Goal: Task Accomplishment & Management: Manage account settings

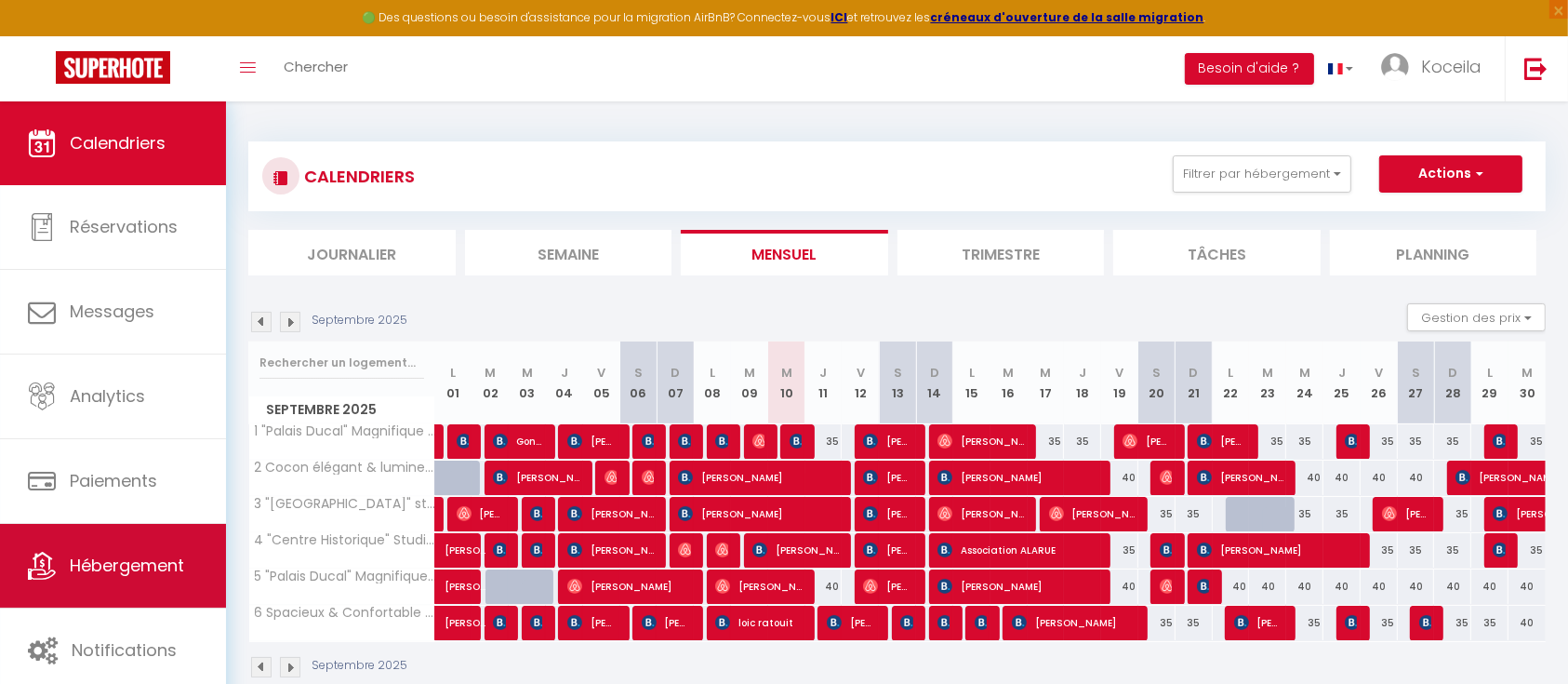
scroll to position [102, 0]
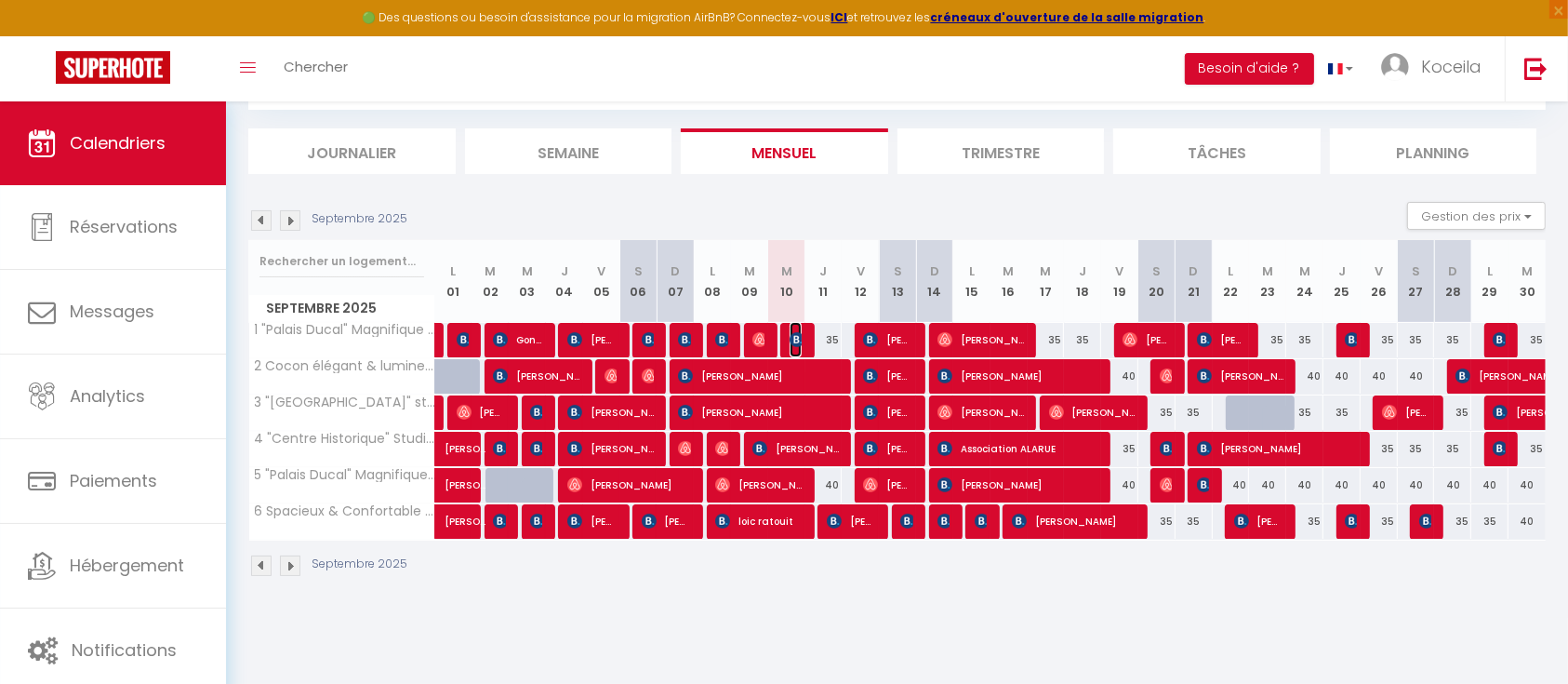
click at [799, 332] on img at bounding box center [796, 339] width 15 height 15
select select "OK"
select select "0"
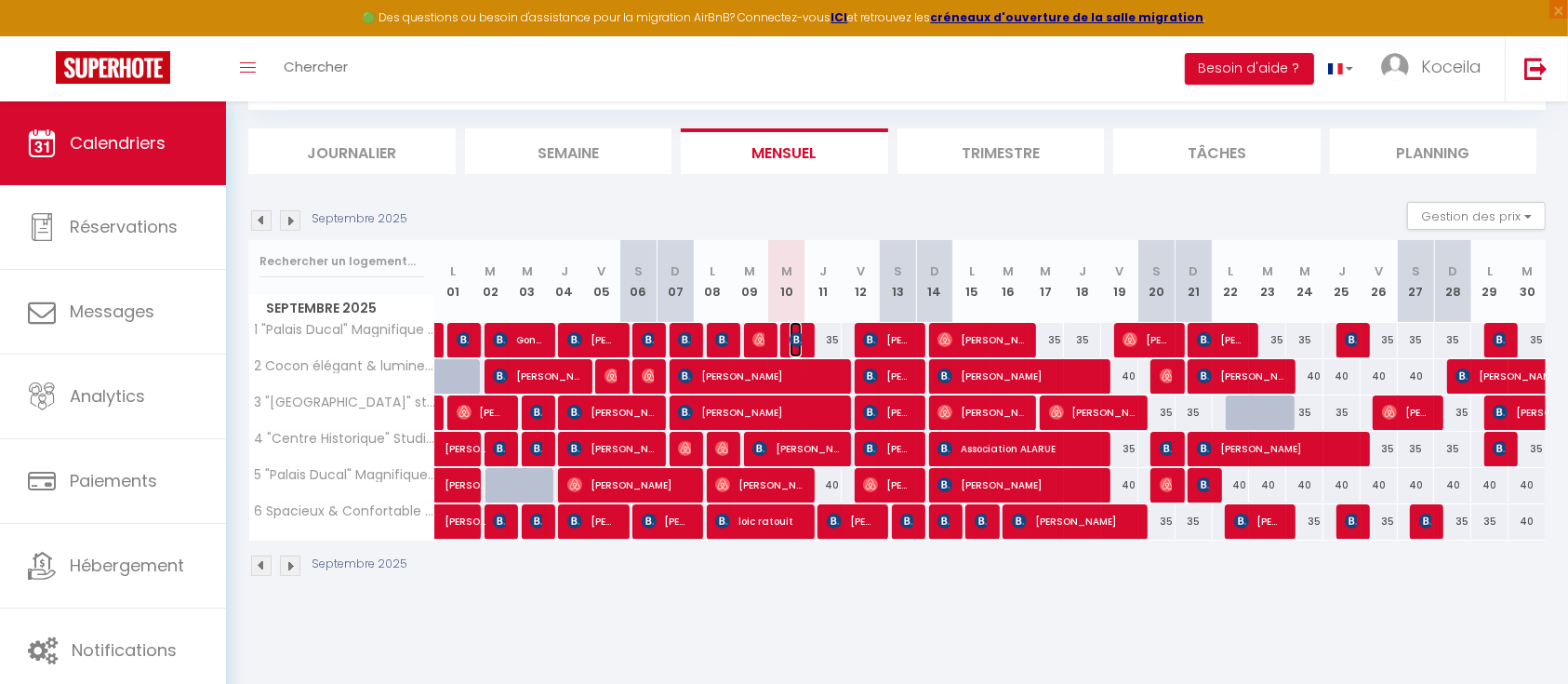
select select "1"
select select
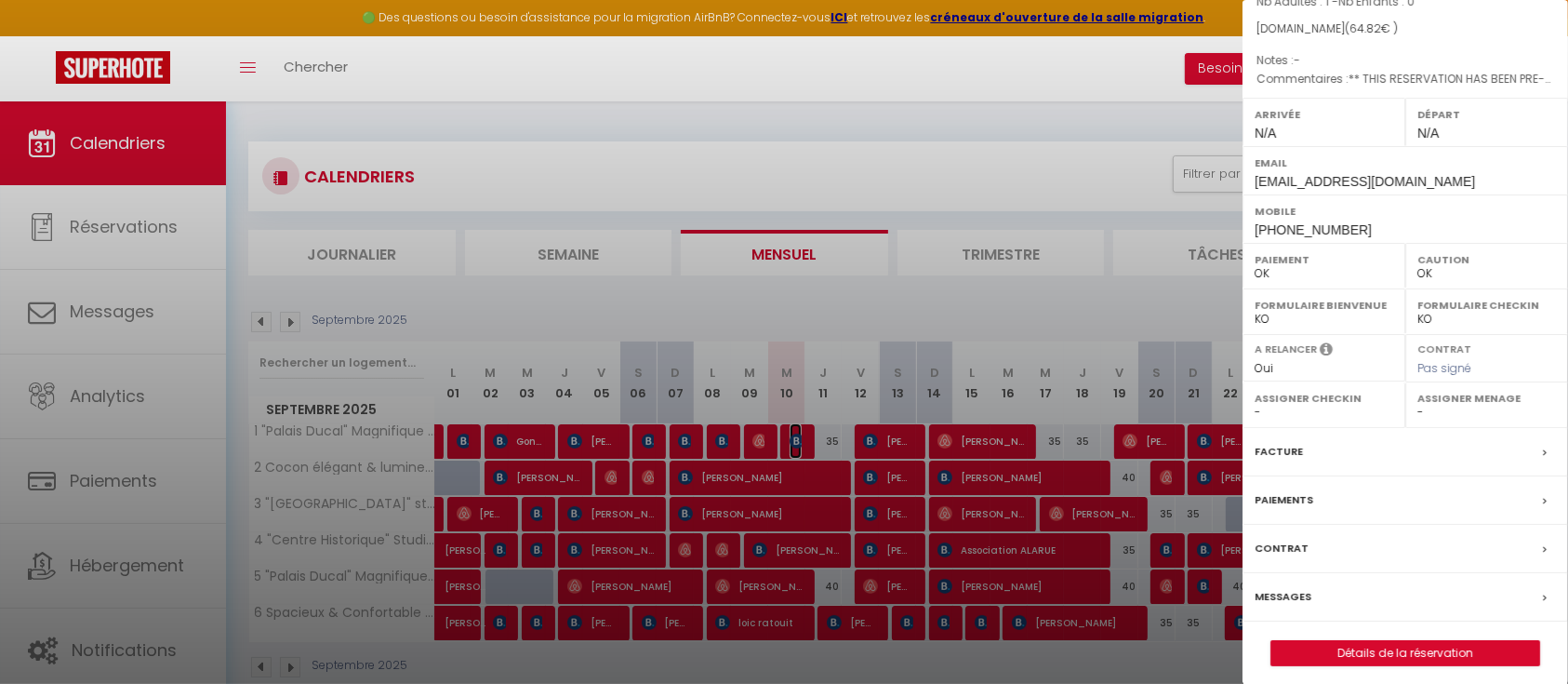
scroll to position [200, 0]
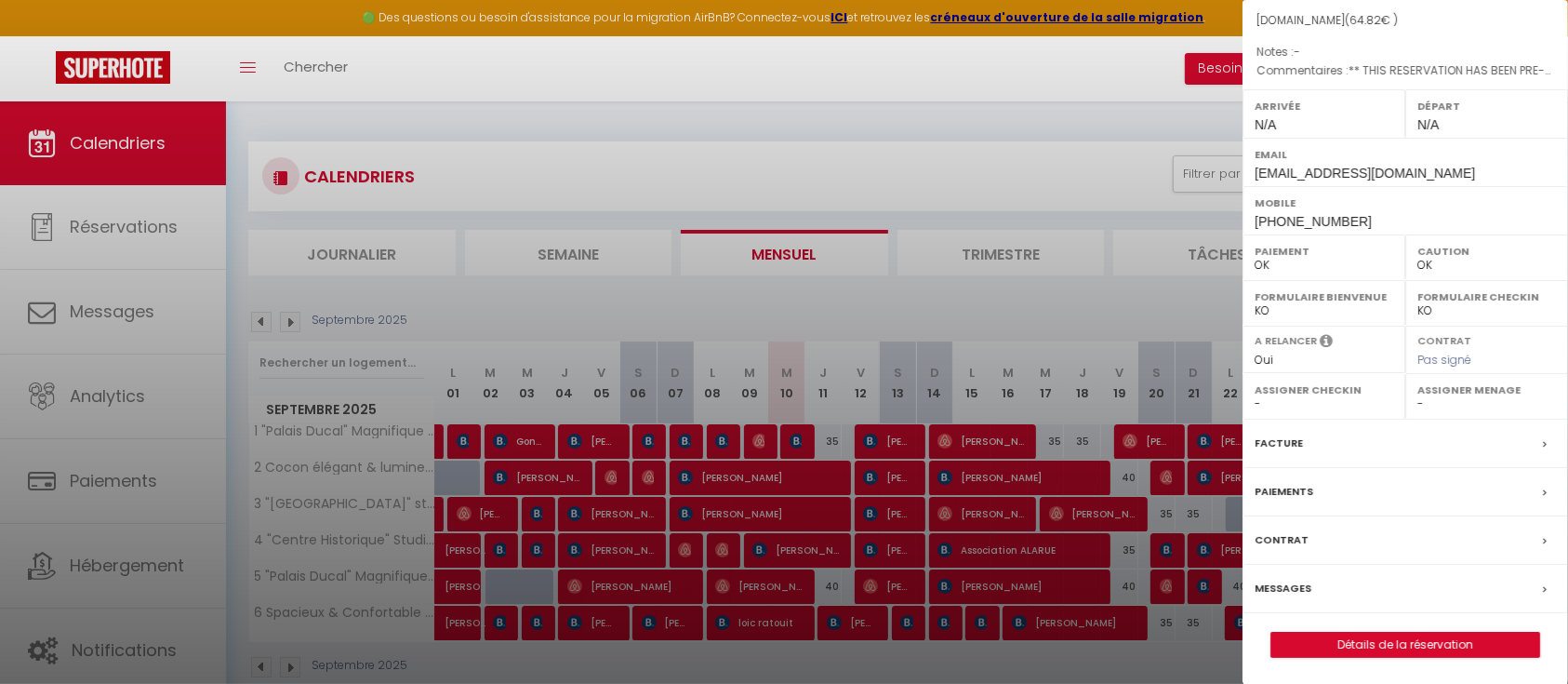
click at [899, 362] on div at bounding box center [784, 342] width 1568 height 684
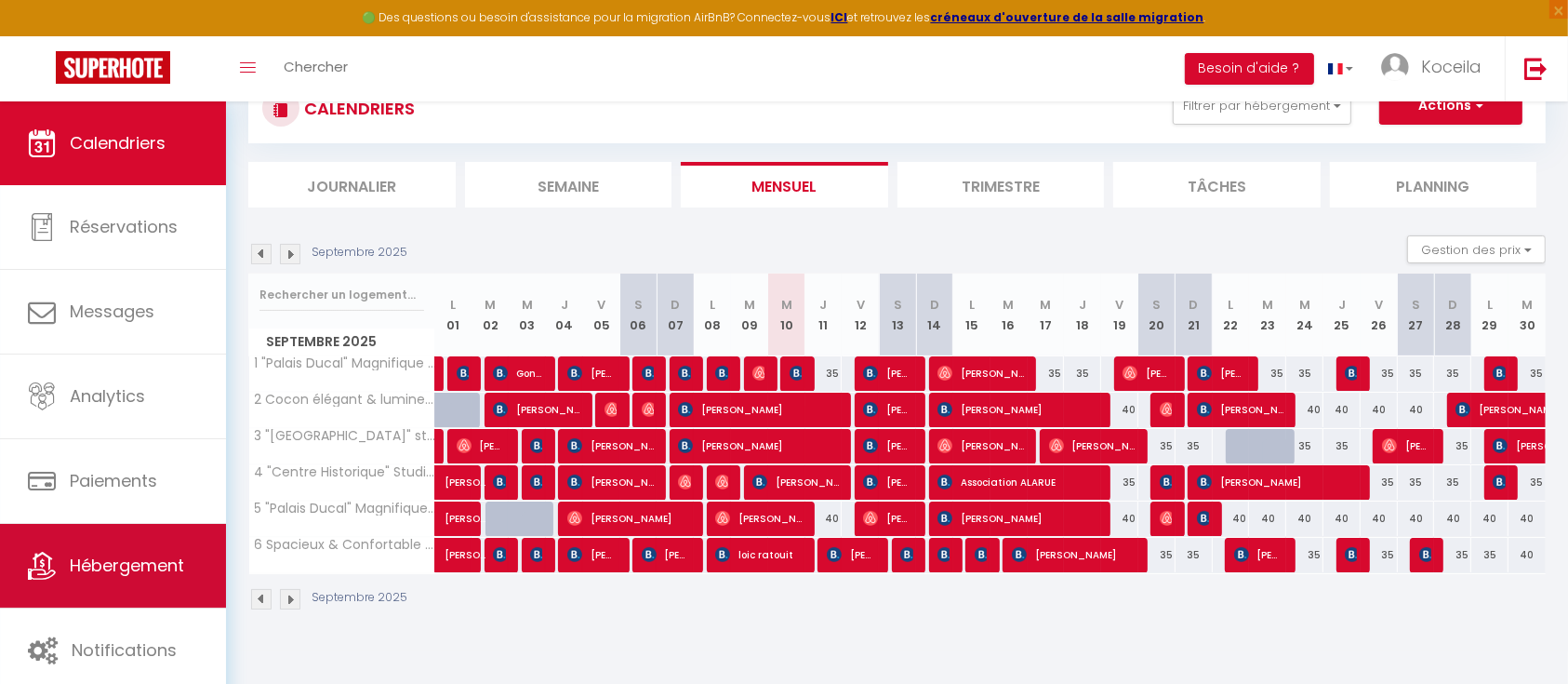
scroll to position [102, 0]
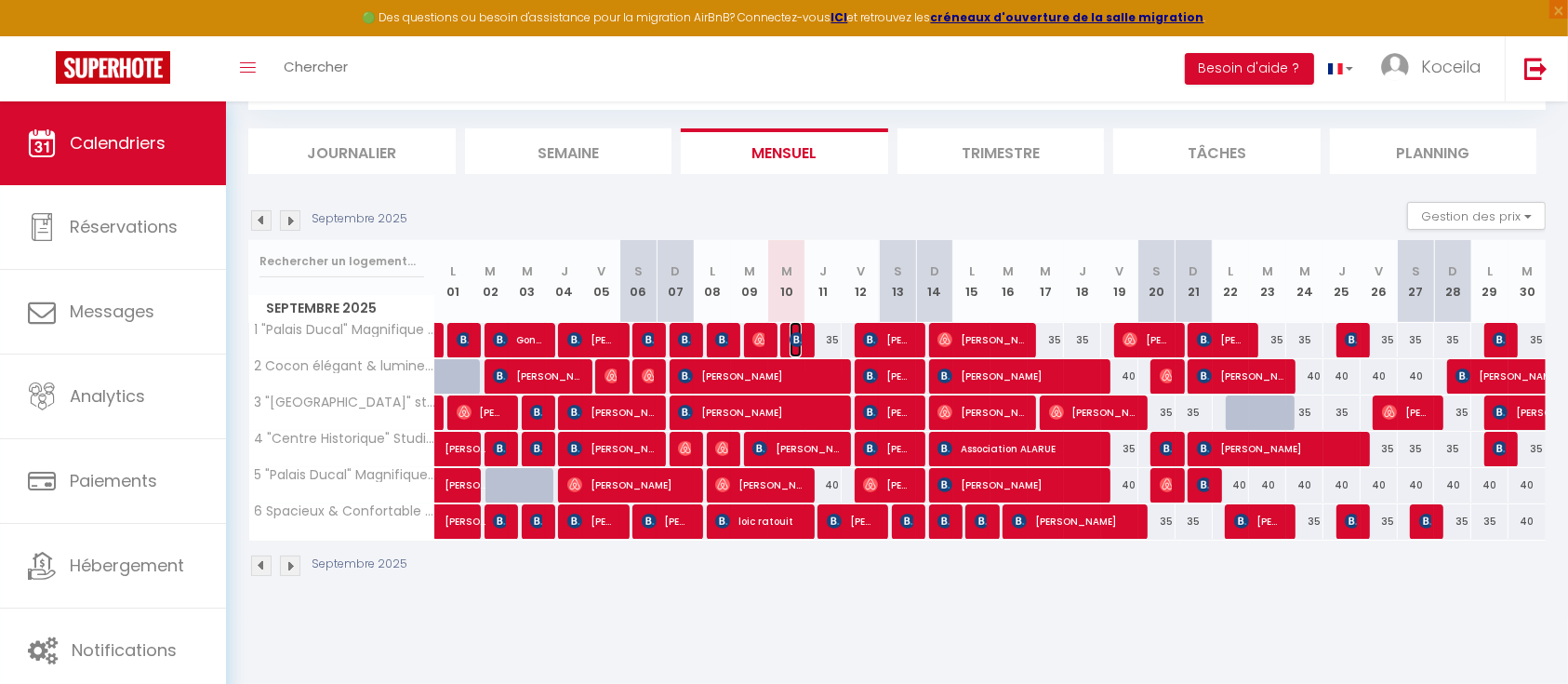
click at [789, 339] on img at bounding box center [796, 339] width 15 height 15
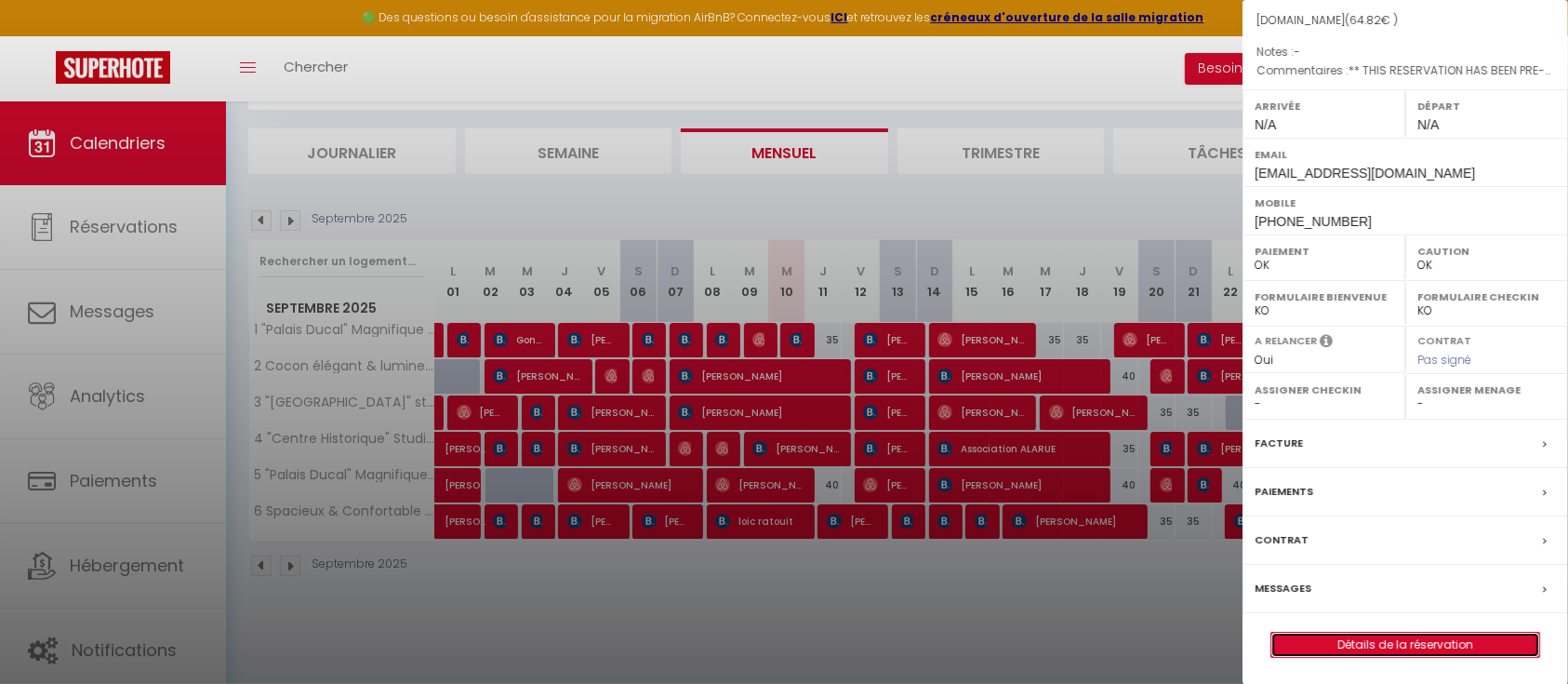
click at [1411, 648] on link "Détails de la réservation" at bounding box center [1405, 644] width 268 height 24
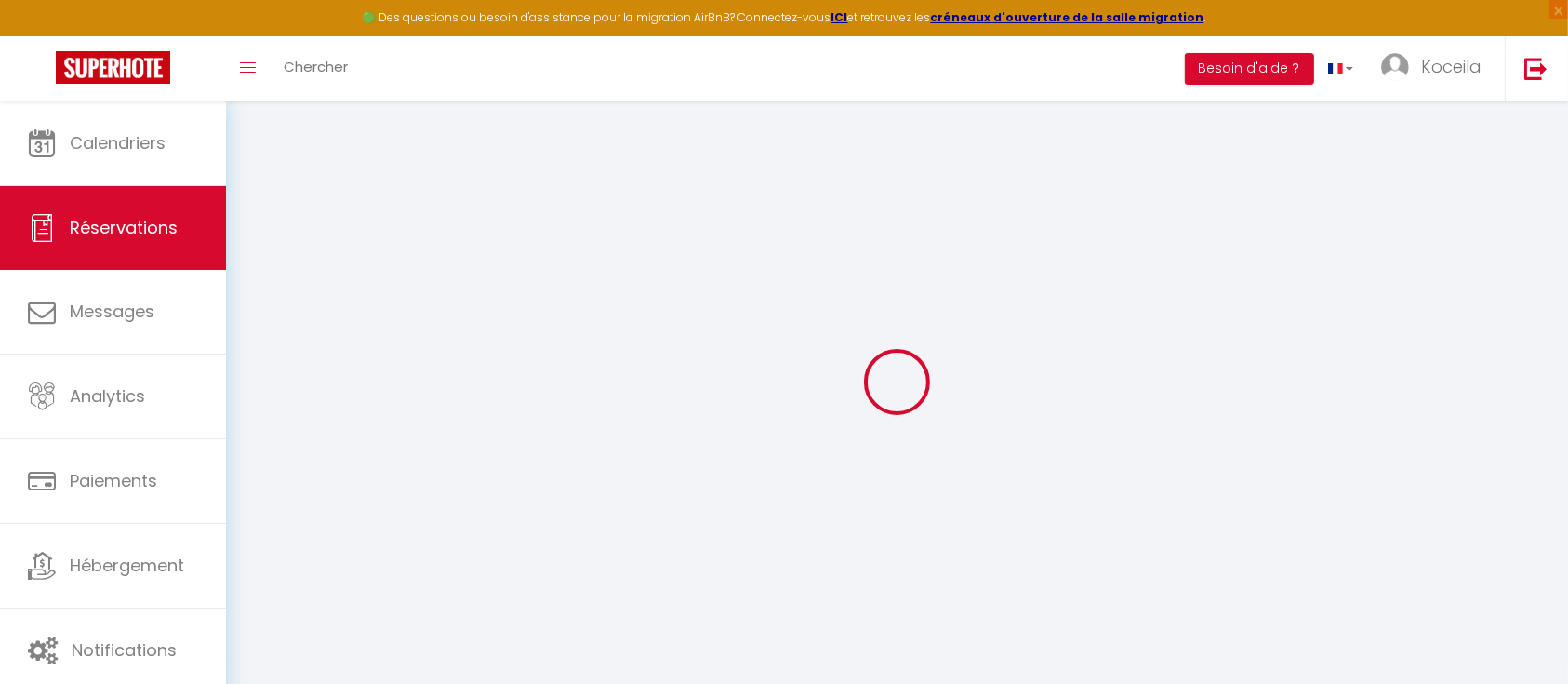
type input "[PERSON_NAME]"
type input "Lebeau"
type input "[EMAIL_ADDRESS][DOMAIN_NAME]"
type input "[PHONE_NUMBER]"
select select "FR"
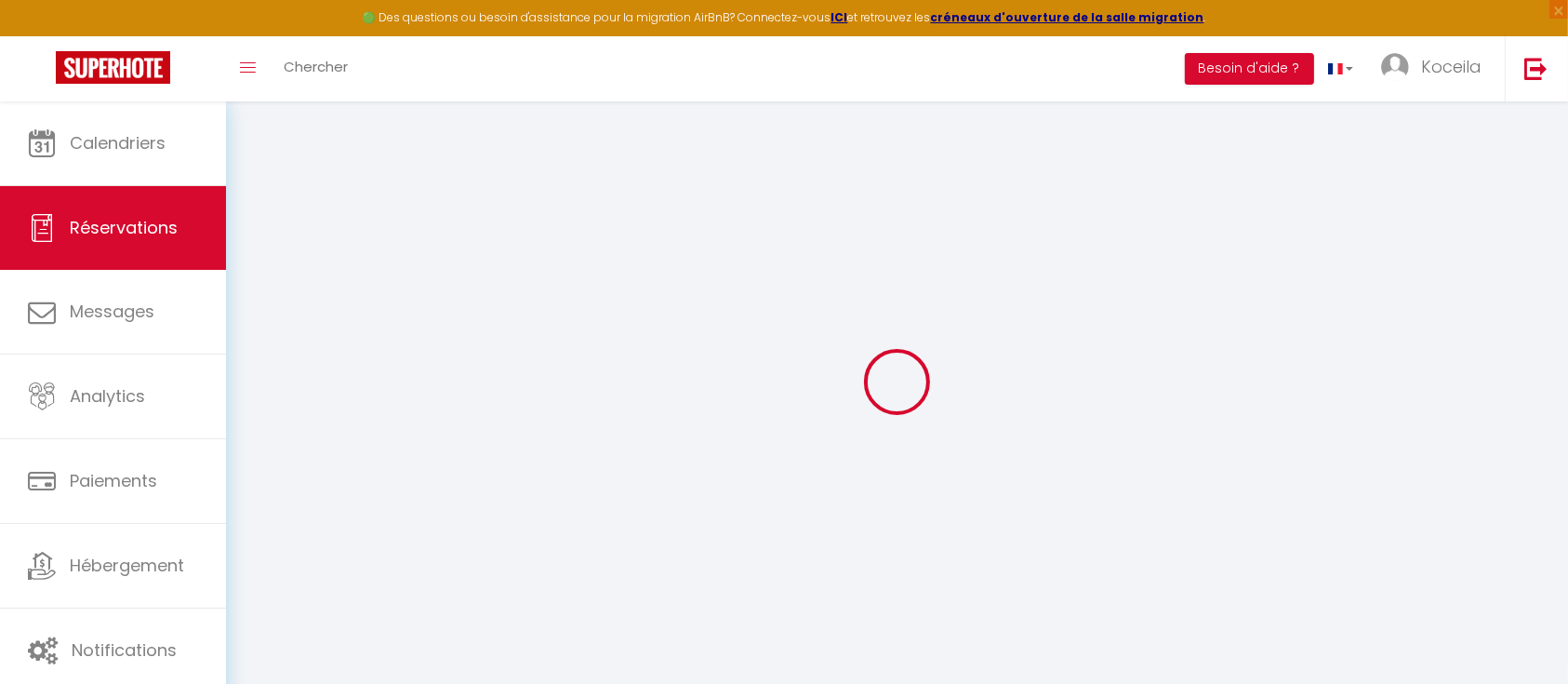
type input "9.39"
type input "0.91"
select select "39195"
select select "1"
select select
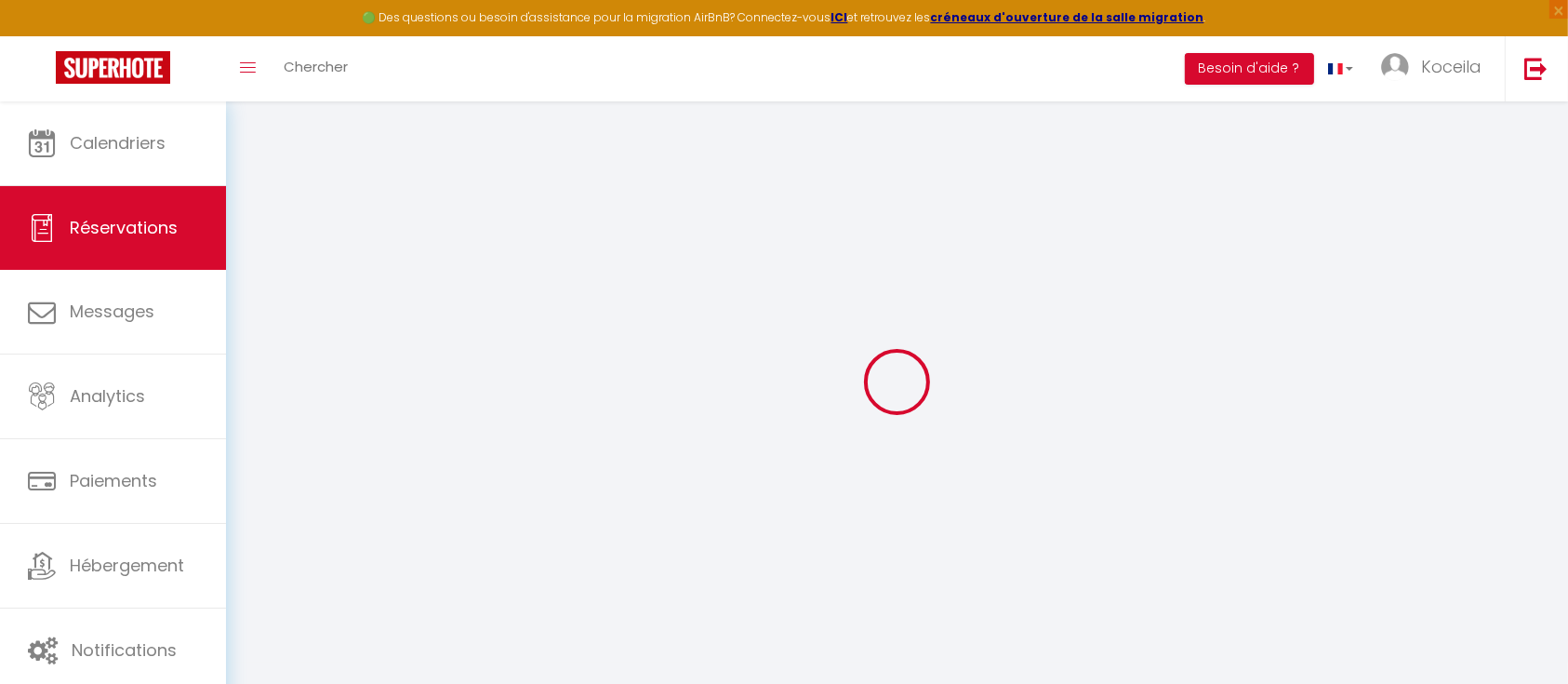
select select
type input "1"
select select "12"
select select "15"
type input "40.59"
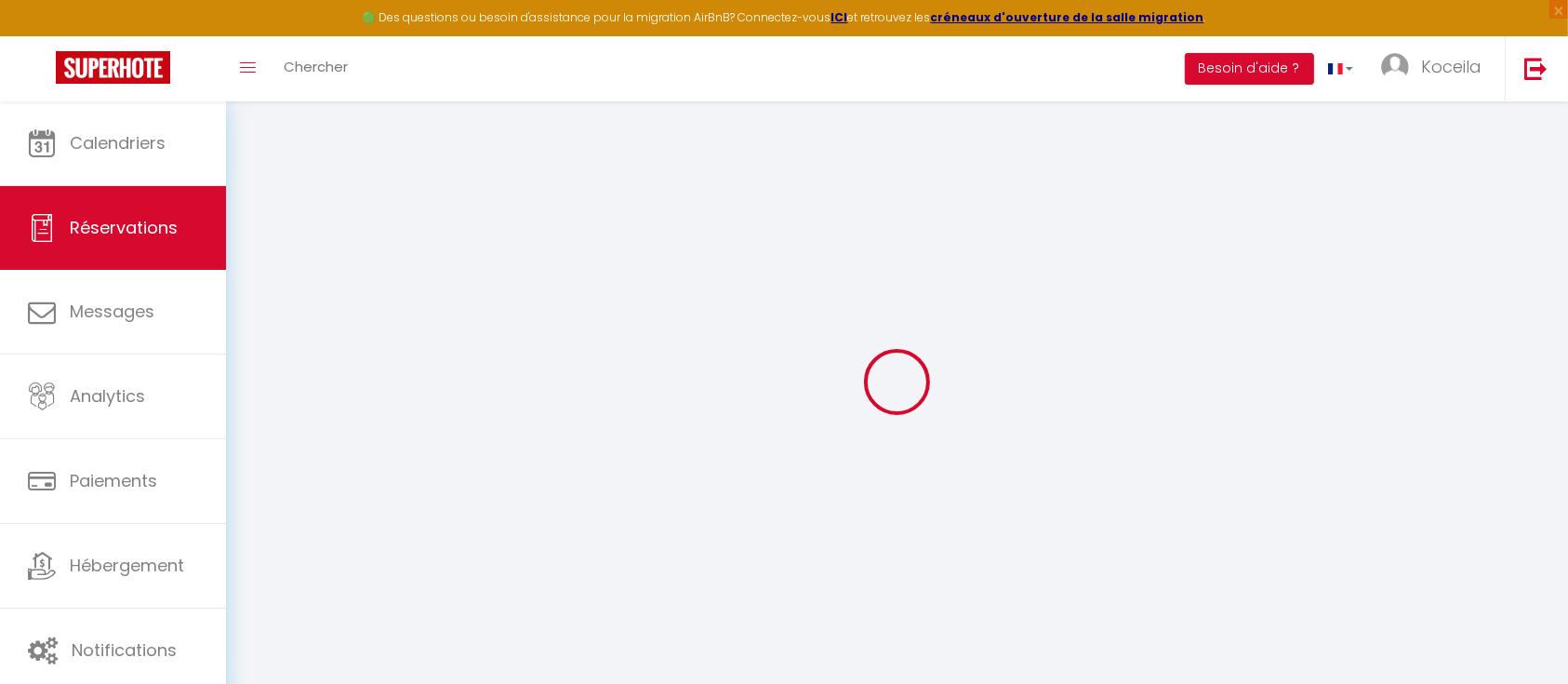
checkbox input "false"
type input "0"
select select "2"
type input "0"
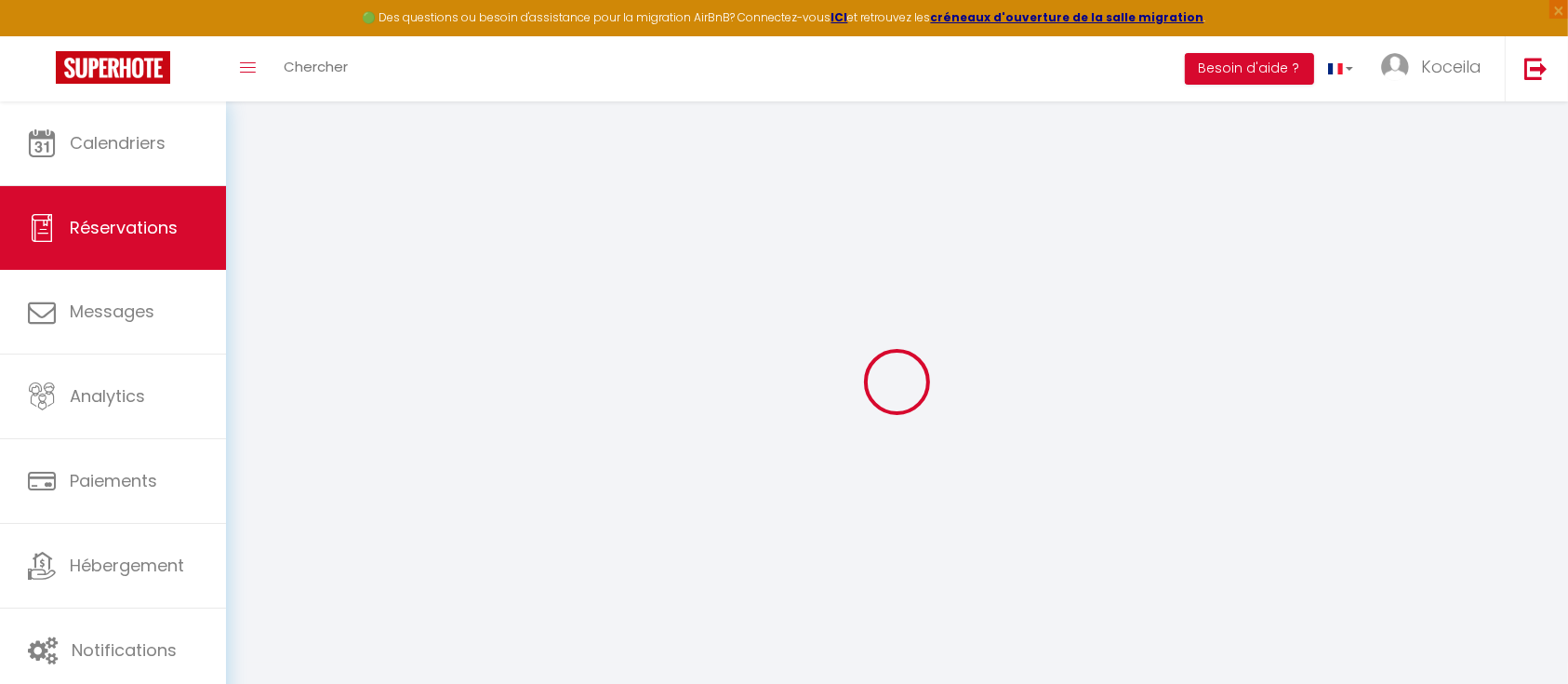
type input "0"
select select
checkbox input "false"
select select
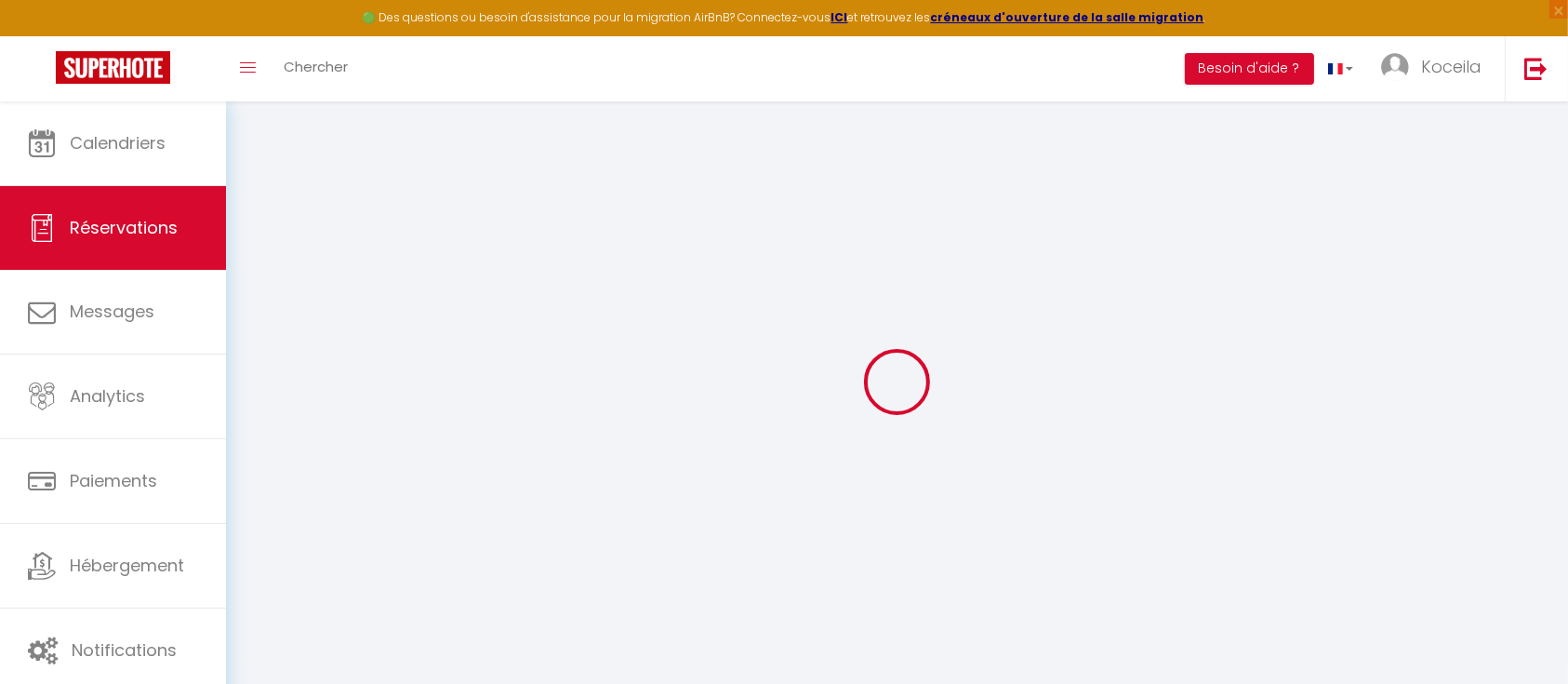
select select
checkbox input "false"
select select
checkbox input "false"
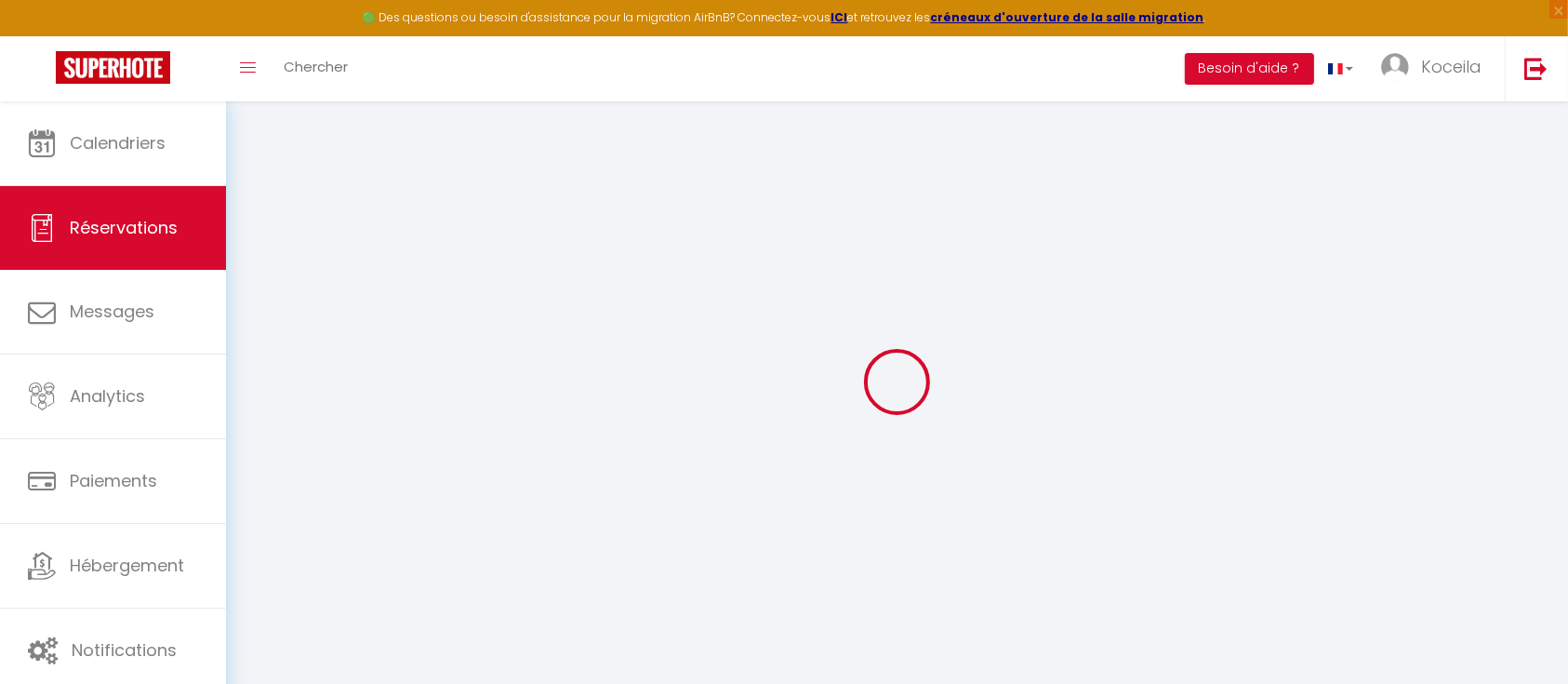
type textarea "** THIS RESERVATION HAS BEEN PRE-PAID ** Approximate time of arrival: between 1…"
select select
checkbox input "false"
type input "22"
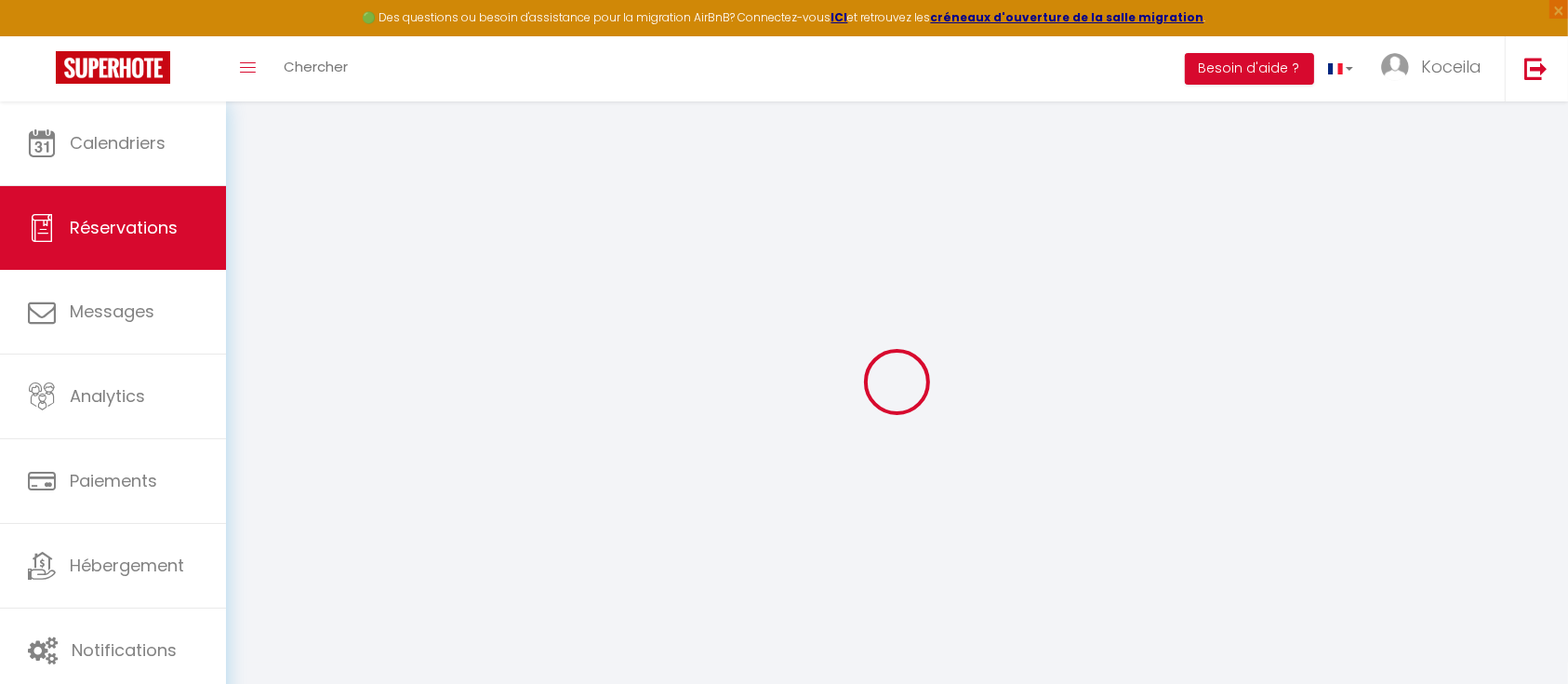
type input "2.23"
select select
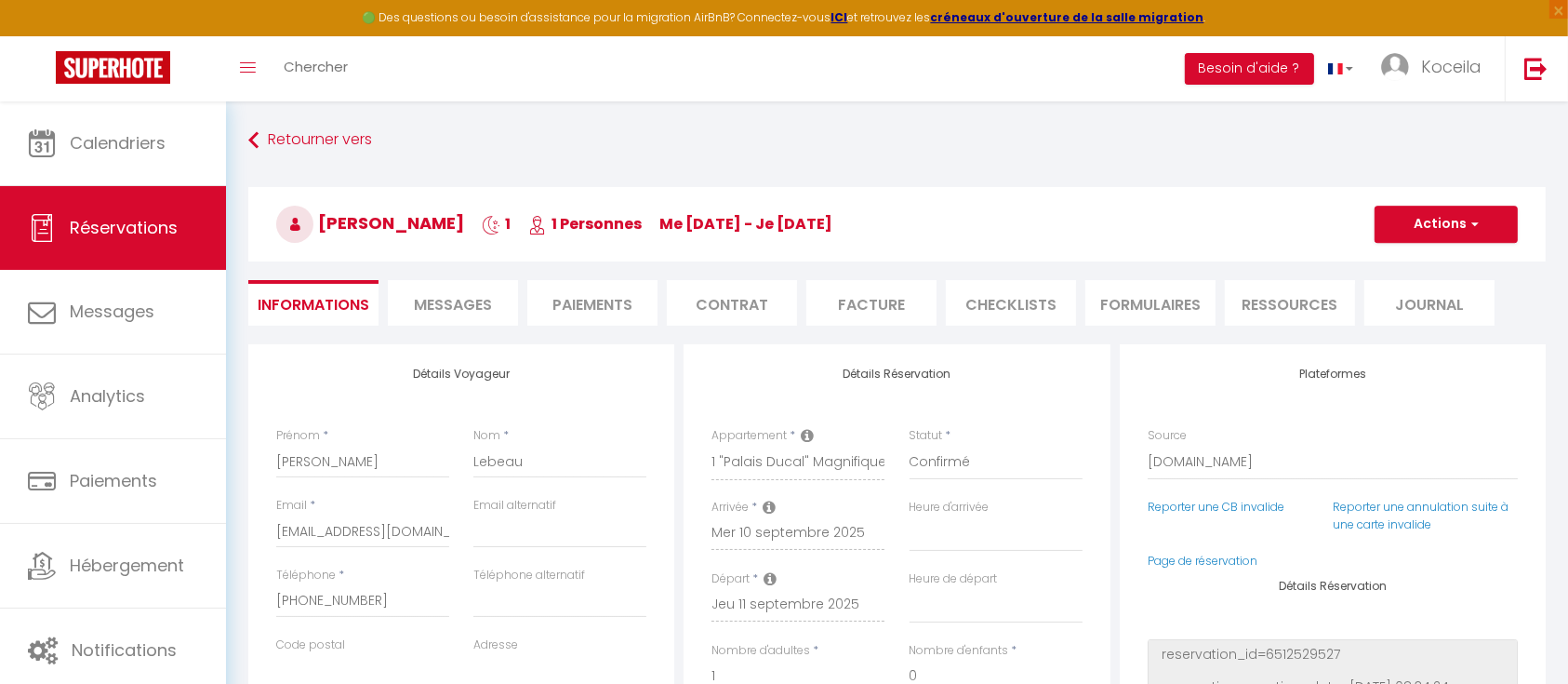
checkbox input "false"
select select
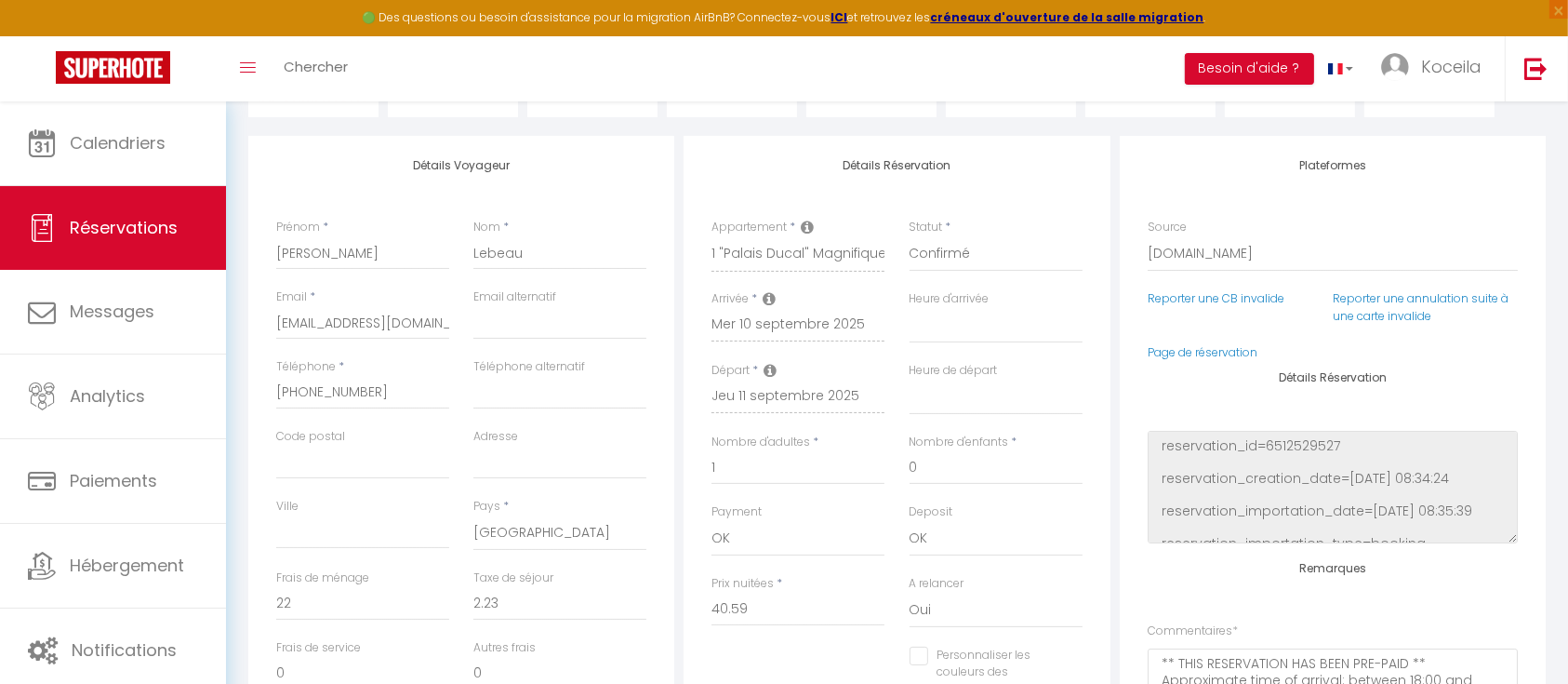
scroll to position [247, 0]
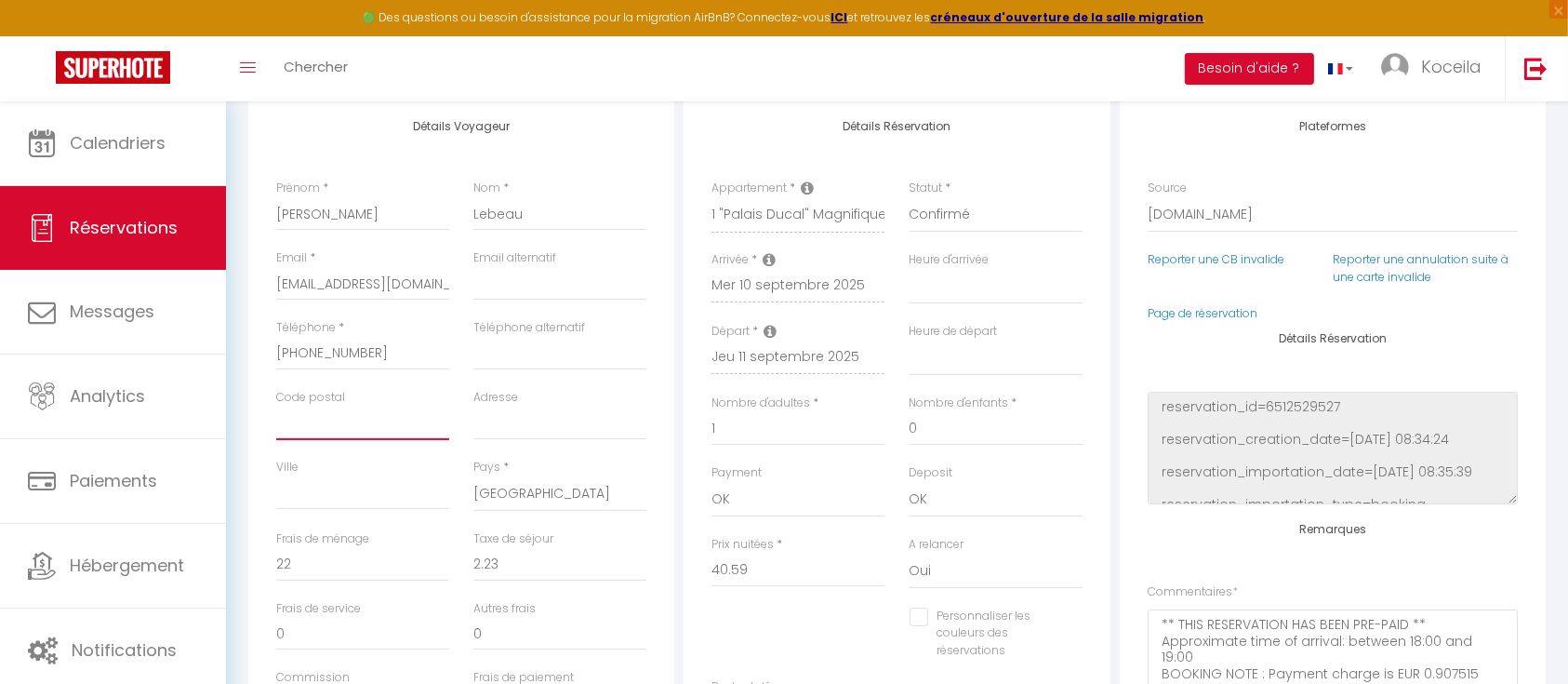
click at [398, 427] on input "Code postal" at bounding box center [363, 423] width 173 height 34
type input "2"
select select
checkbox input "false"
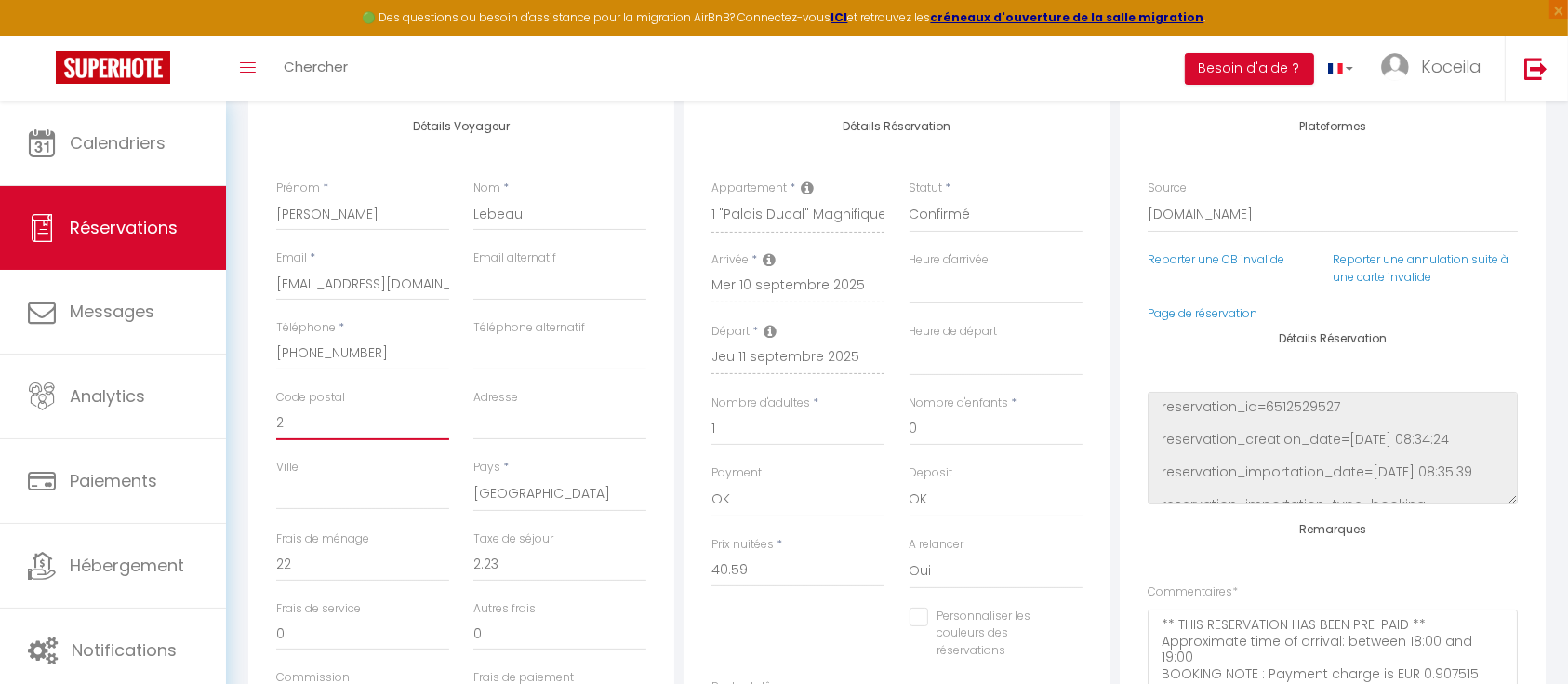
type input "21"
select select
checkbox input "false"
type input "210"
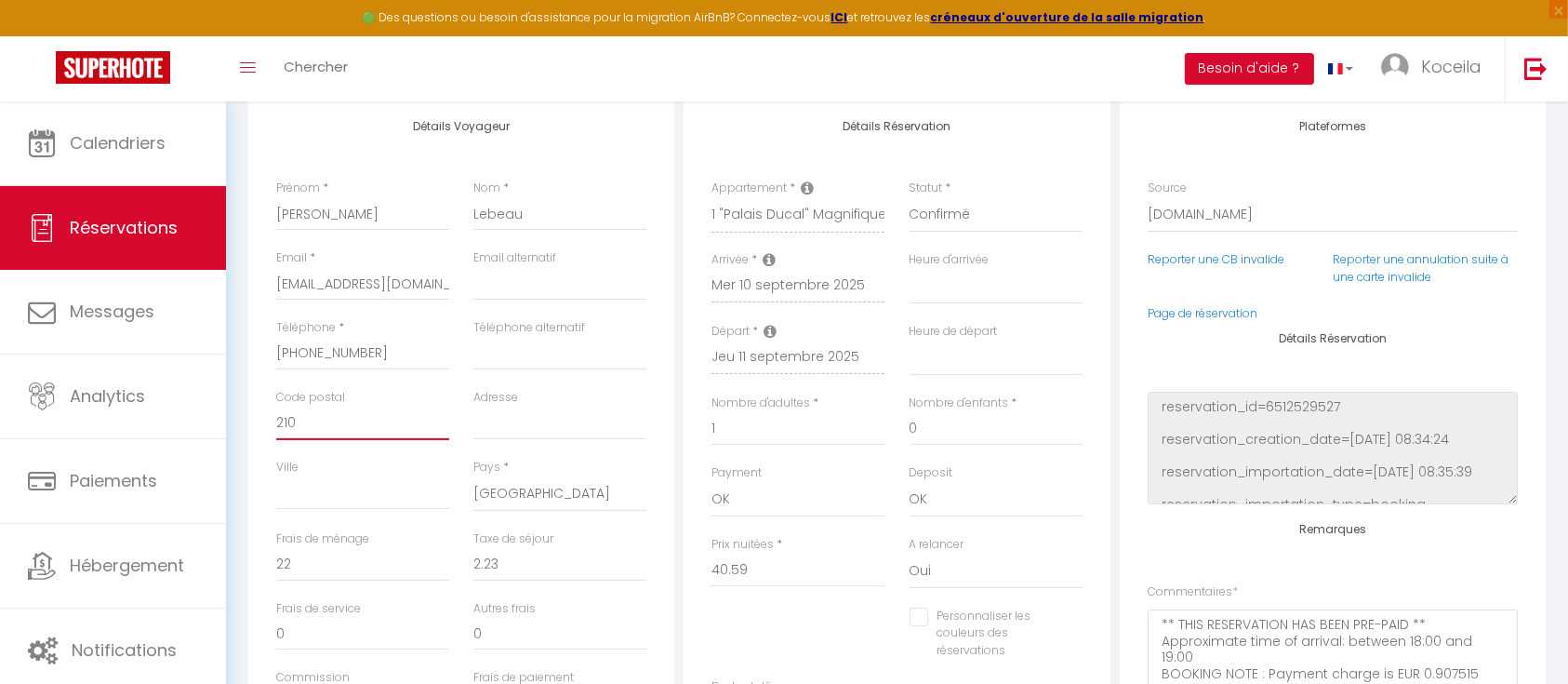
select select
checkbox input "false"
type input "2100"
select select
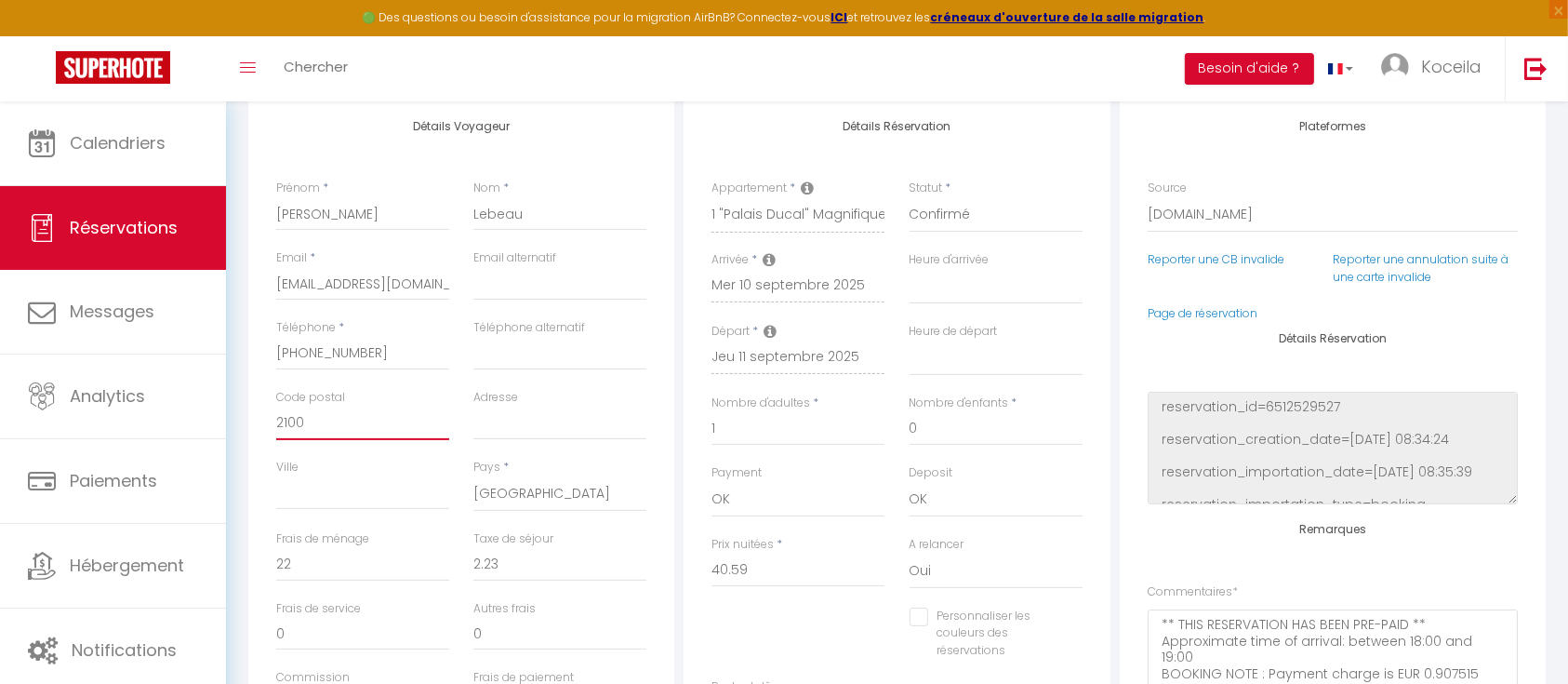
select select
checkbox input "false"
type input "21000"
select select
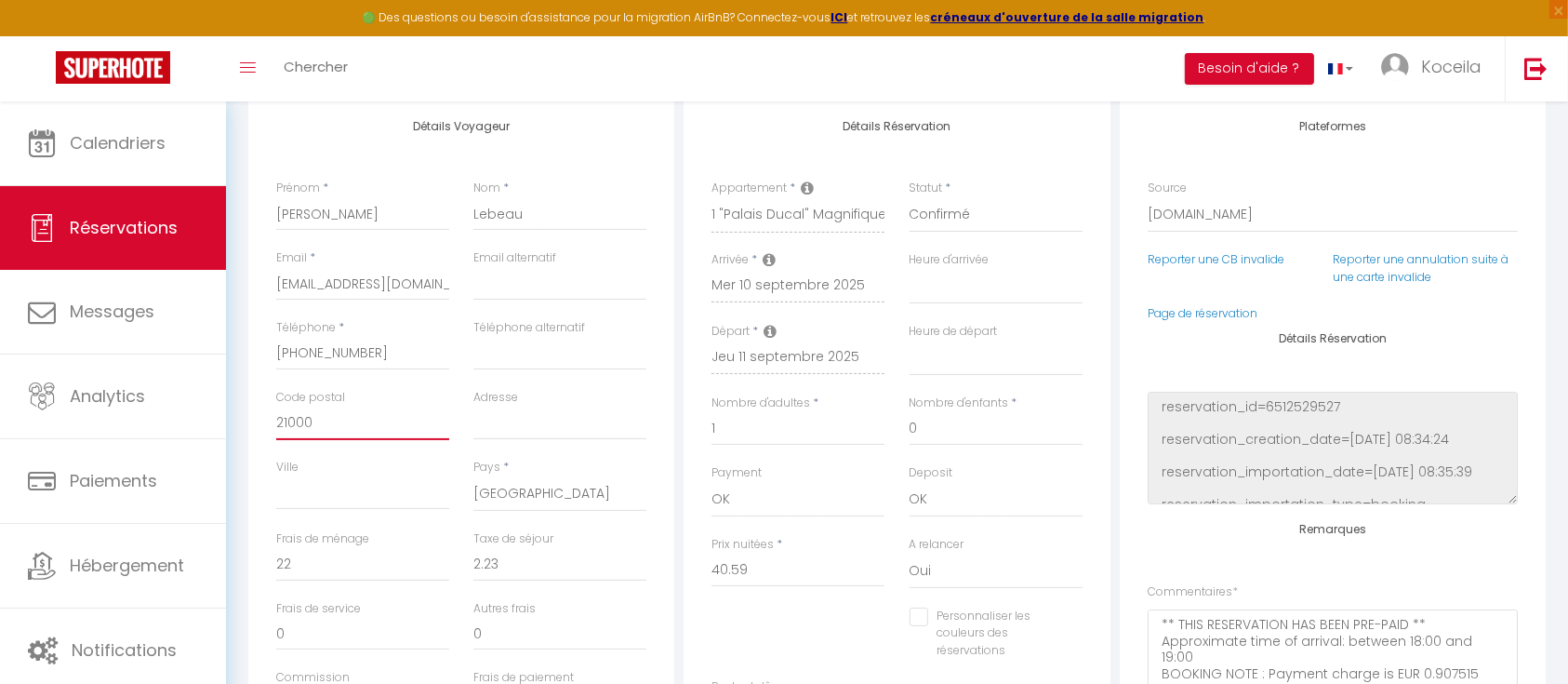
checkbox input "false"
type input "21000"
click at [343, 489] on input "Ville" at bounding box center [363, 493] width 173 height 34
type input "D"
select select
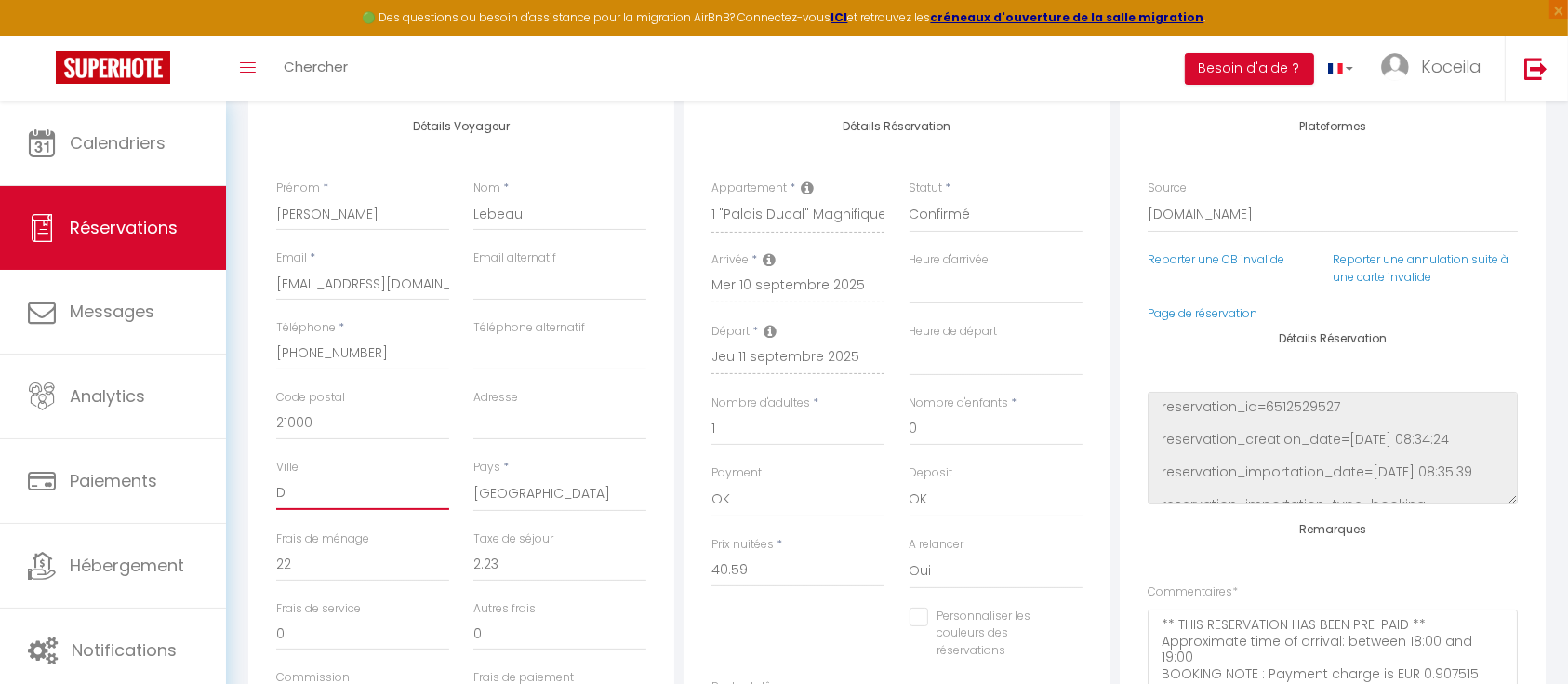
select select
checkbox input "false"
type input "DI"
select select
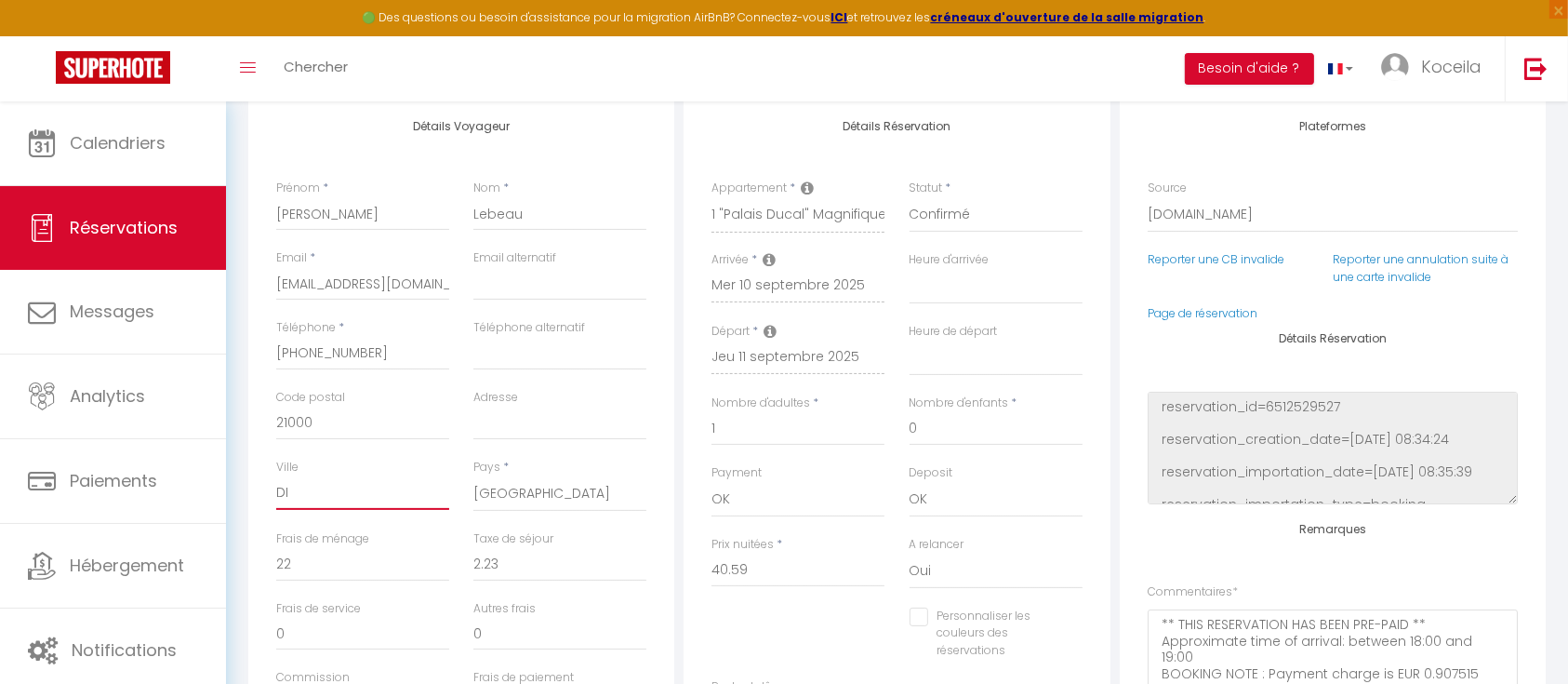
checkbox input "false"
type input "DIJ"
select select
checkbox input "false"
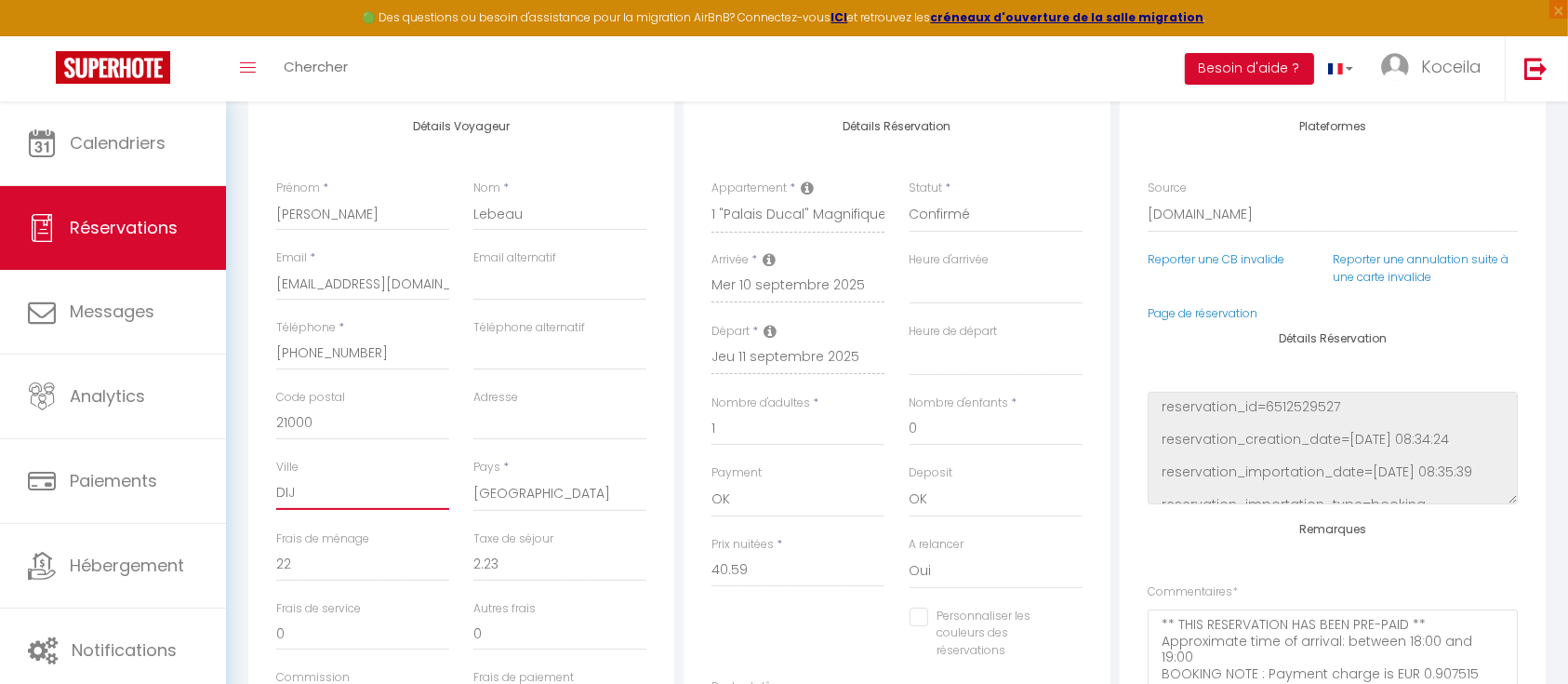
type input "DIJO"
select select
checkbox input "false"
type input "[GEOGRAPHIC_DATA]"
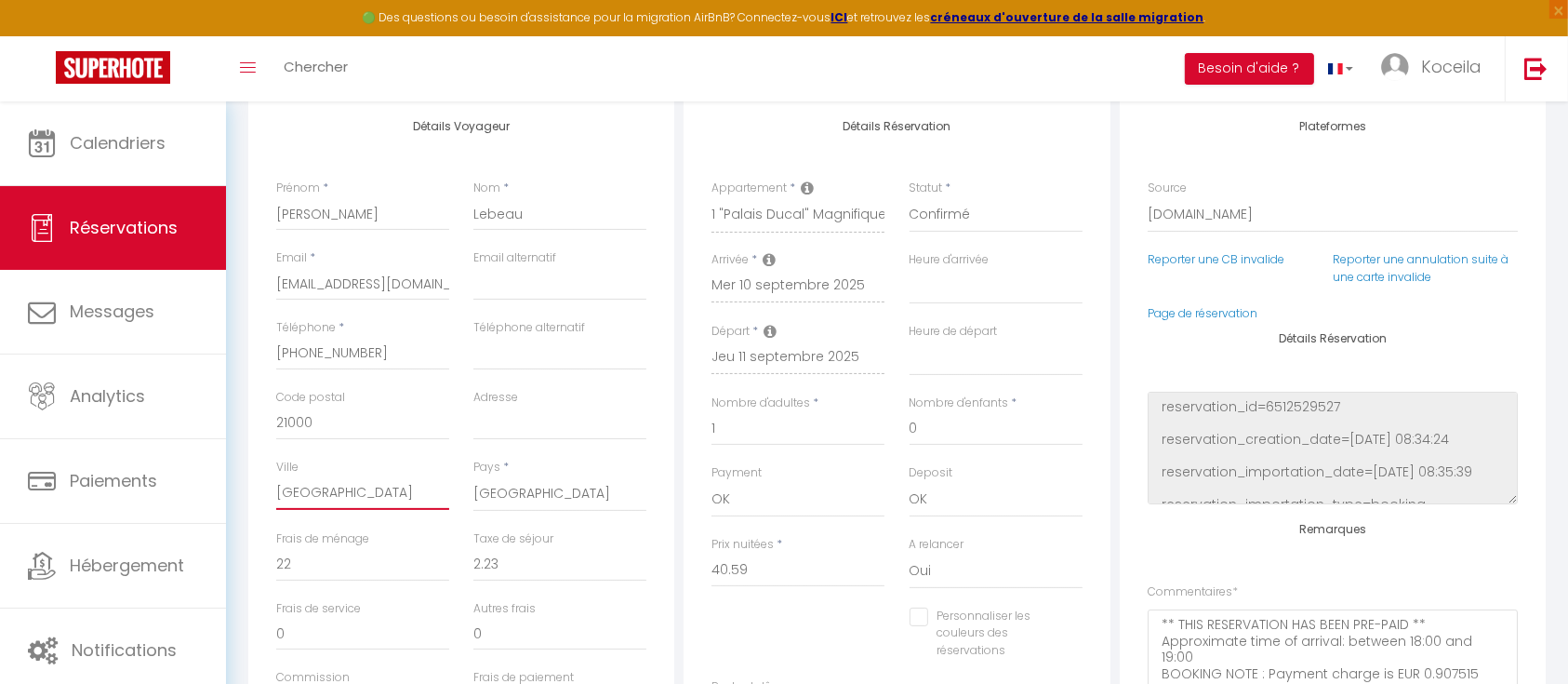
select select
checkbox input "false"
type input "[GEOGRAPHIC_DATA]"
click at [490, 425] on input "Adresse" at bounding box center [559, 423] width 173 height 34
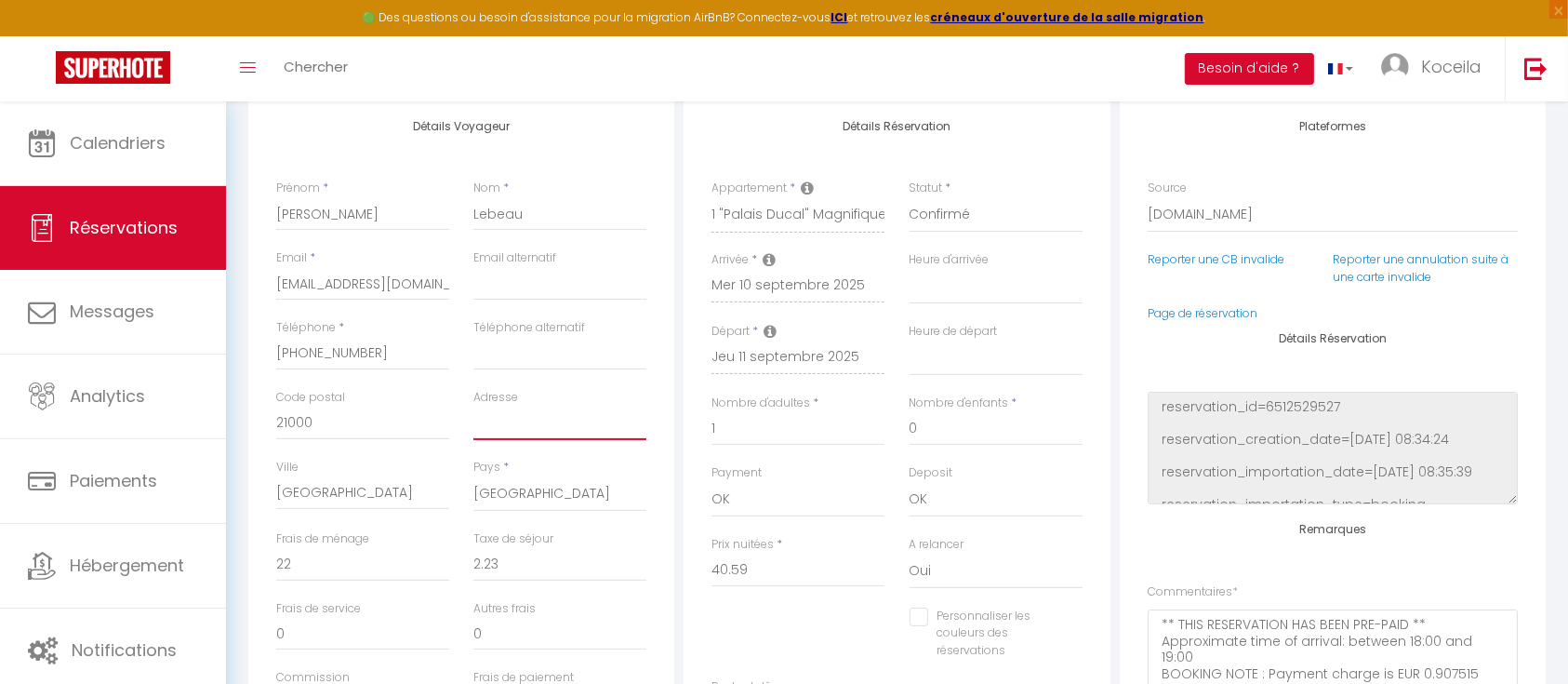
type input "3"
select select
checkbox input "false"
type input "38"
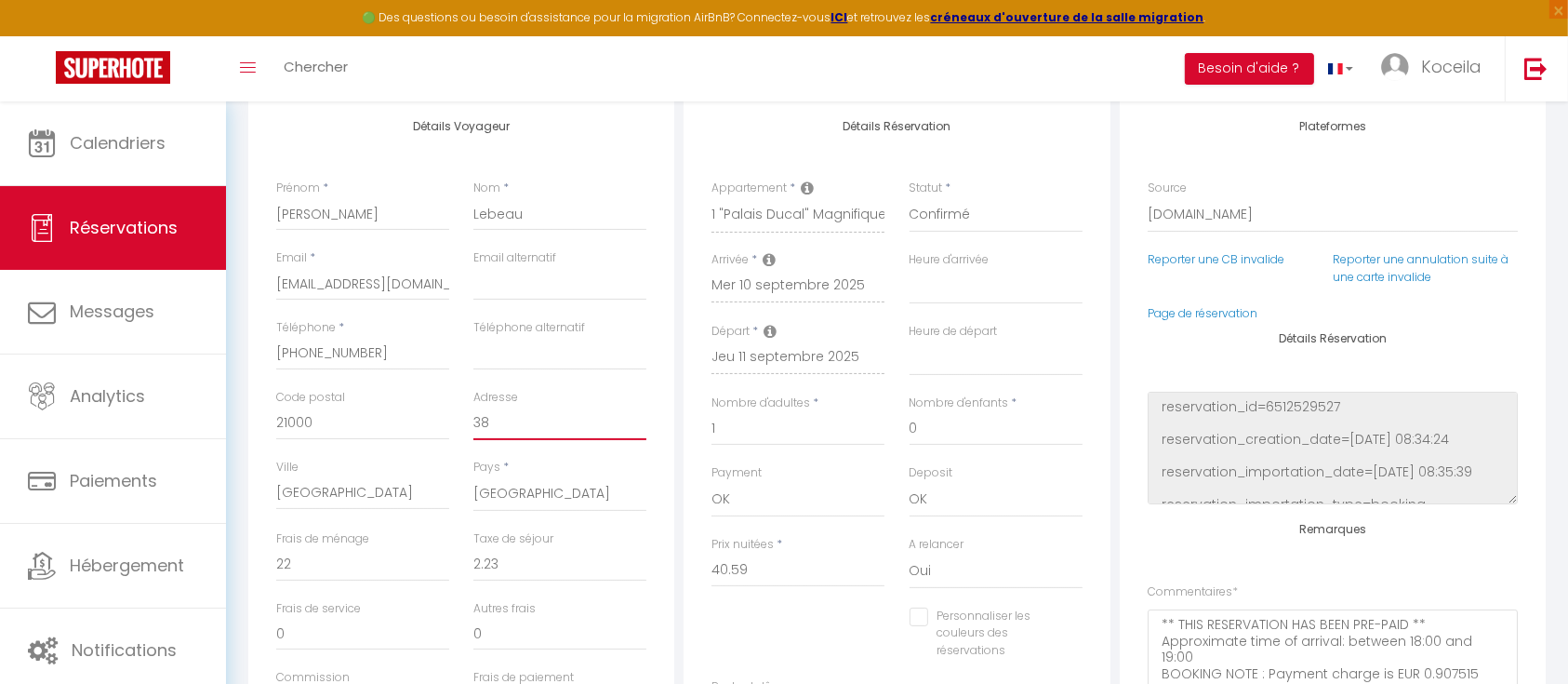
select select
checkbox input "false"
type input "38"
select select
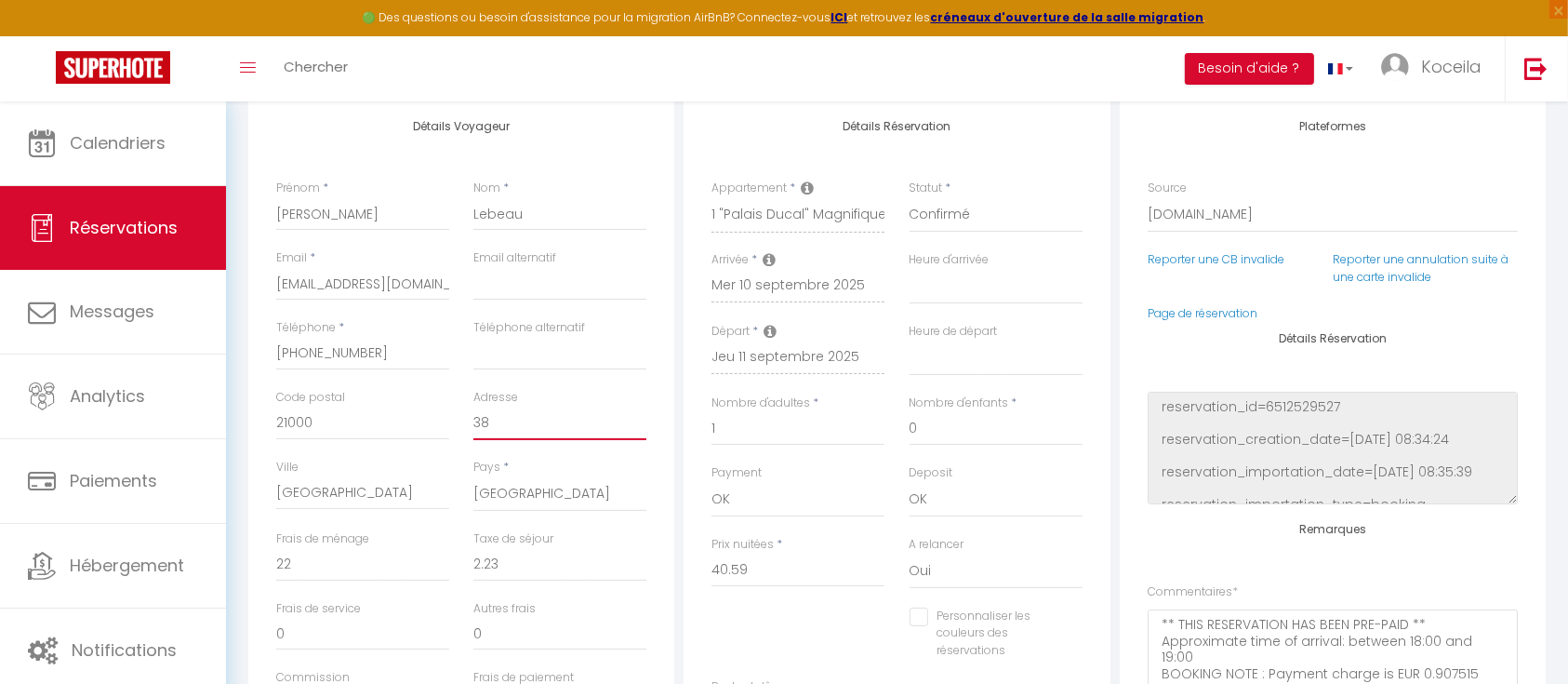
select select
checkbox input "false"
type input "38 b"
select select
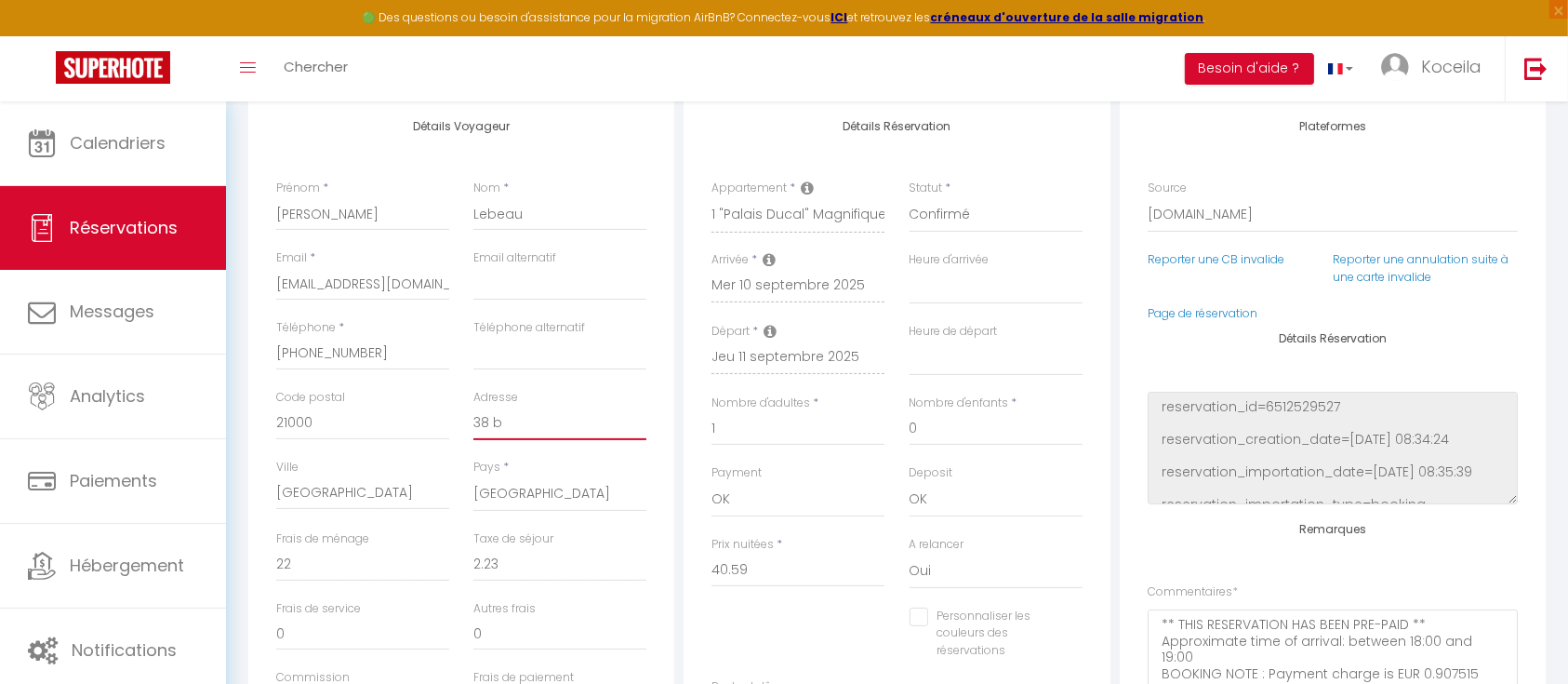
checkbox input "false"
type input "38 bi"
select select
checkbox input "false"
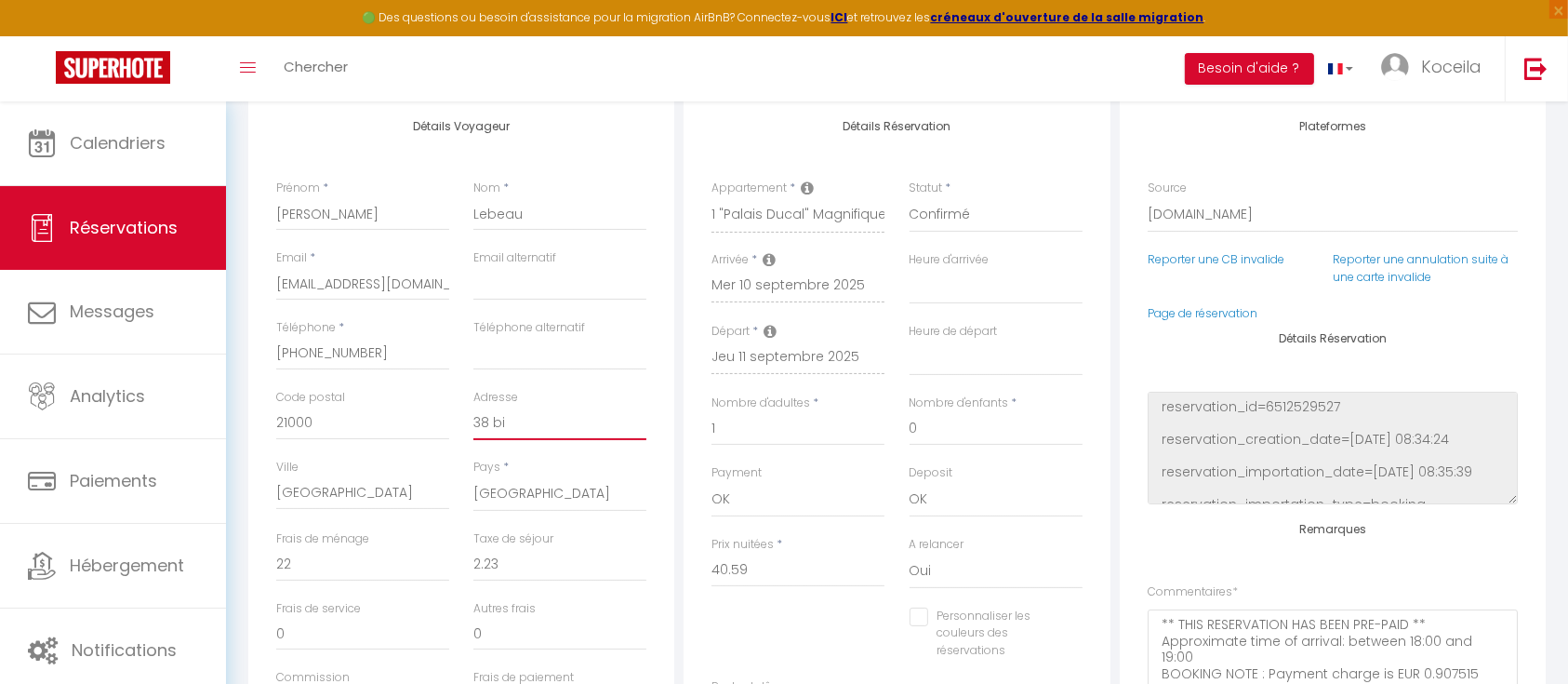
type input "38 bis"
select select
checkbox input "false"
type input "38 bis"
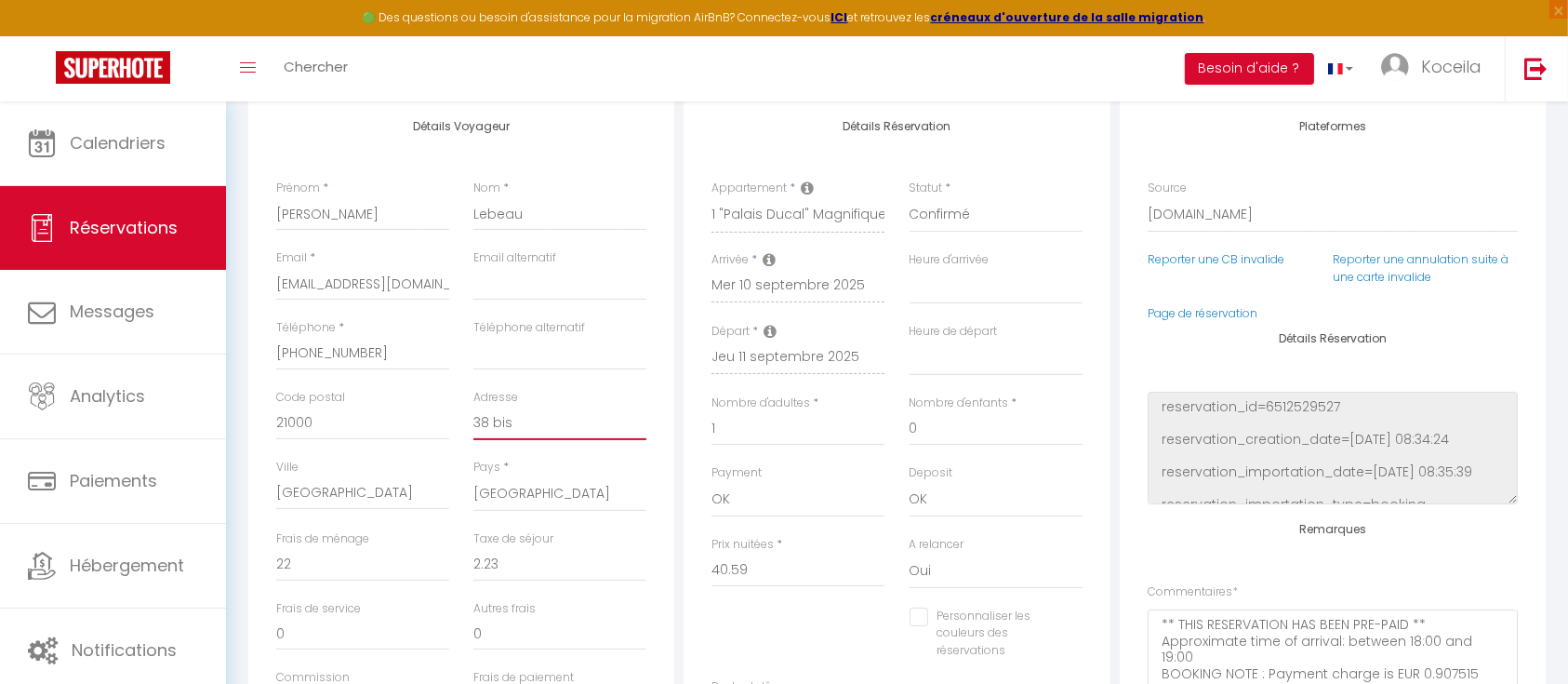
select select
checkbox input "false"
type input "38 bis r"
select select
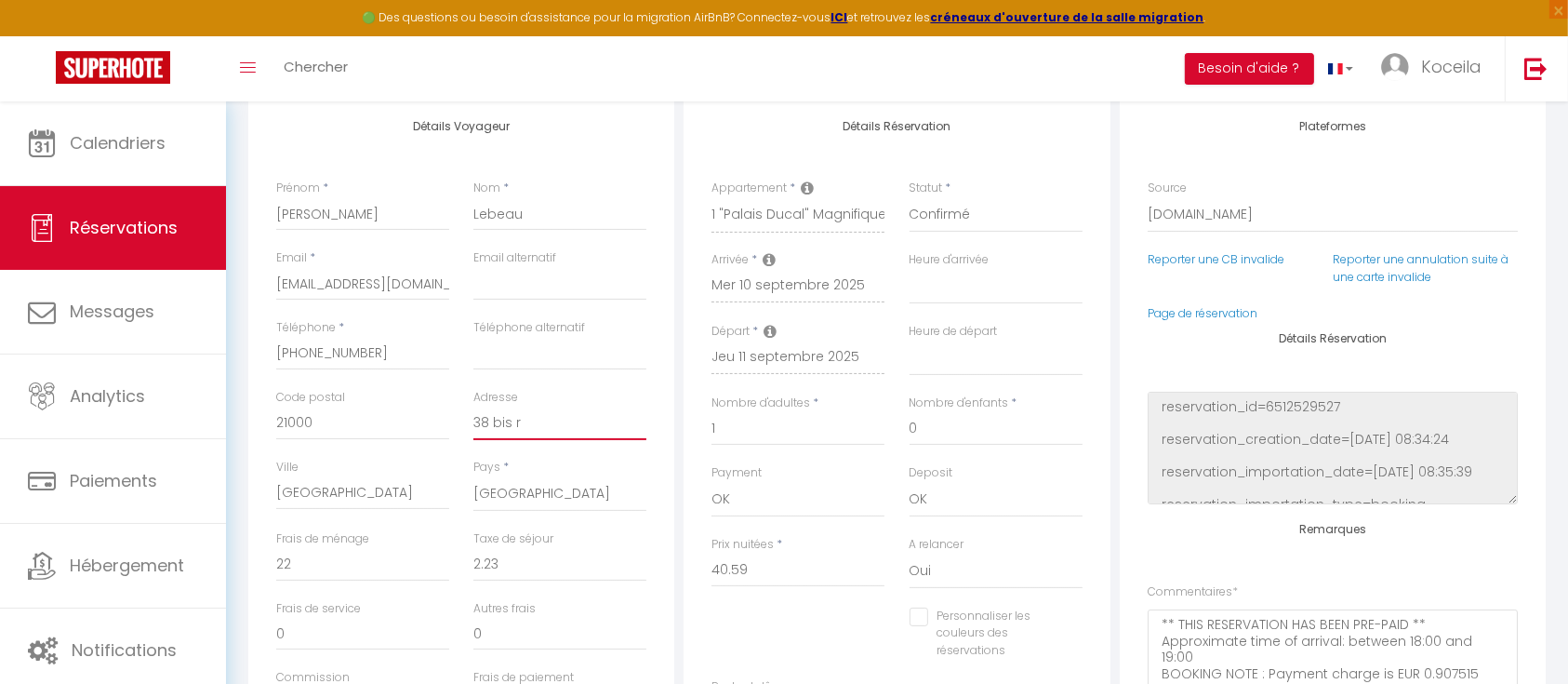
select select
checkbox input "false"
type input "38 bis ru"
select select
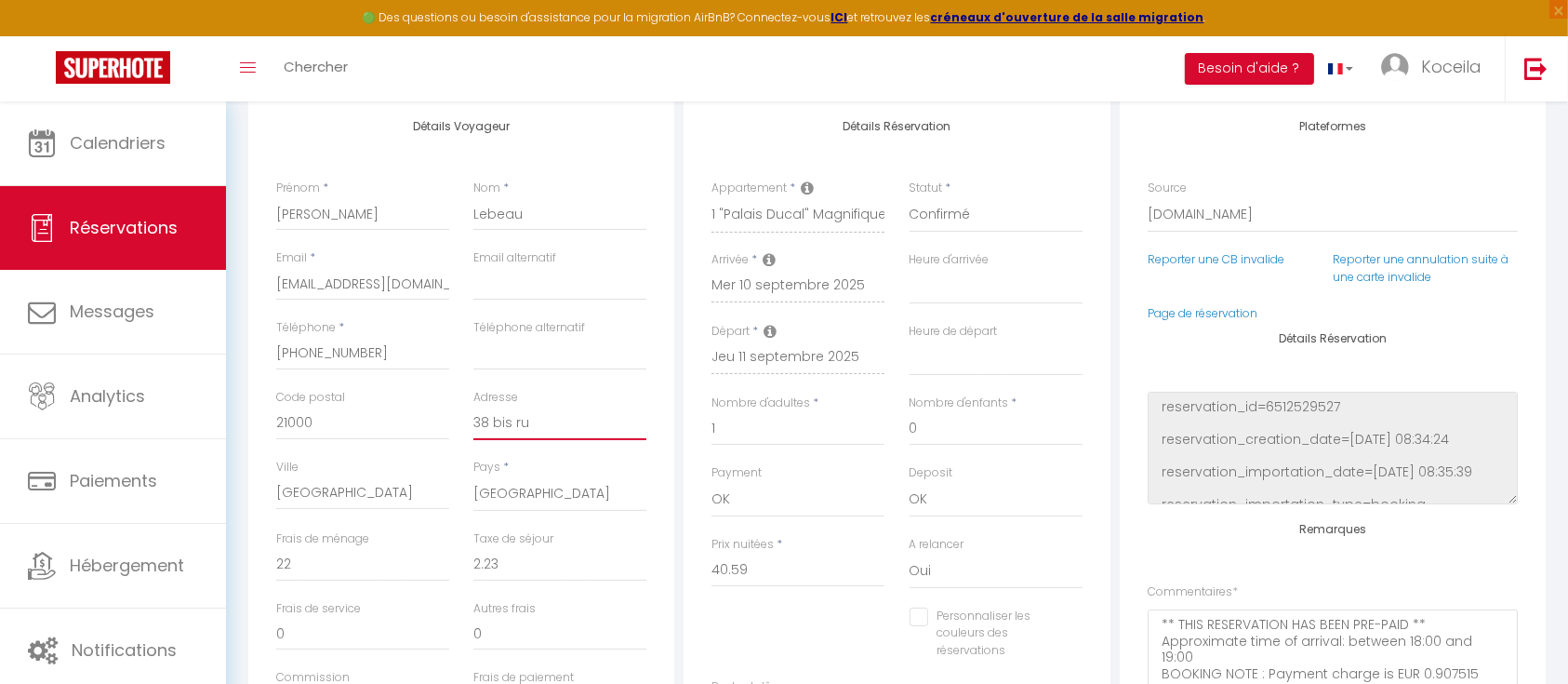
checkbox input "false"
type input "[STREET_ADDRESS]"
select select
checkbox input "false"
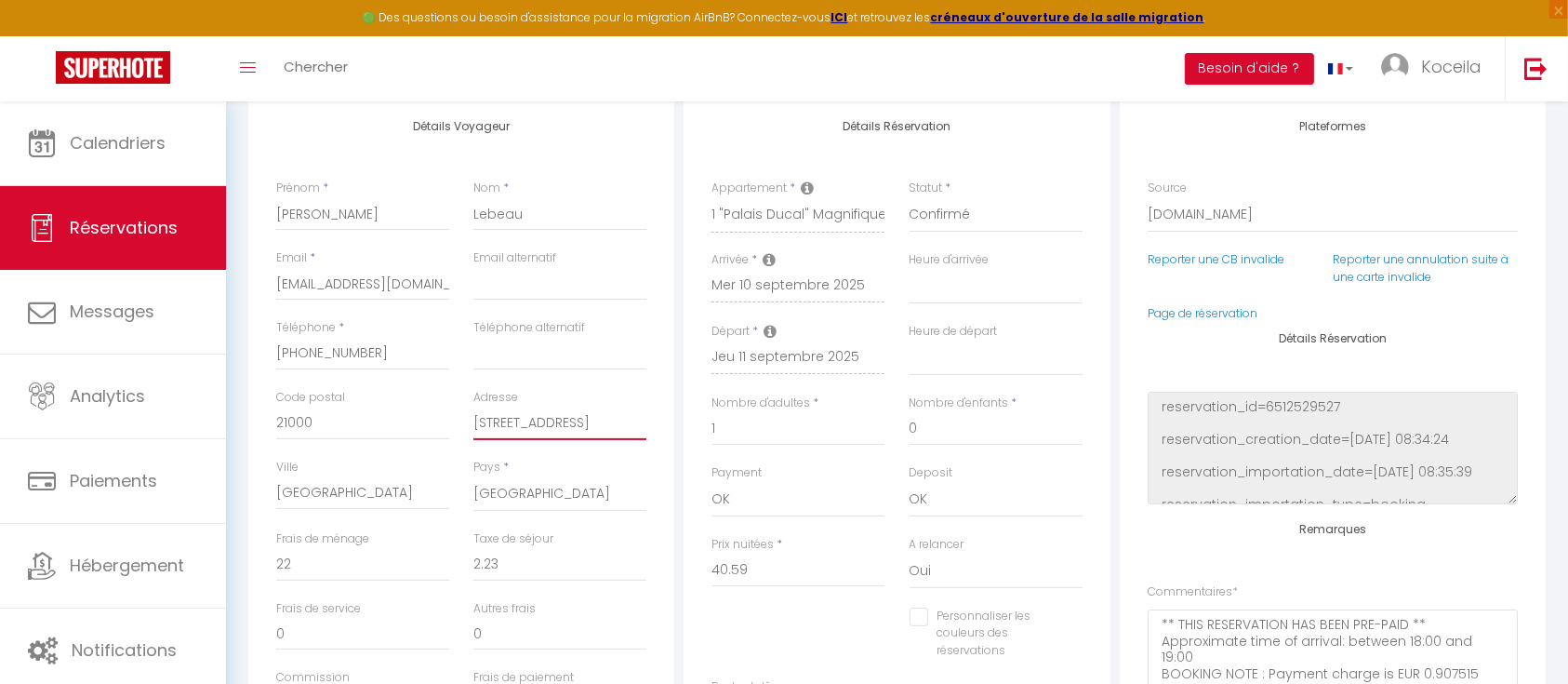
type input "[STREET_ADDRESS]"
select select
checkbox input "false"
type input "[STREET_ADDRESS]"
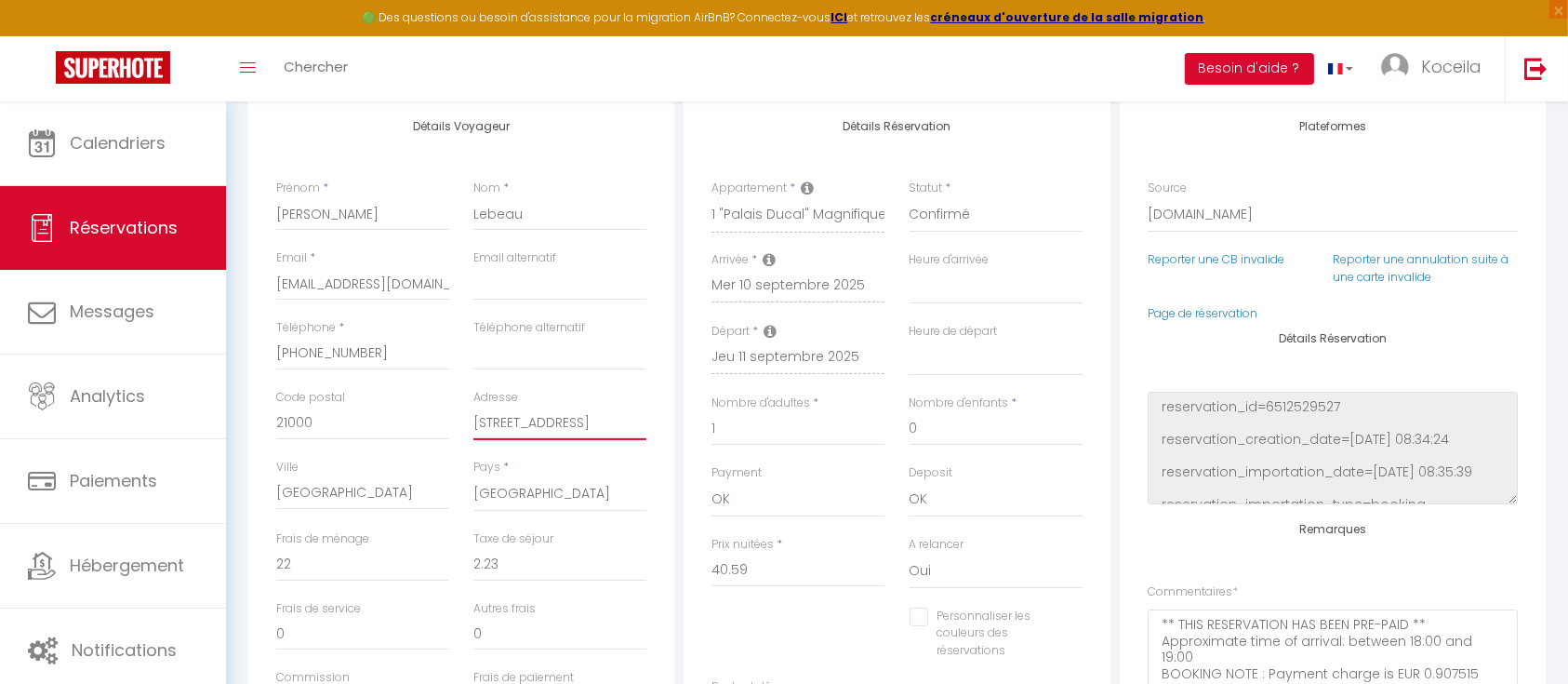
select select
checkbox input "false"
type input "[STREET_ADDRESS]"
select select
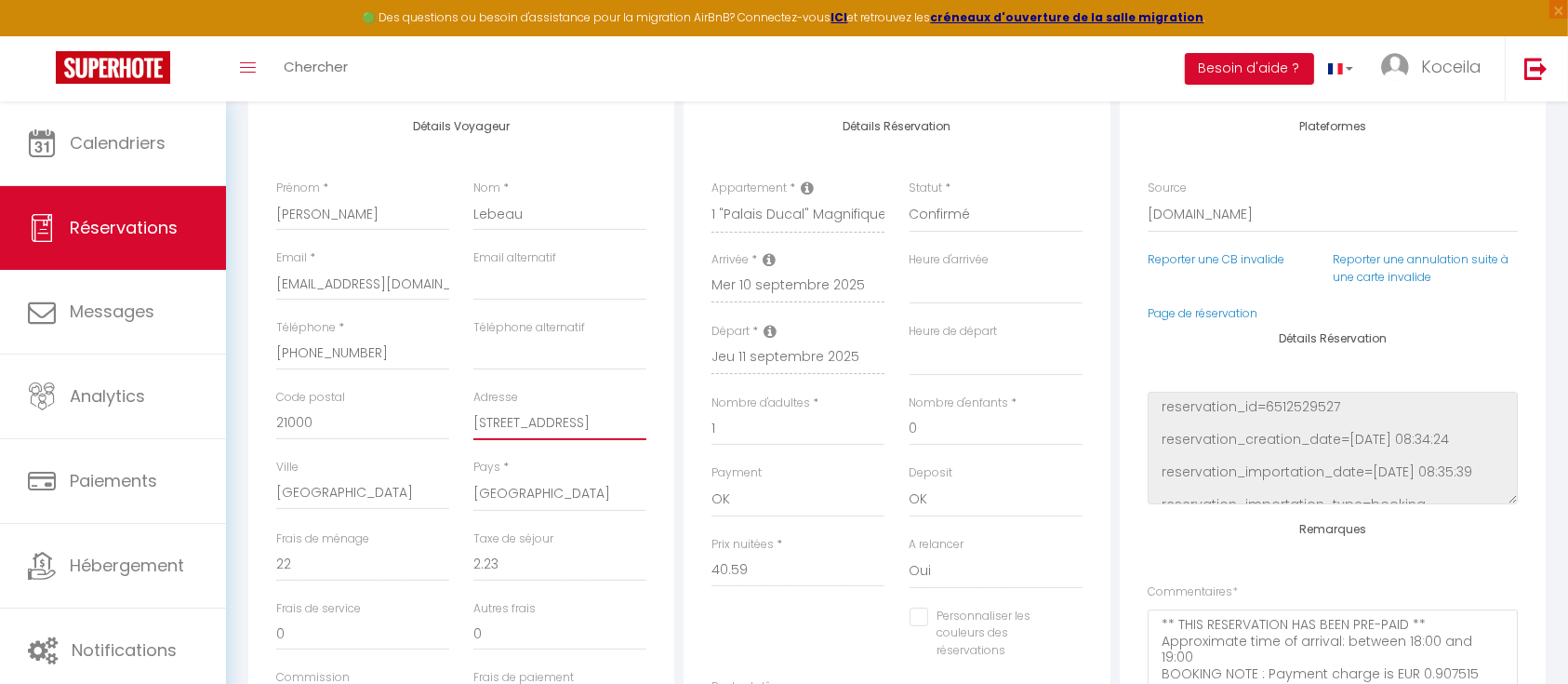
select select
checkbox input "false"
type input "[STREET_ADDRESS]"
select select
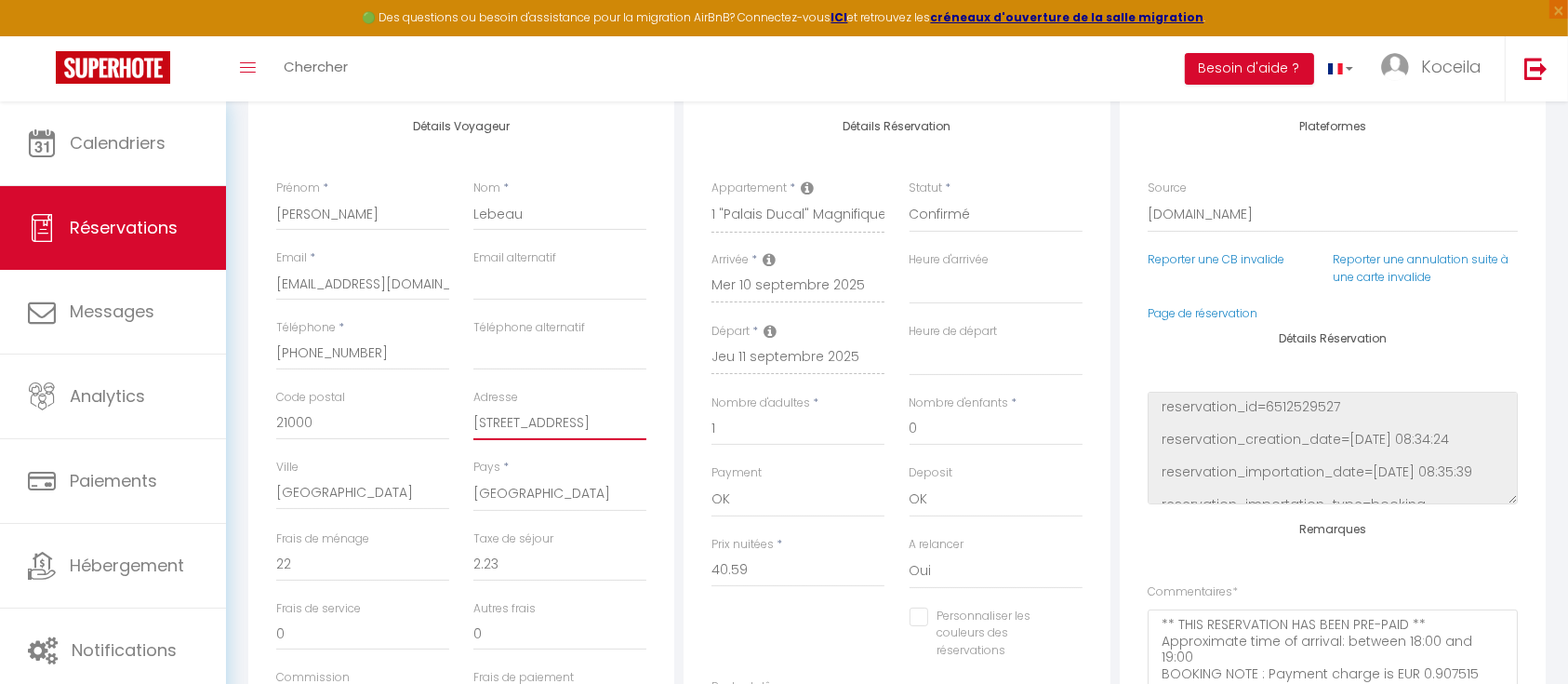
checkbox input "false"
type input "[STREET_ADDRESS][PERSON_NAME]"
select select
checkbox input "false"
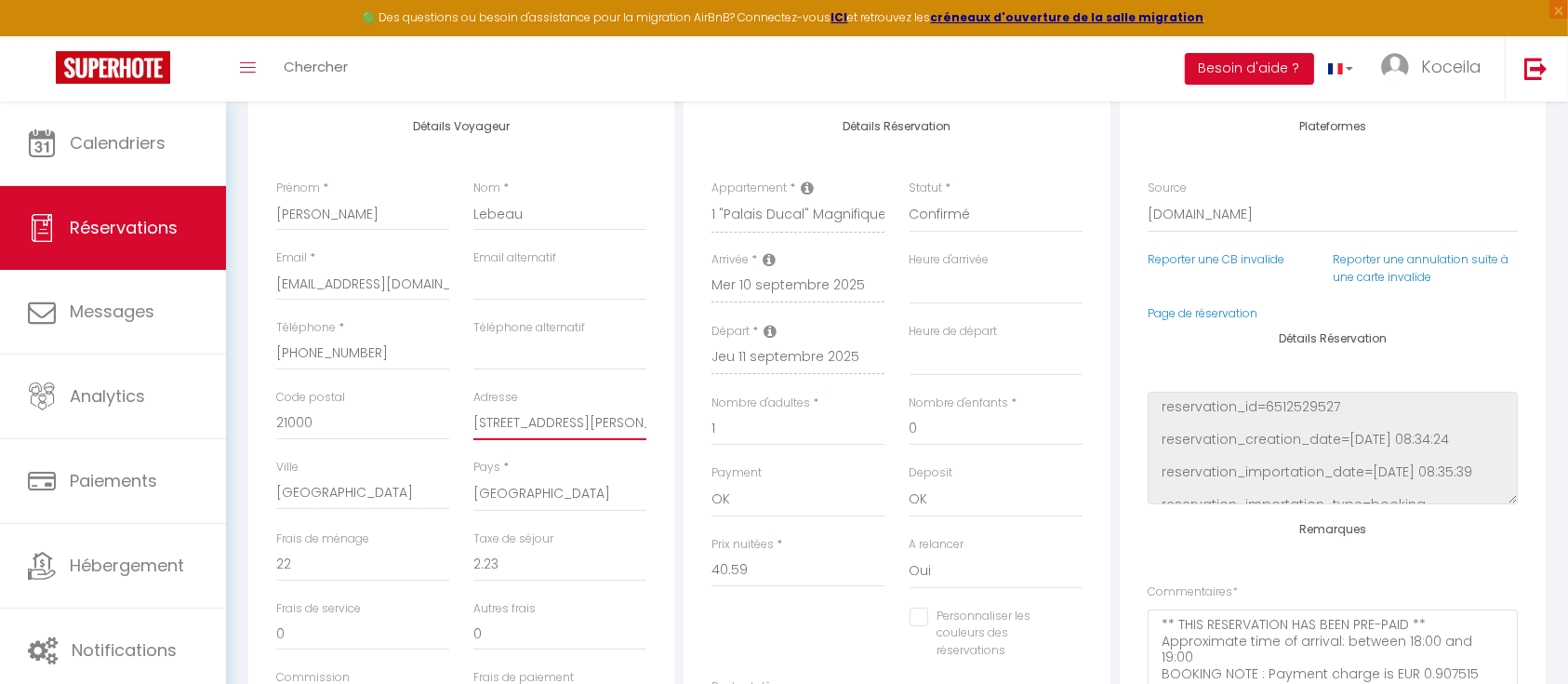
type input "[STREET_ADDRESS][PERSON_NAME]"
select select
checkbox input "false"
type input "[STREET_ADDRESS]"
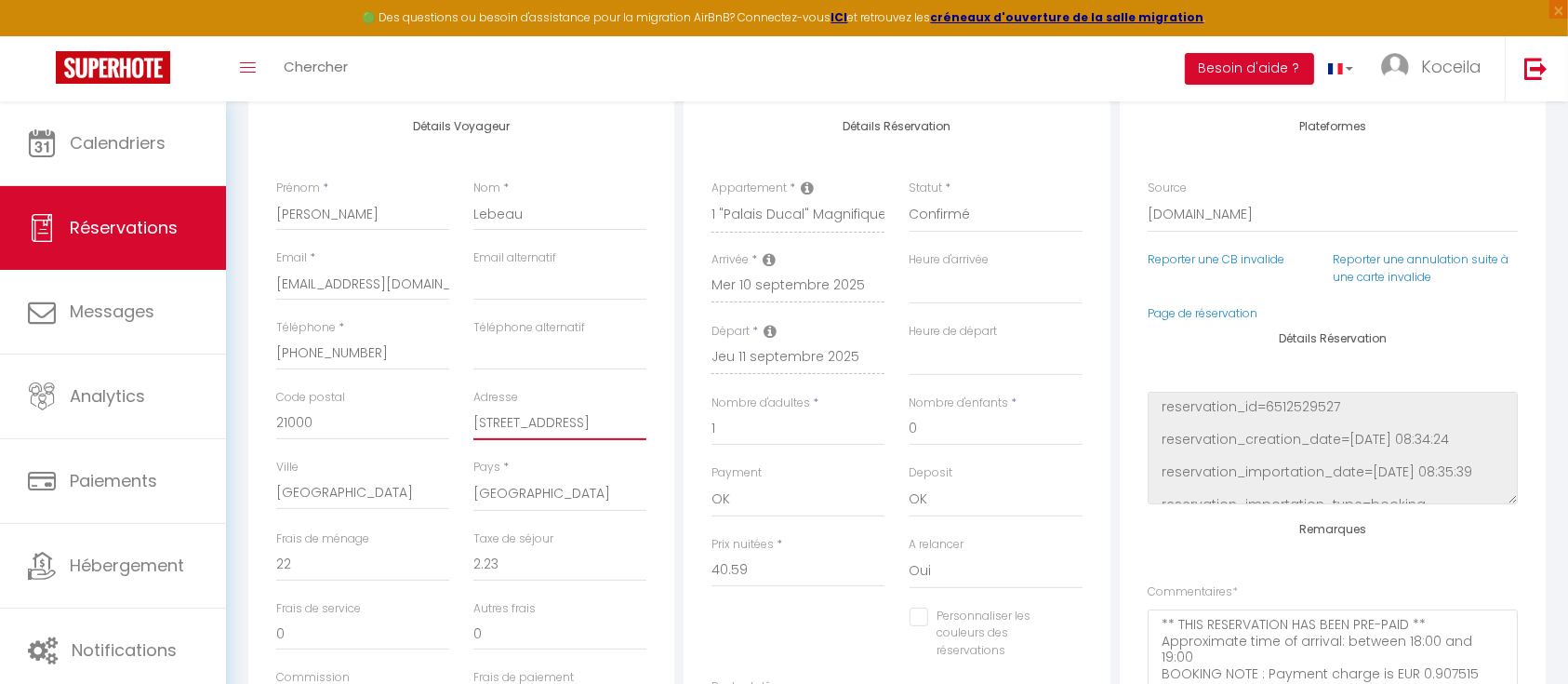
select select
checkbox input "false"
type input "[STREET_ADDRESS]"
select select
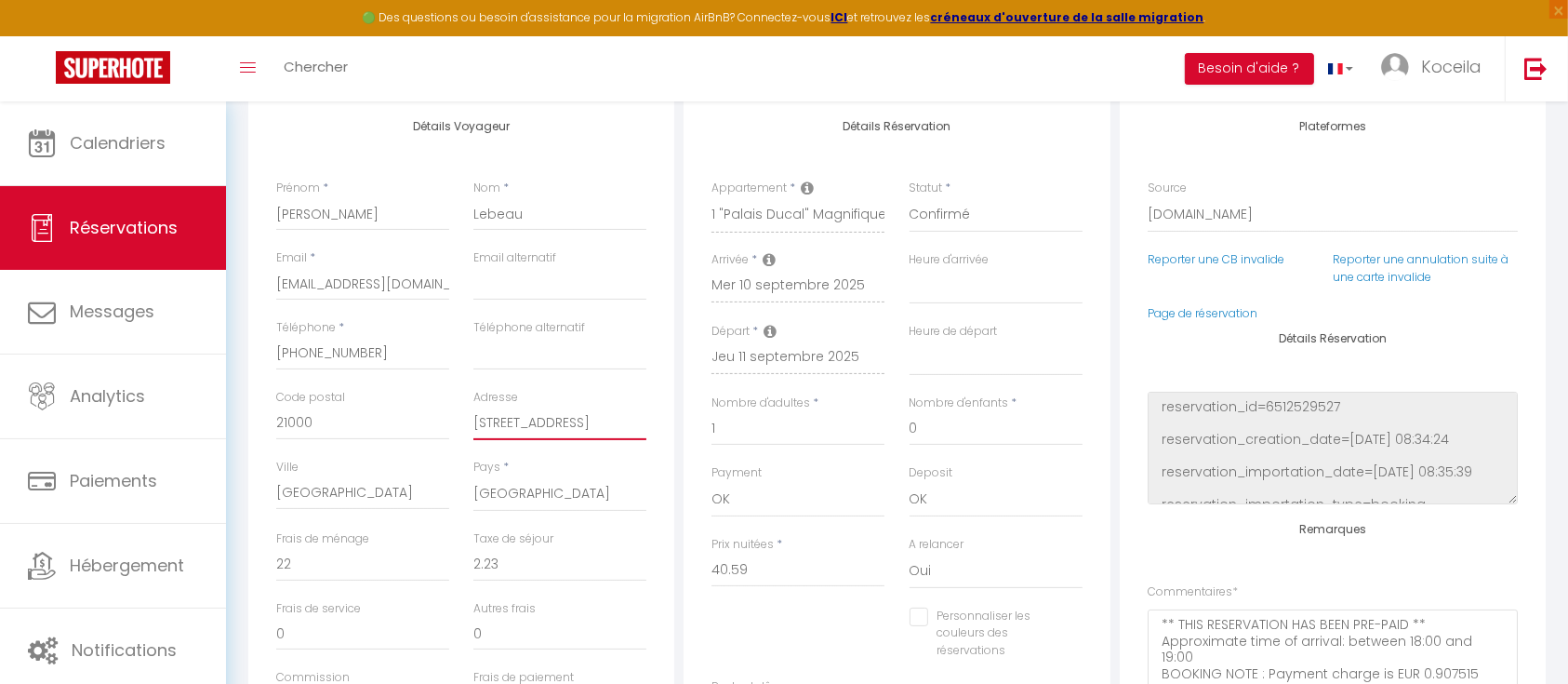
select select
checkbox input "false"
type input "[STREET_ADDRESS]"
select select
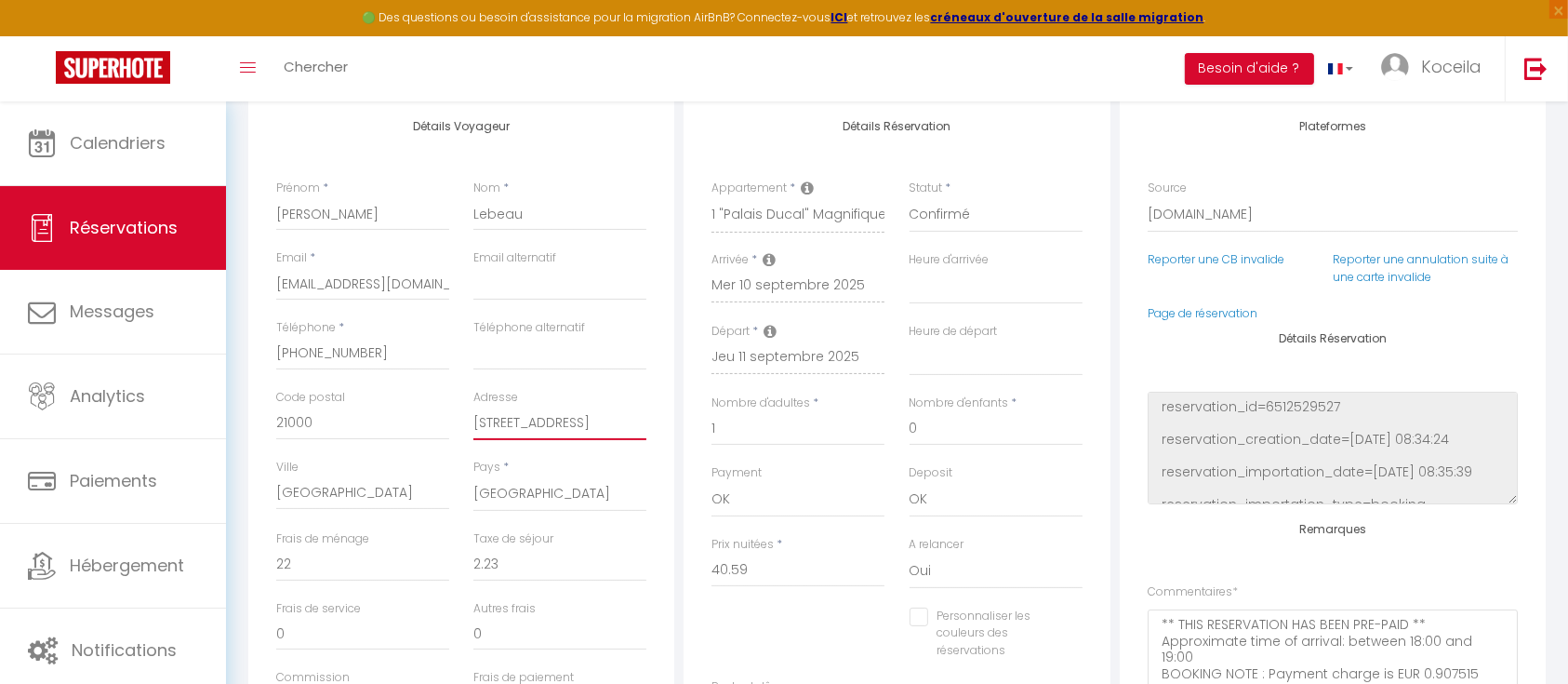
checkbox input "false"
click at [485, 423] on input "[STREET_ADDRESS]" at bounding box center [559, 423] width 173 height 34
type input "[STREET_ADDRESS]"
select select
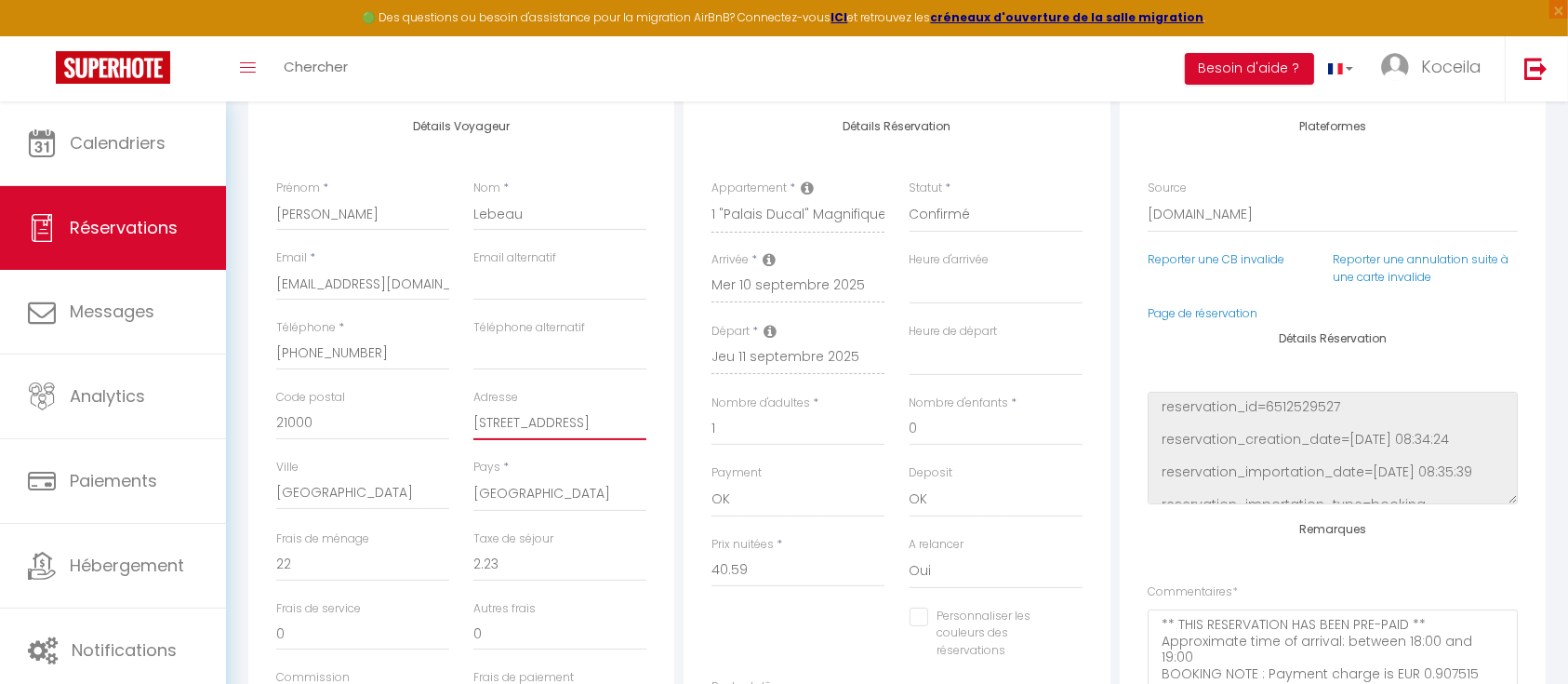
checkbox input "false"
type input "[STREET_ADDRESS]"
select select
checkbox input "false"
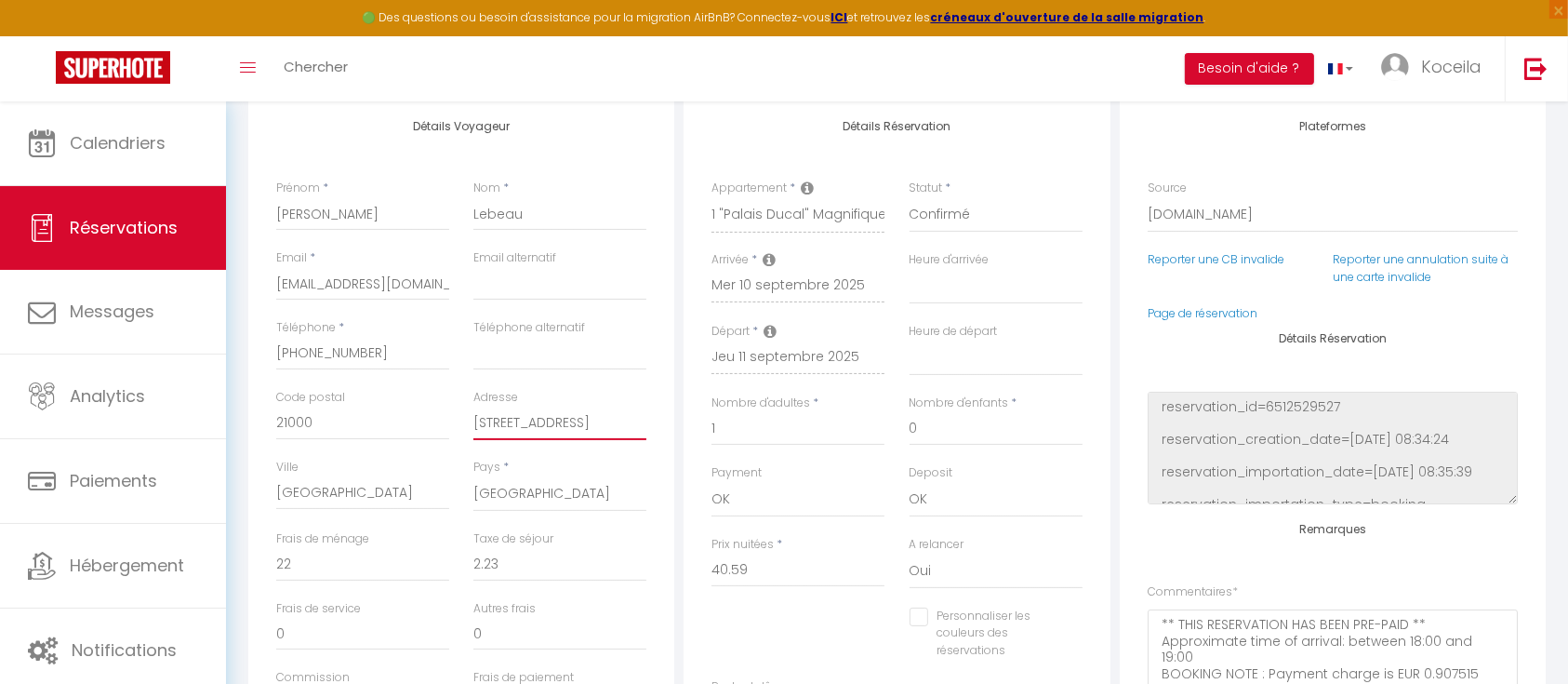
type input "[STREET_ADDRESS]"
click at [544, 490] on select "[GEOGRAPHIC_DATA] [GEOGRAPHIC_DATA] [GEOGRAPHIC_DATA] [GEOGRAPHIC_DATA] [GEOGRA…" at bounding box center [559, 494] width 173 height 36
click at [990, 65] on div "Toggle menubar Chercher BUTTON Besoin d'aide ? Koceila Paramètres Équipe" at bounding box center [845, 69] width 1420 height 65
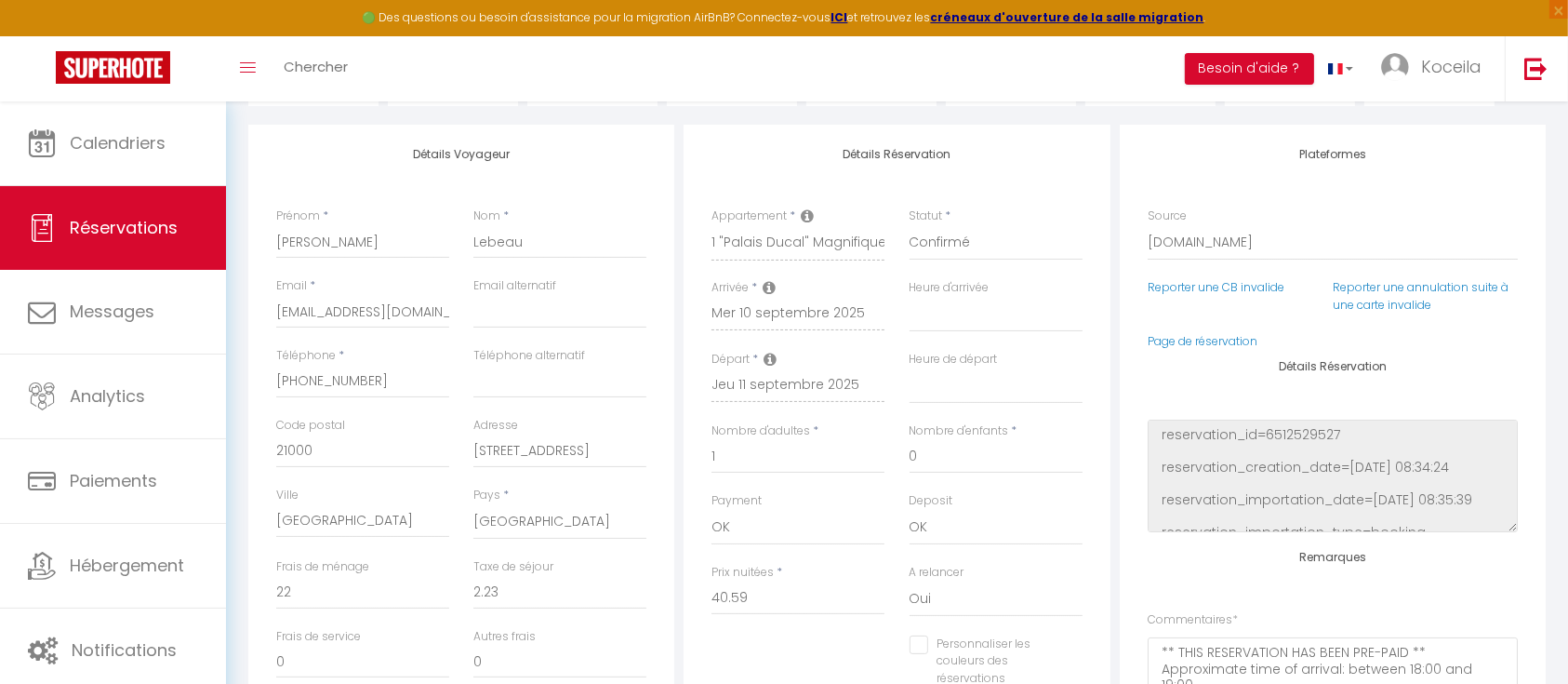
scroll to position [0, 0]
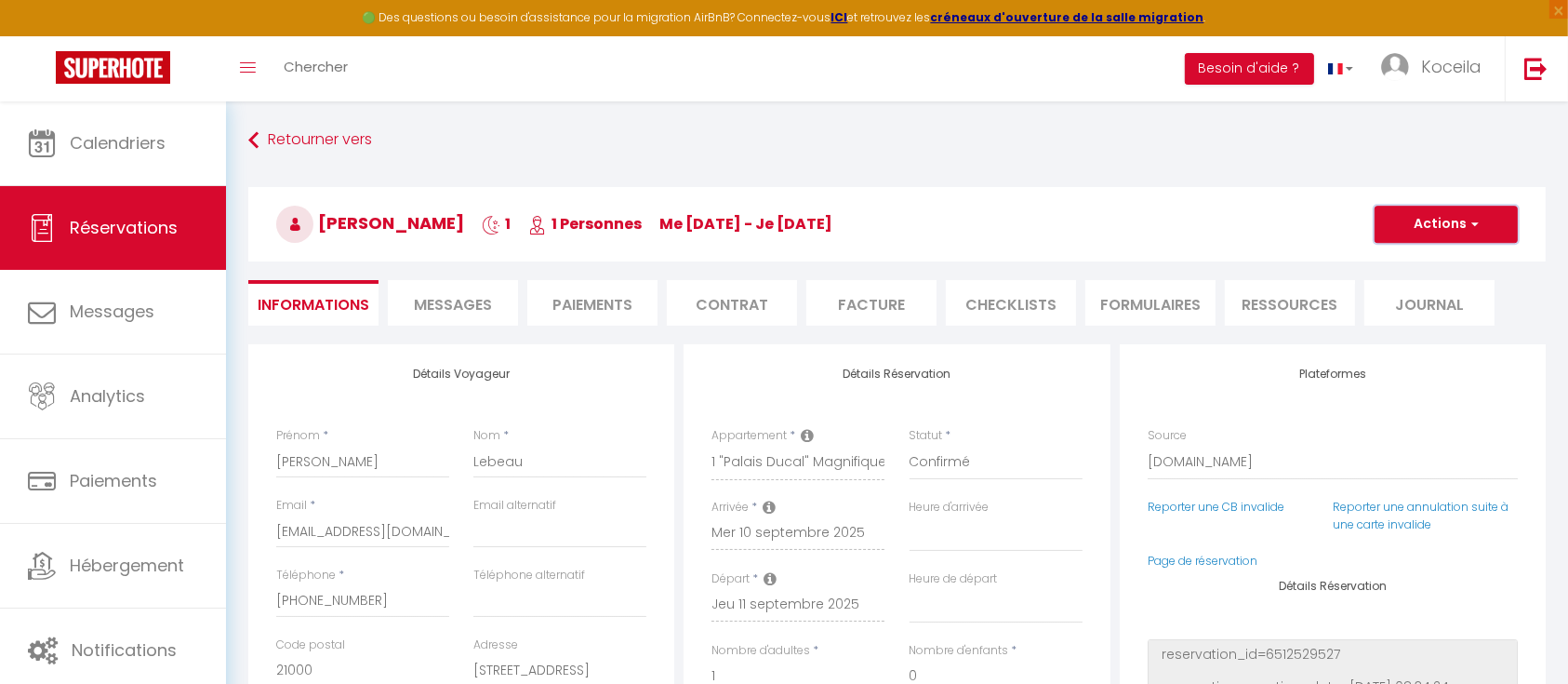
click at [1444, 216] on button "Actions" at bounding box center [1446, 224] width 143 height 38
click at [1415, 269] on link "Enregistrer" at bounding box center [1428, 265] width 147 height 24
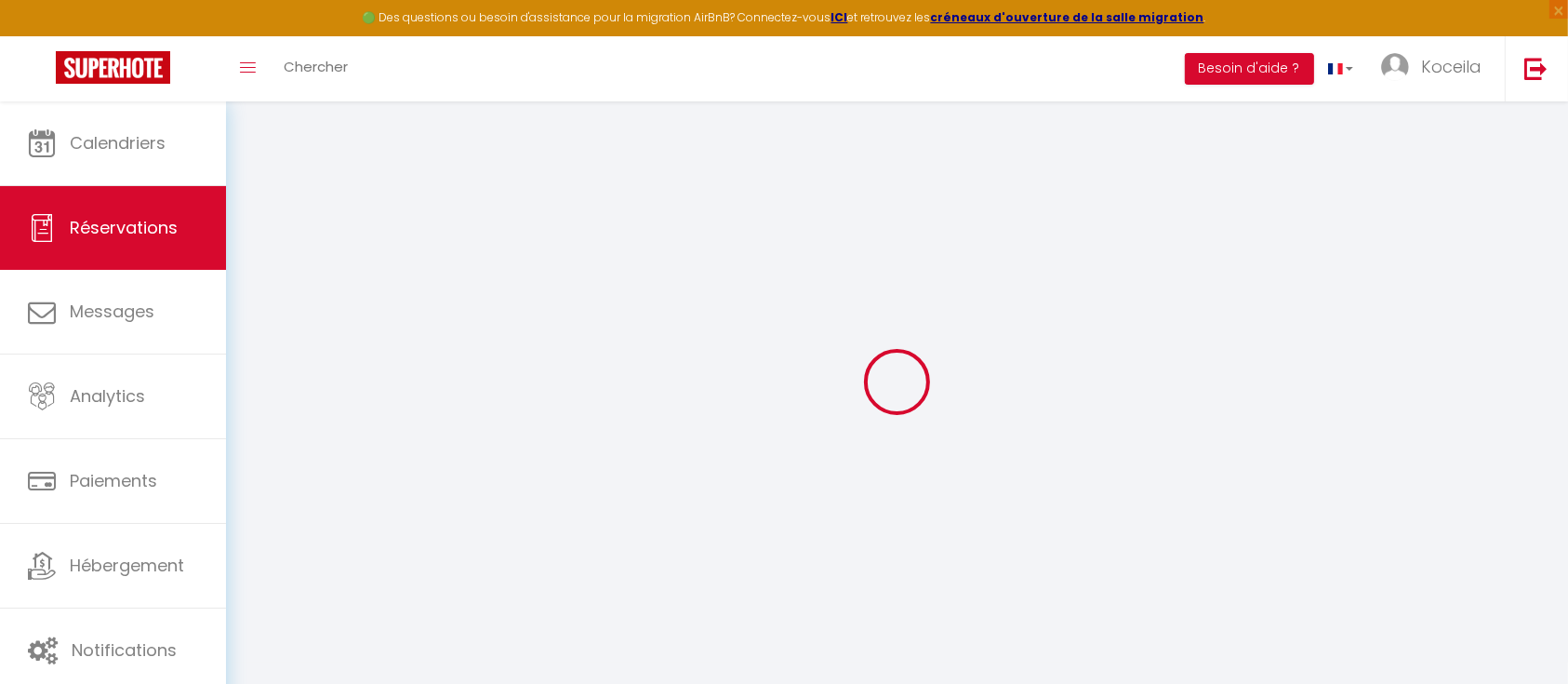
select select "not_cancelled"
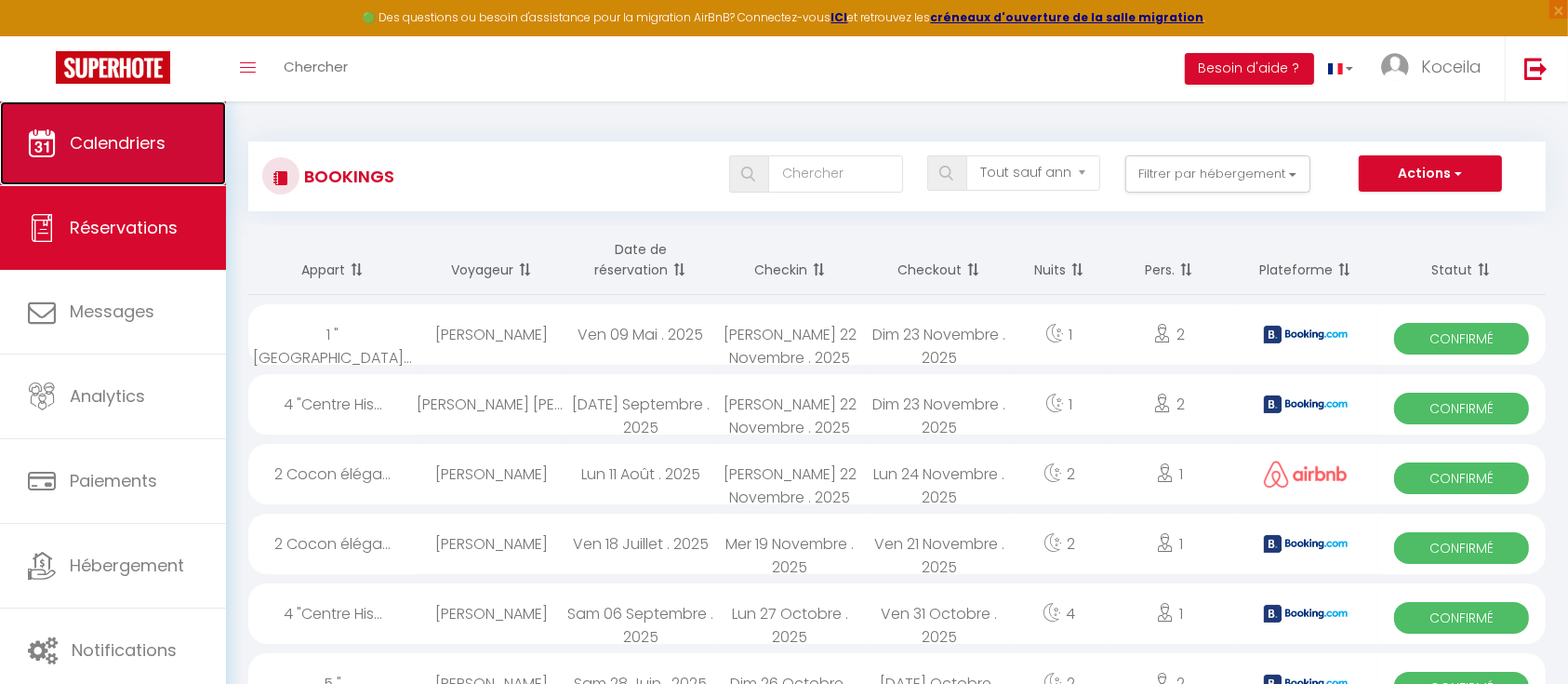
click at [171, 149] on link "Calendriers" at bounding box center [113, 143] width 226 height 84
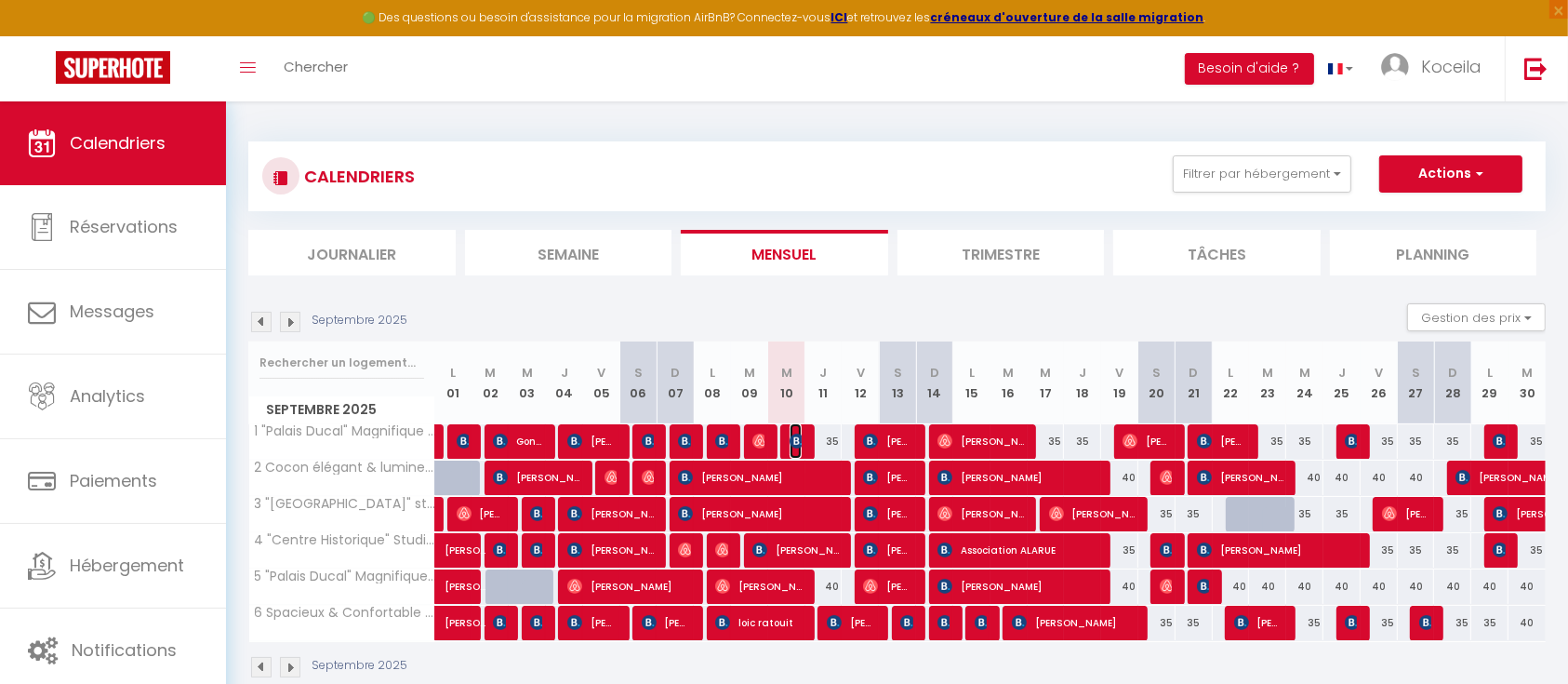
click at [789, 440] on img at bounding box center [796, 441] width 15 height 15
select select "OK"
select select "0"
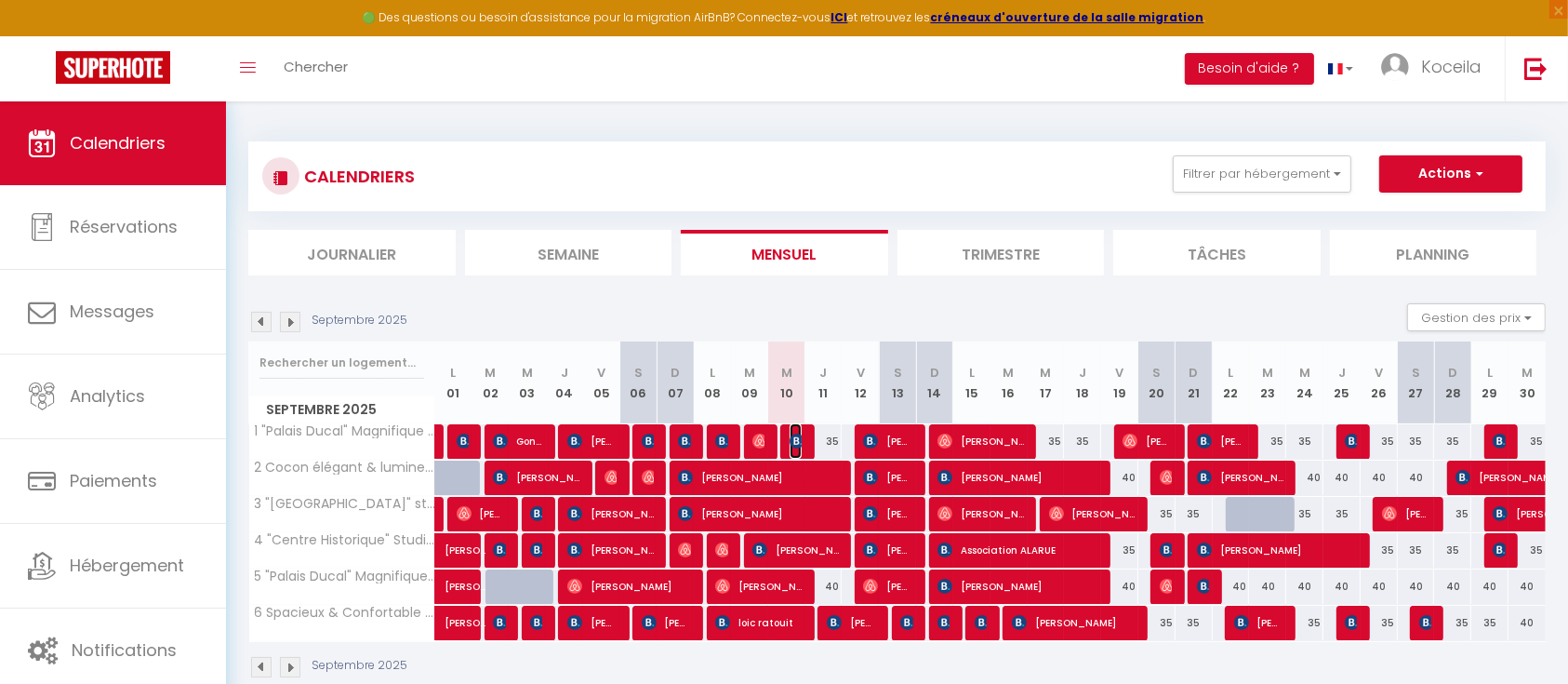
select select "1"
select select
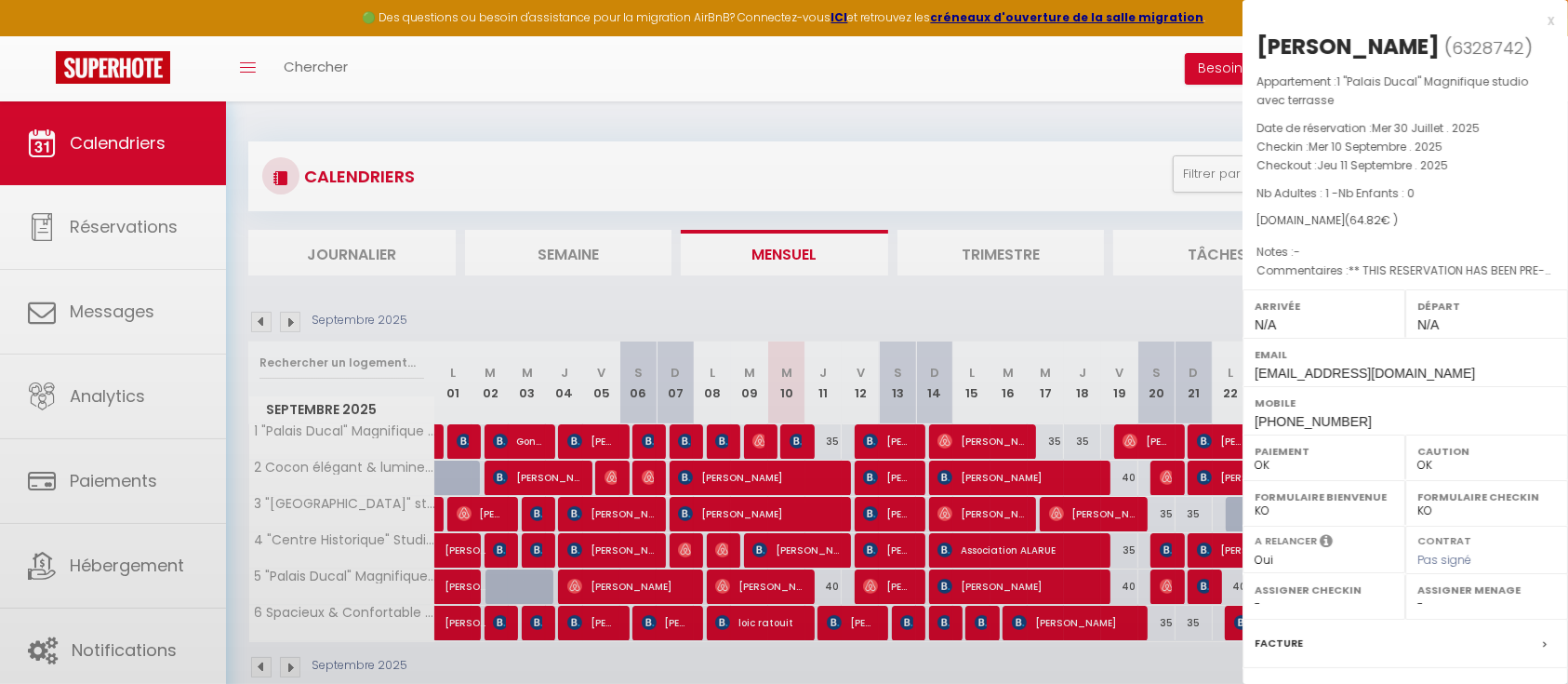
click at [789, 440] on div at bounding box center [784, 342] width 1568 height 684
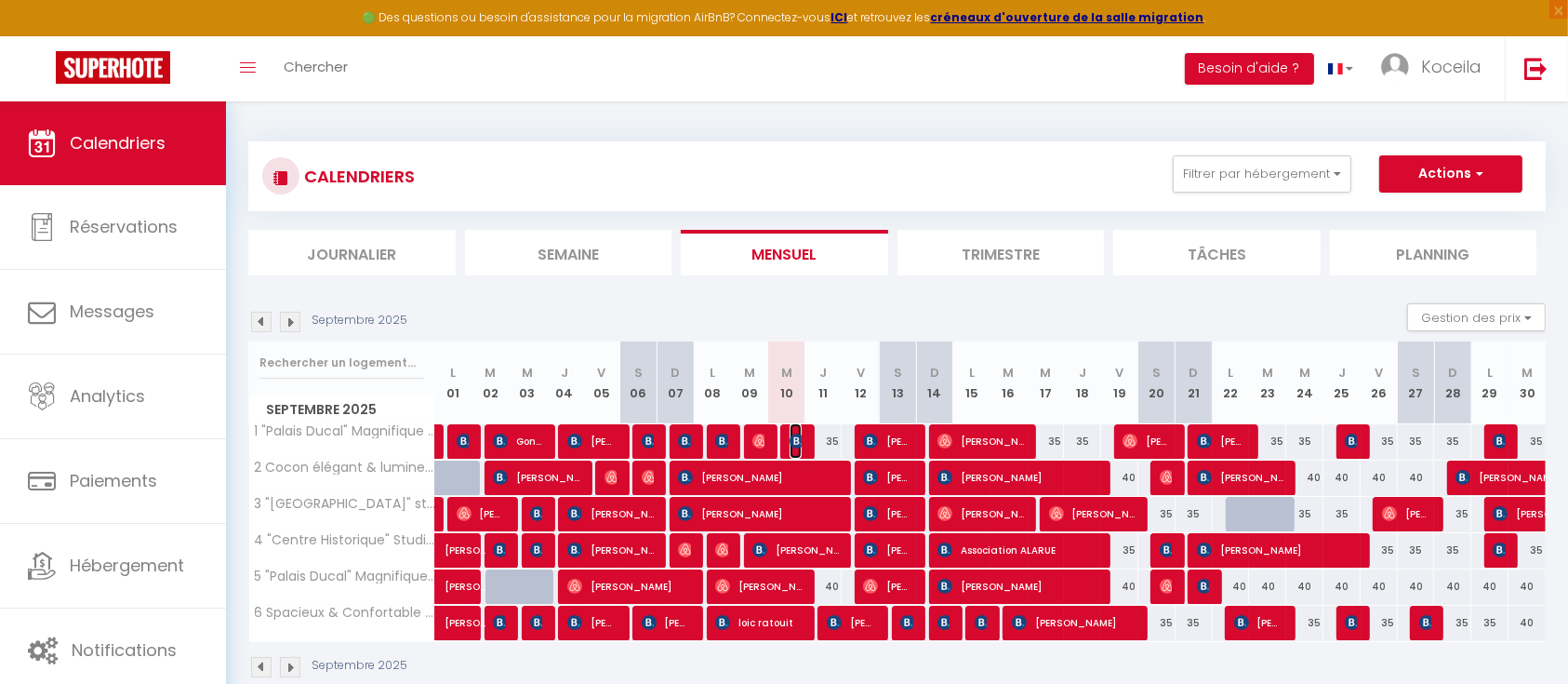
click at [789, 440] on img at bounding box center [796, 441] width 15 height 15
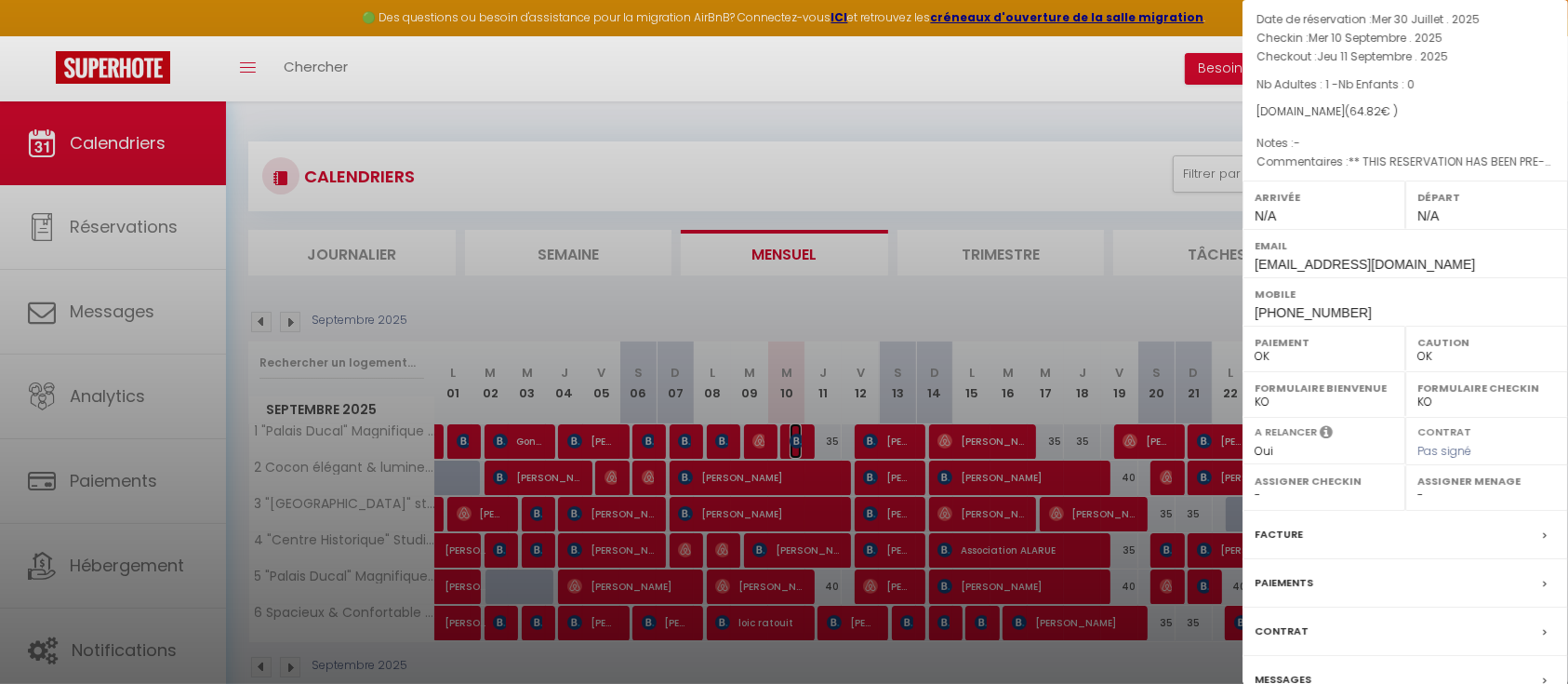
scroll to position [200, 0]
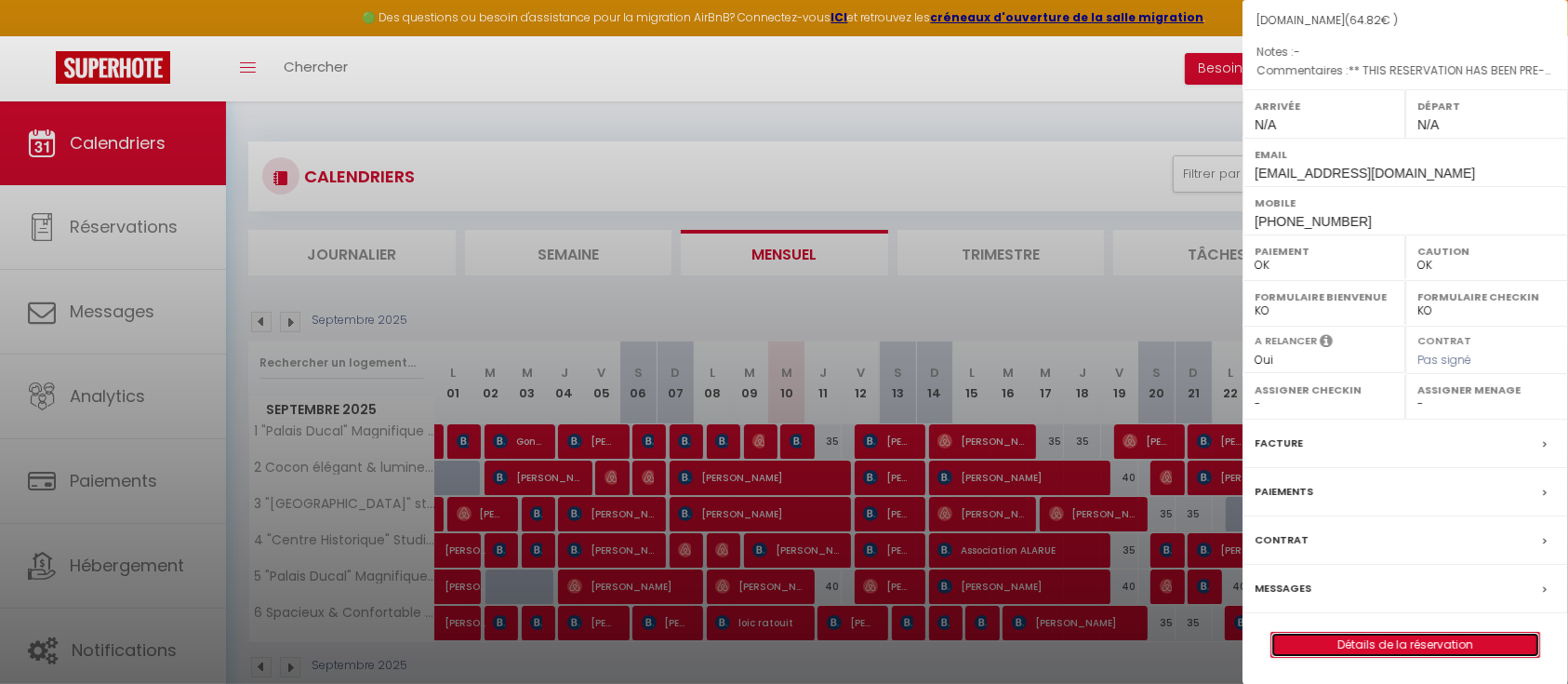
click at [1397, 639] on link "Détails de la réservation" at bounding box center [1405, 644] width 268 height 24
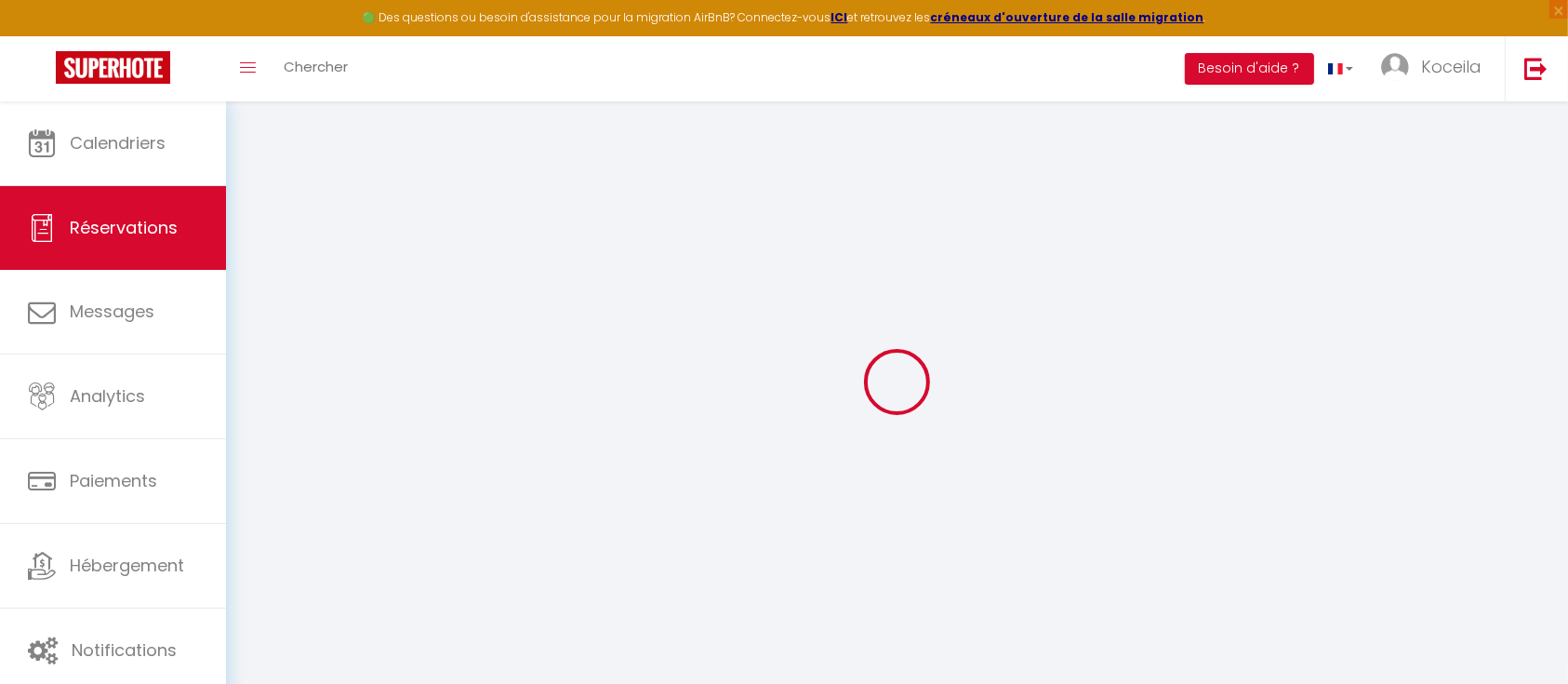
type input "[PERSON_NAME]"
type input "Lebeau"
type input "[EMAIL_ADDRESS][DOMAIN_NAME]"
type input "[PHONE_NUMBER]"
type input "21000"
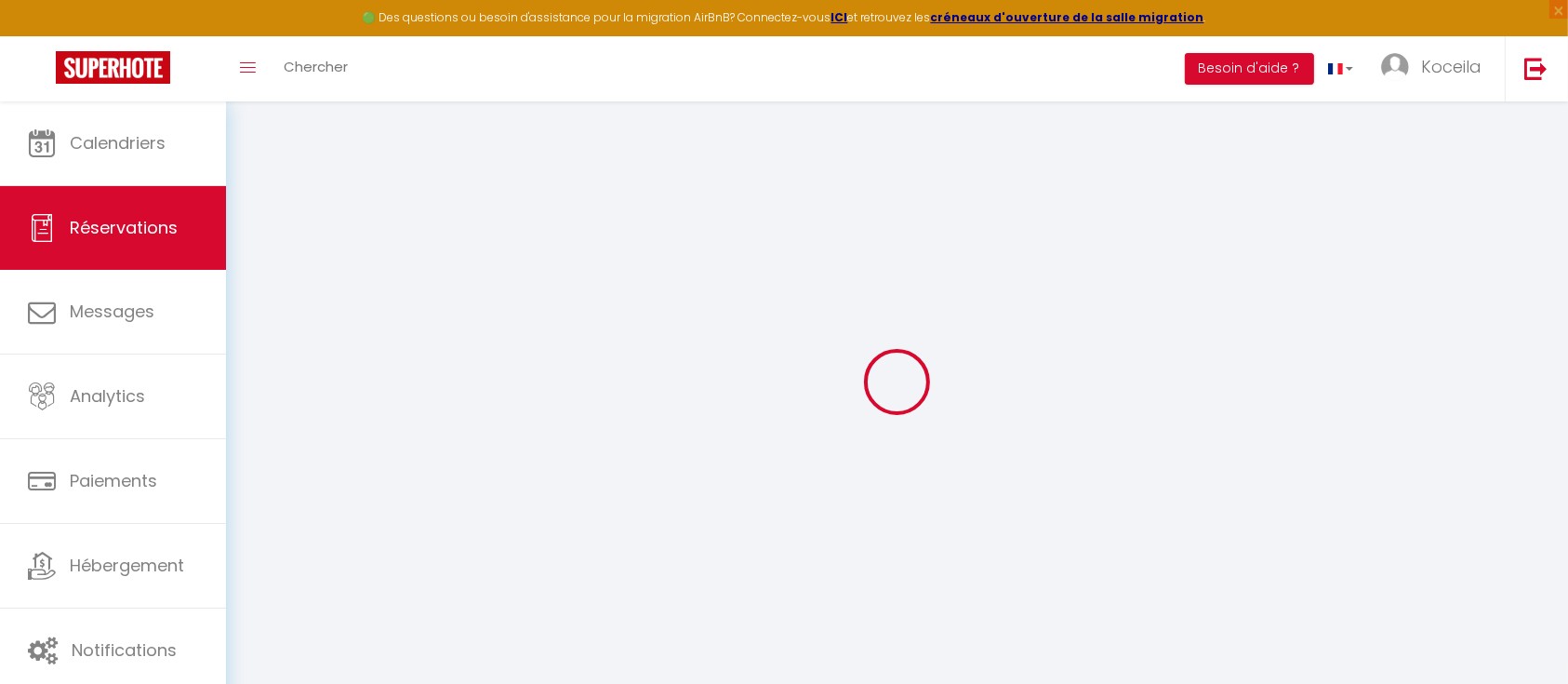
type input "[STREET_ADDRESS]"
type input "[GEOGRAPHIC_DATA]"
select select "FR"
type input "9.39"
type input "0.91"
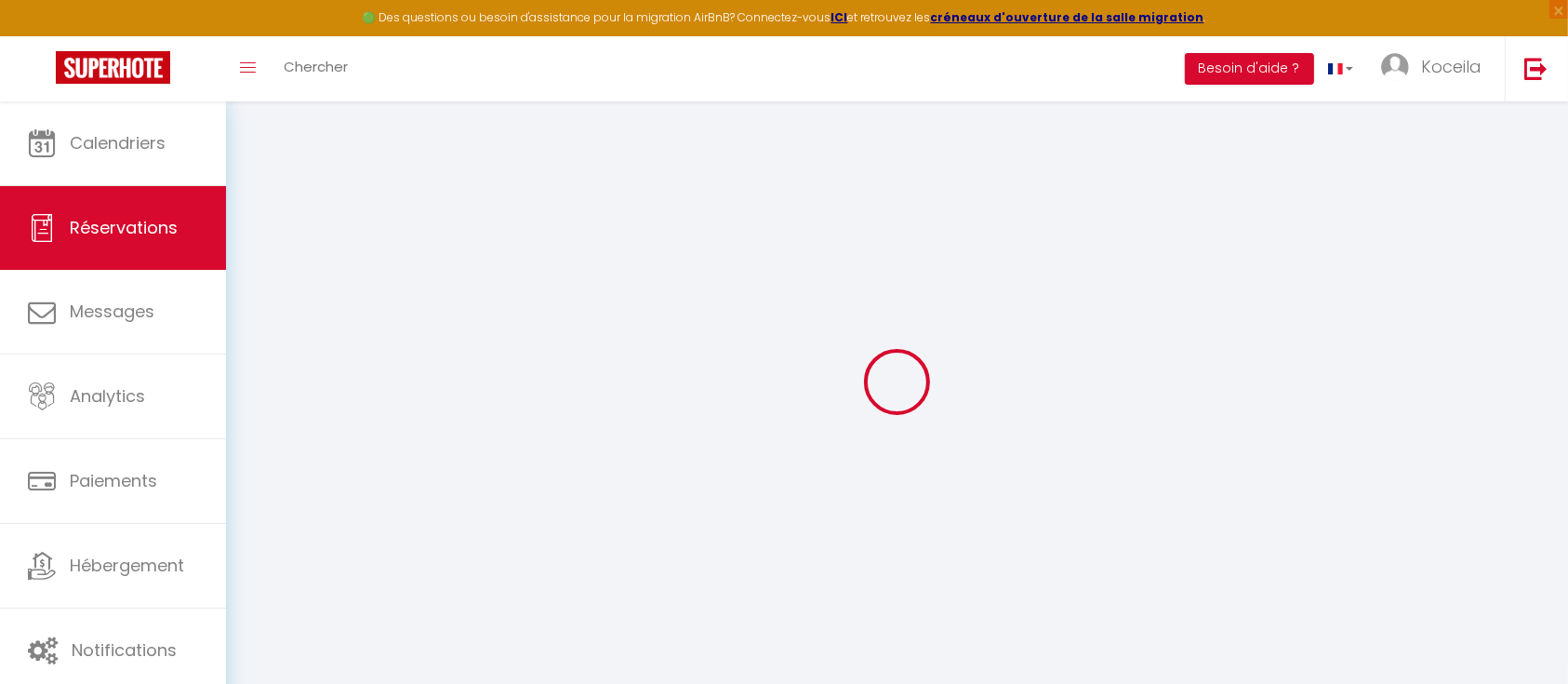
select select "39195"
select select "1"
select select
type input "1"
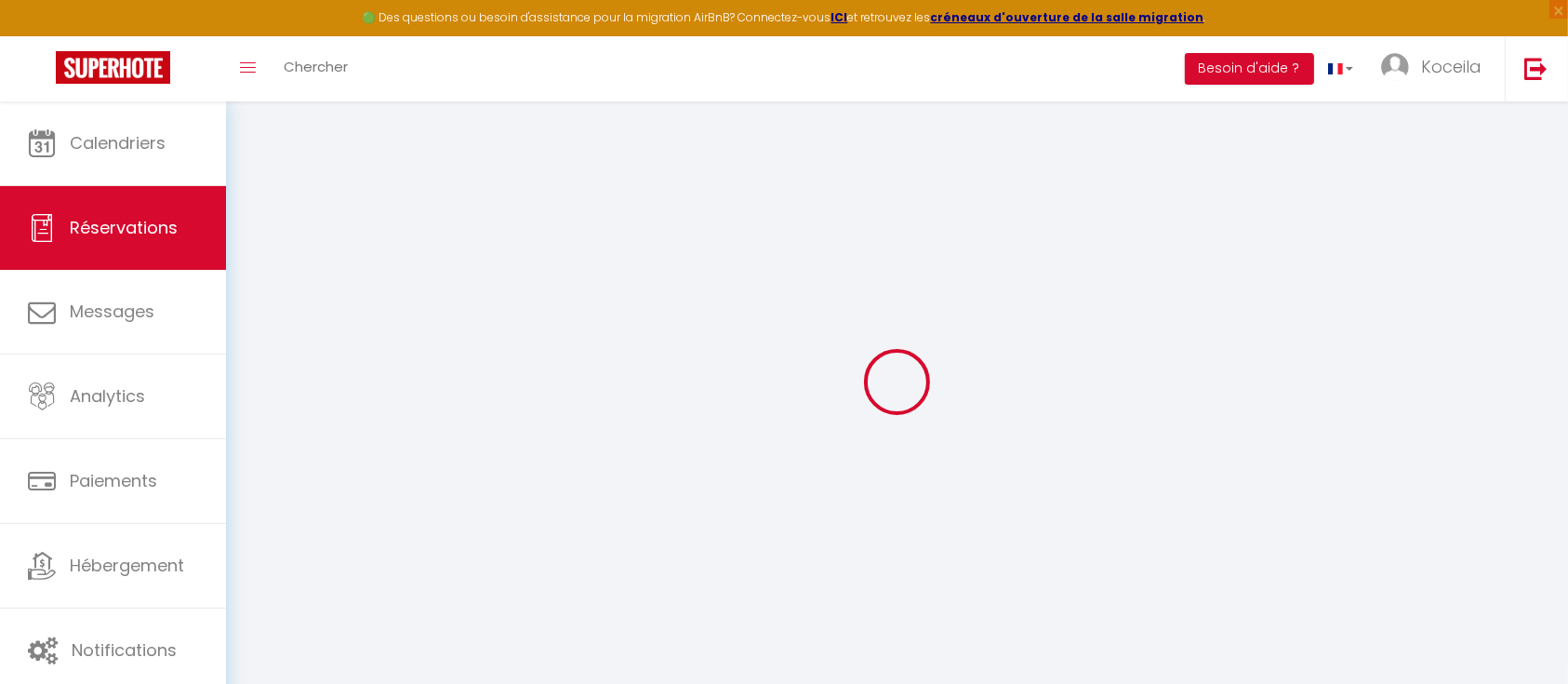
select select "12"
select select
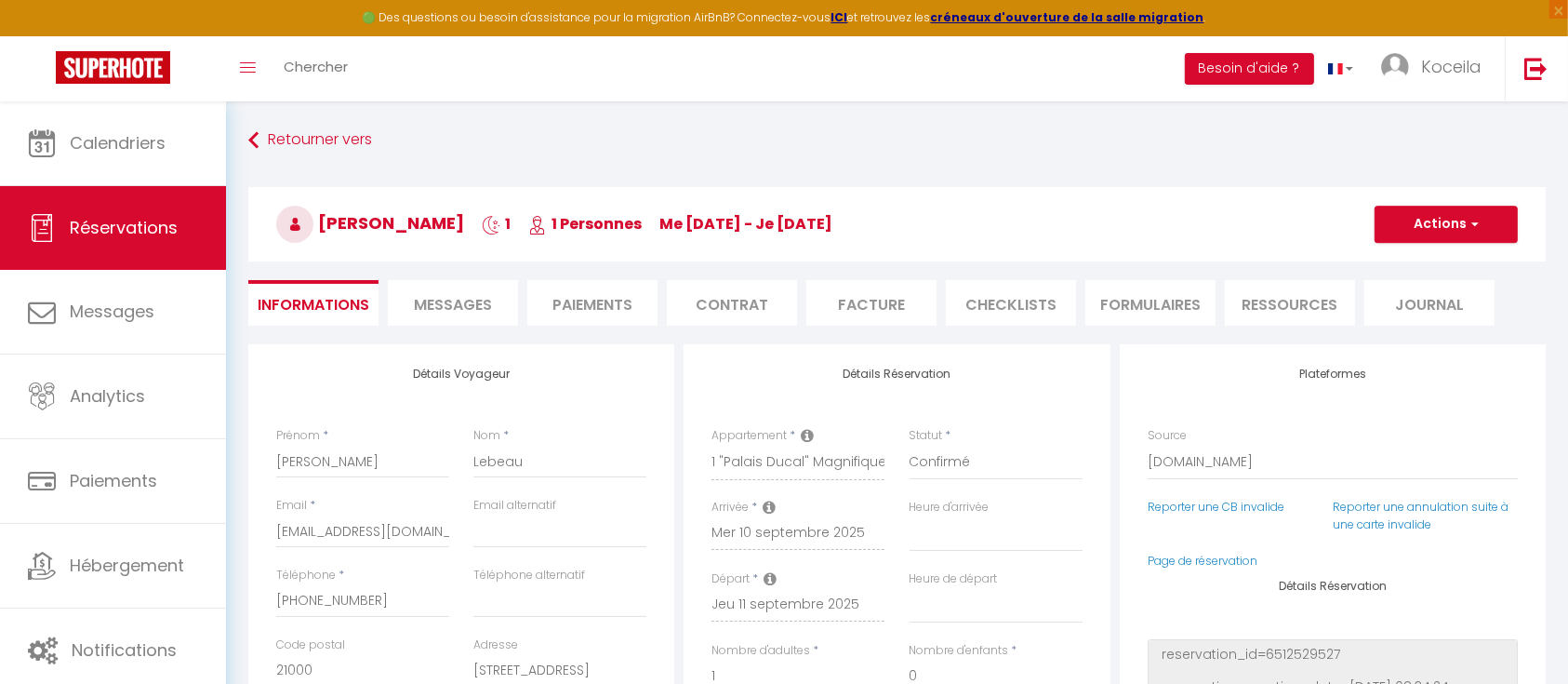
click at [878, 316] on li "Facture" at bounding box center [871, 302] width 130 height 45
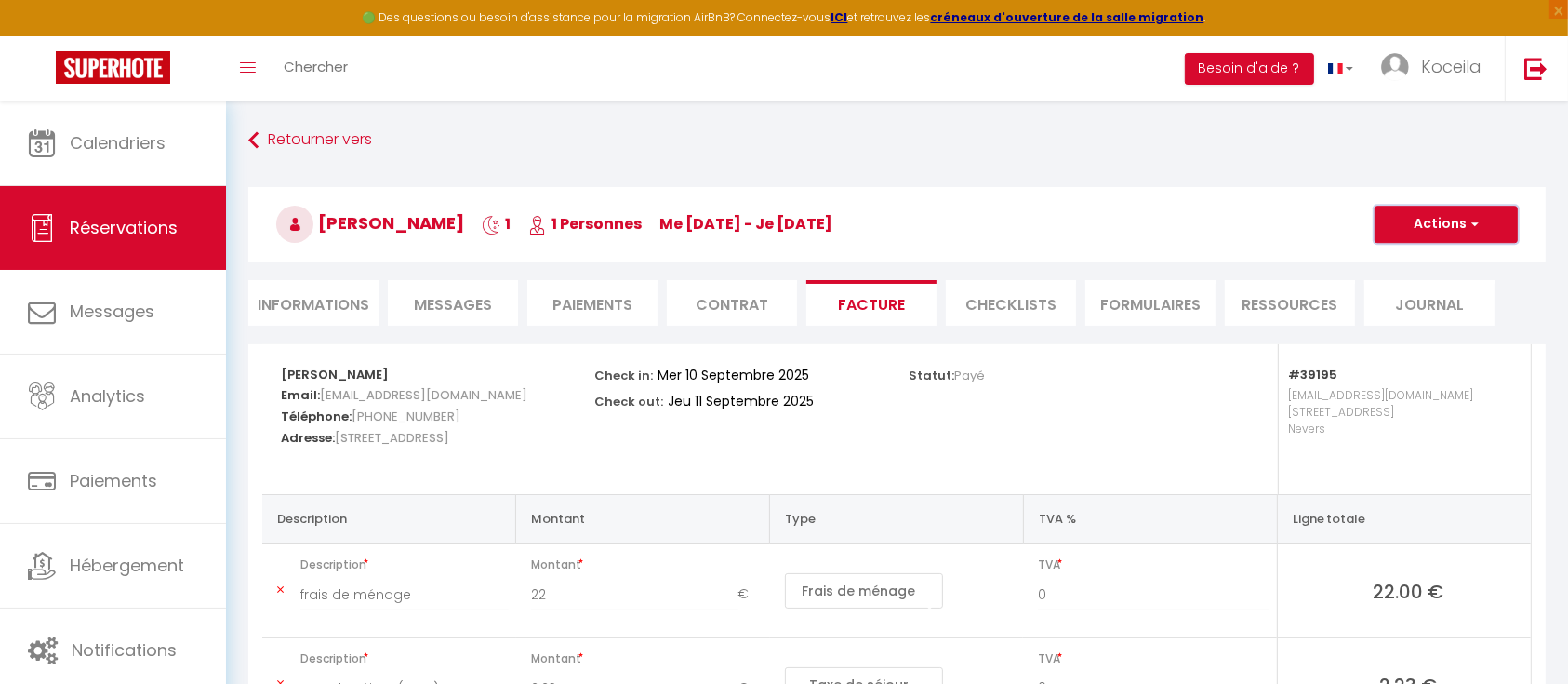
click at [1436, 226] on button "Actions" at bounding box center [1446, 224] width 143 height 38
click at [1431, 313] on link "Envoyer la facture" at bounding box center [1433, 313] width 156 height 24
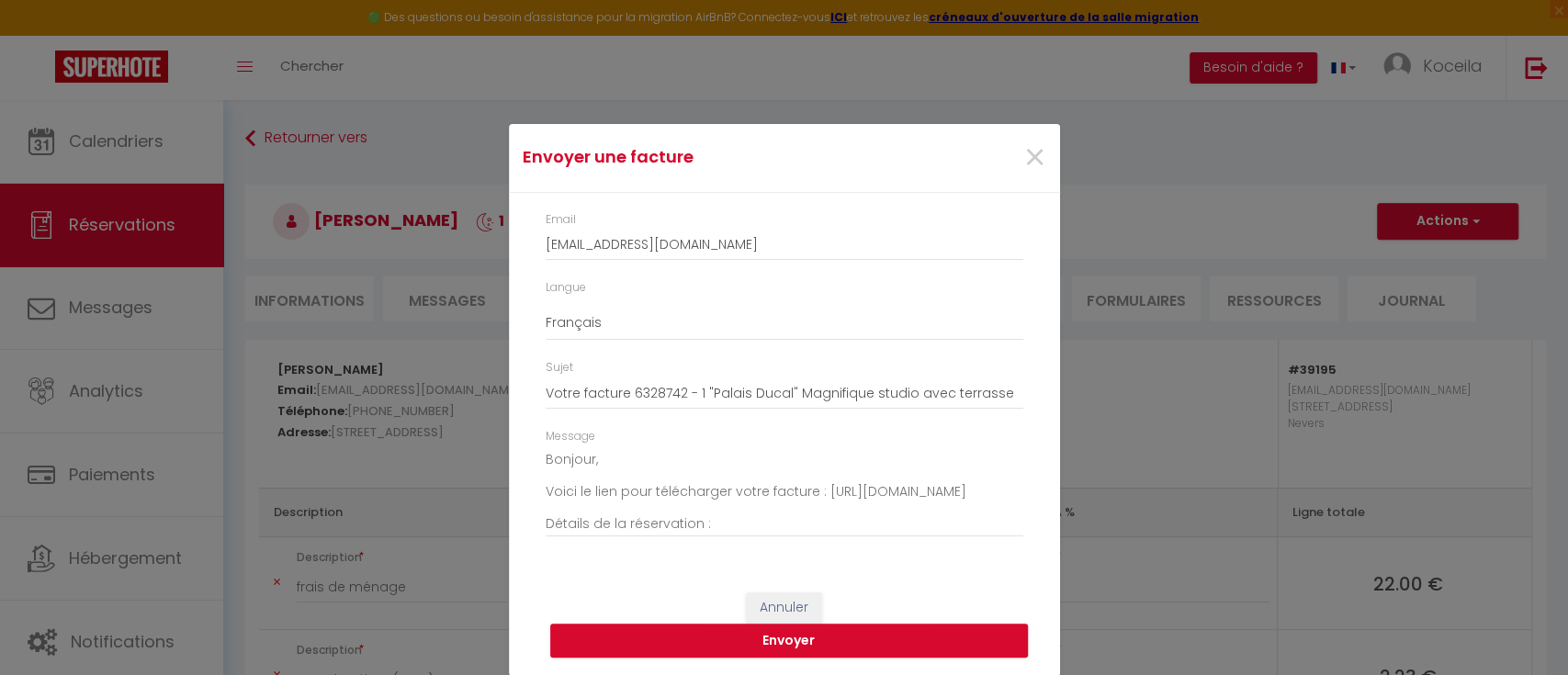
scroll to position [3, 0]
click at [844, 644] on button "Envoyer" at bounding box center [789, 640] width 478 height 35
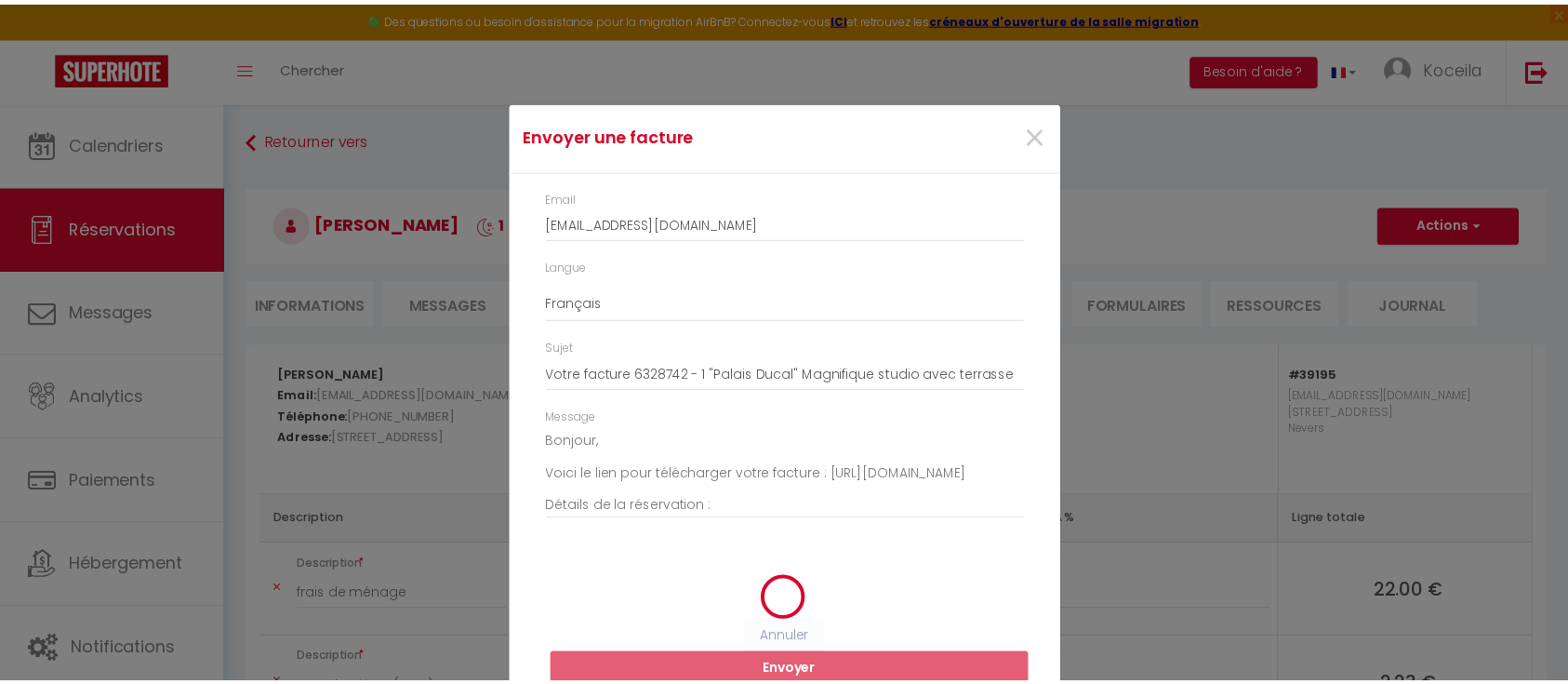
scroll to position [0, 0]
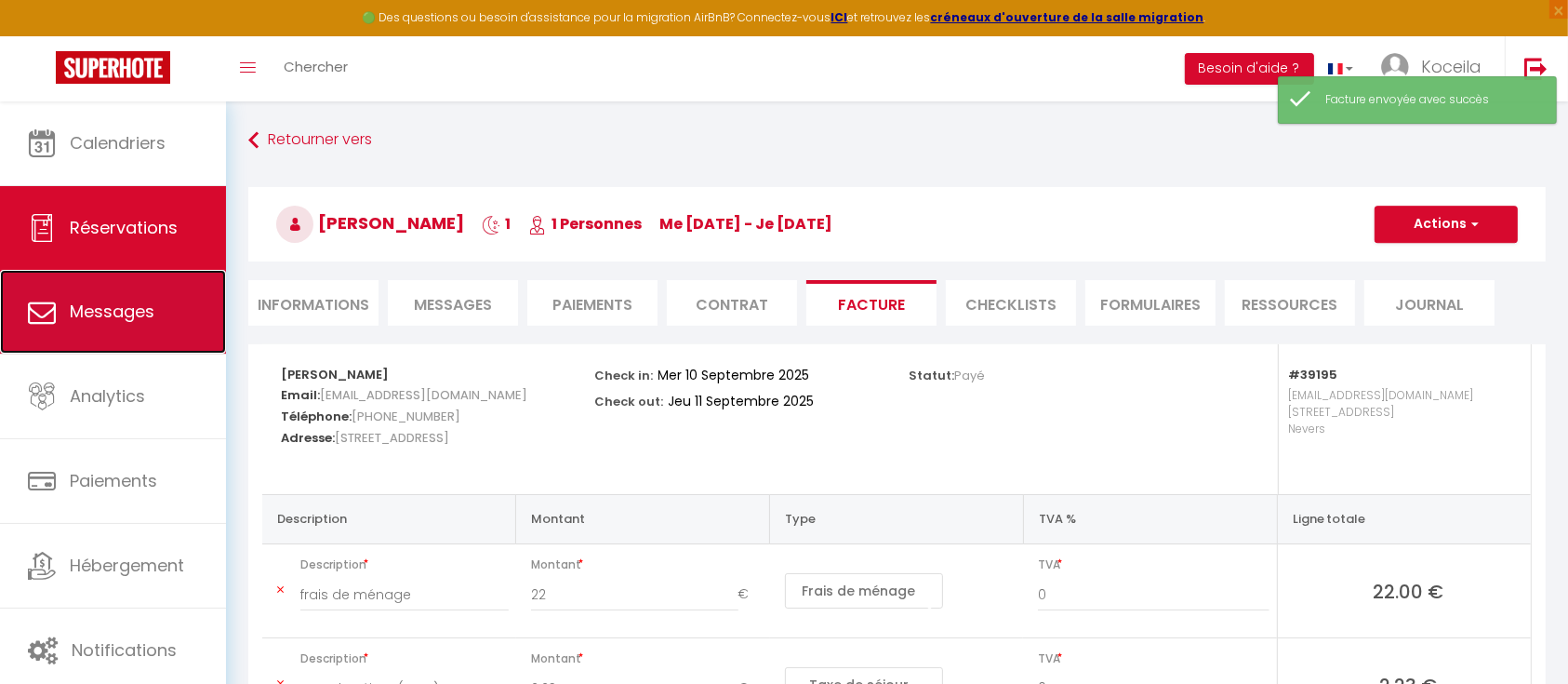
click at [159, 330] on link "Messages" at bounding box center [113, 311] width 226 height 84
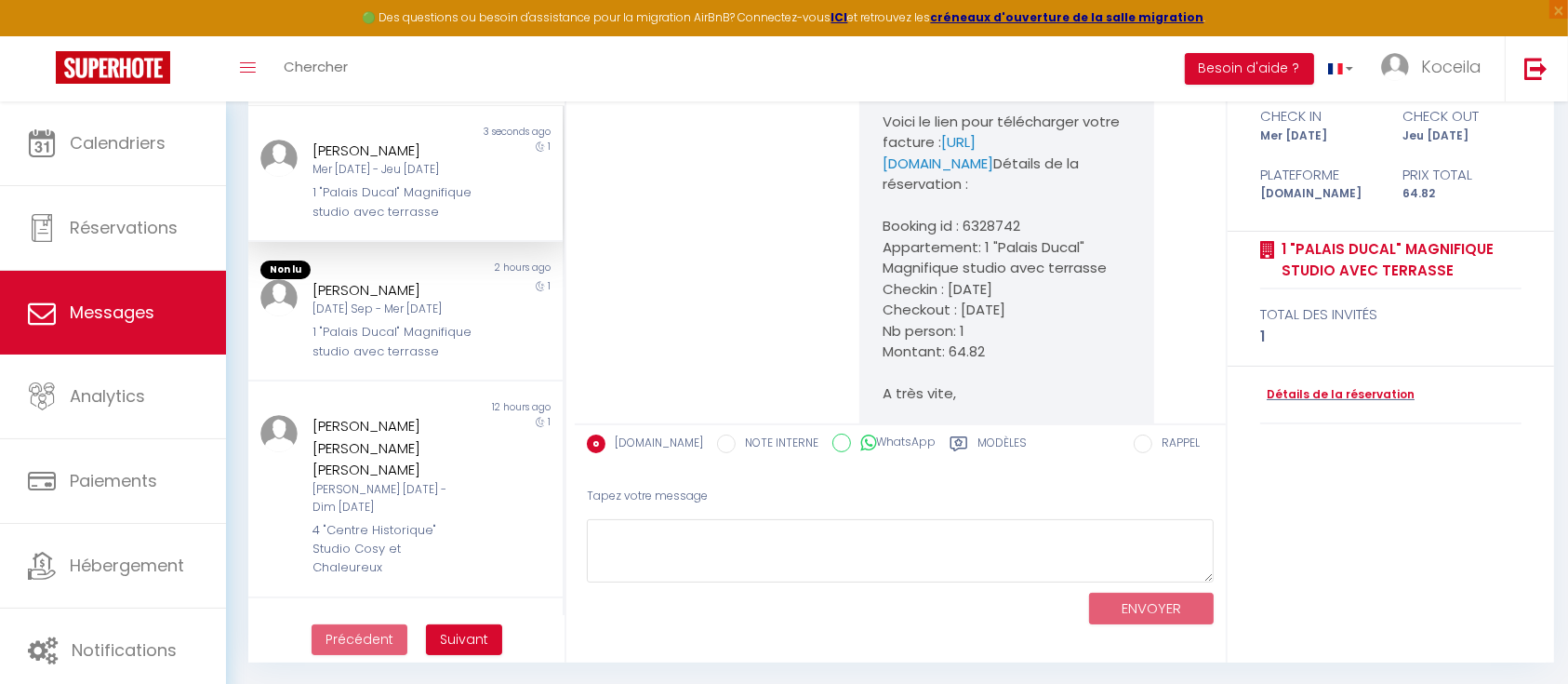
scroll to position [3185, 0]
click at [432, 341] on div "1 "Palais Ducal" Magnifique studio avec terrasse" at bounding box center [391, 342] width 159 height 39
